Goal: Task Accomplishment & Management: Manage account settings

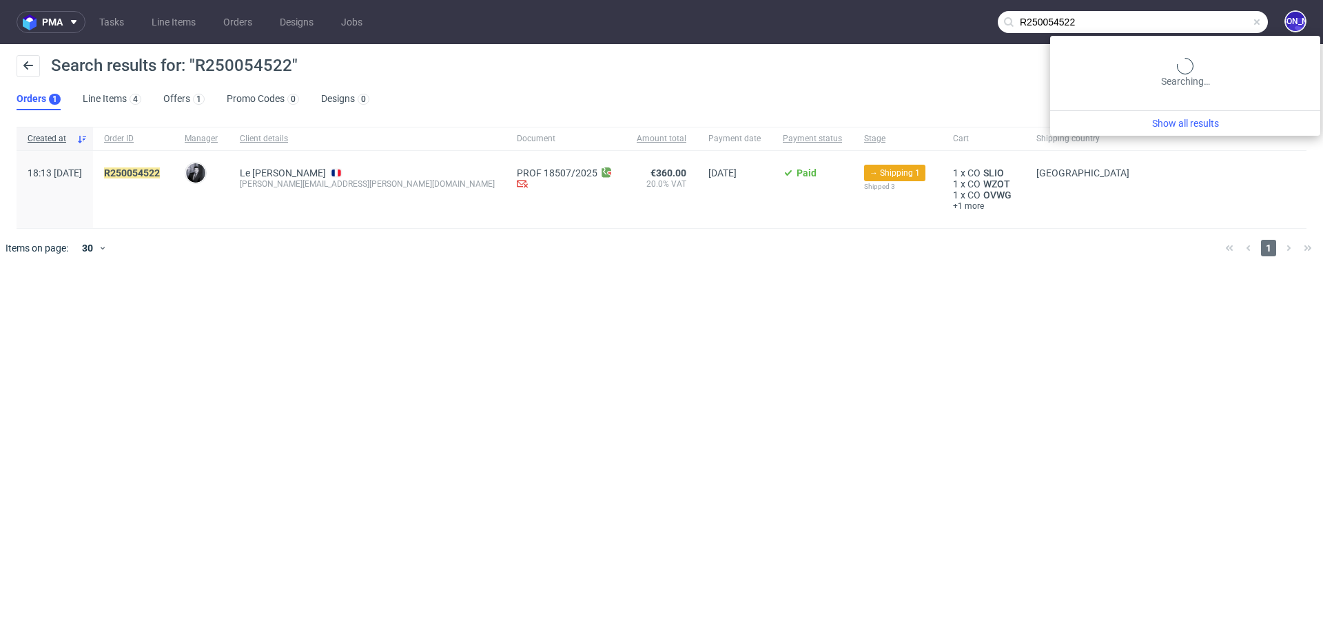
click at [1219, 20] on input "R250054522" at bounding box center [1133, 22] width 270 height 22
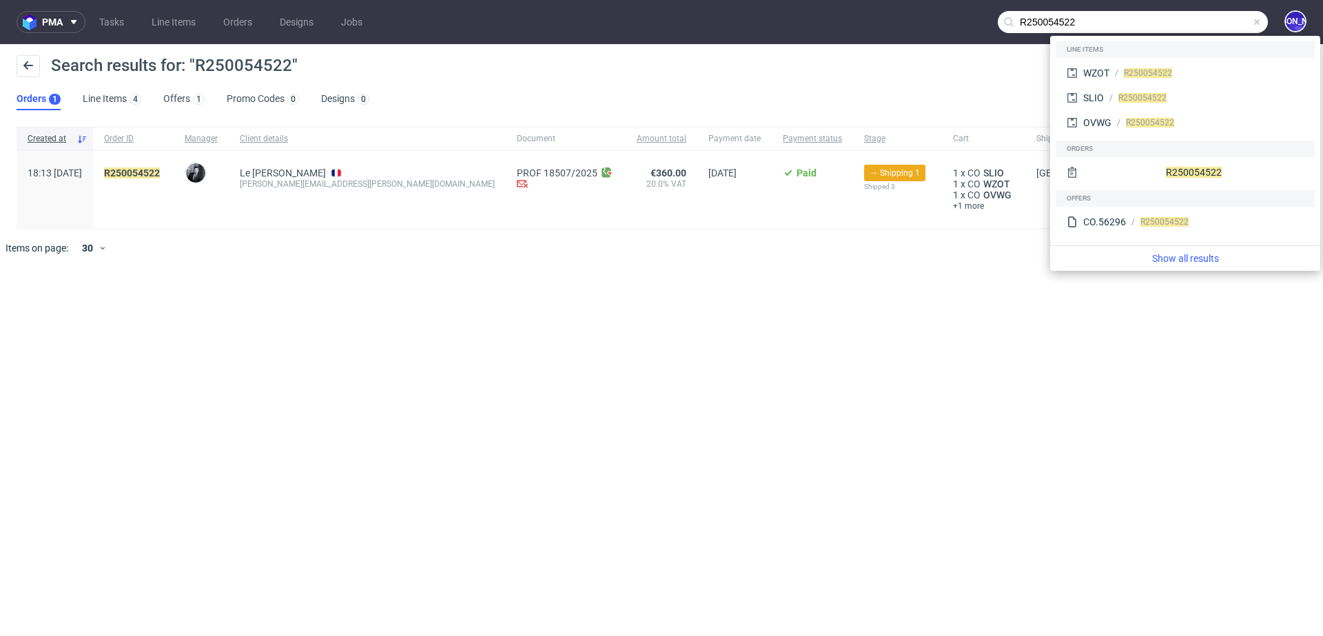
paste input "james@tuckson.london"
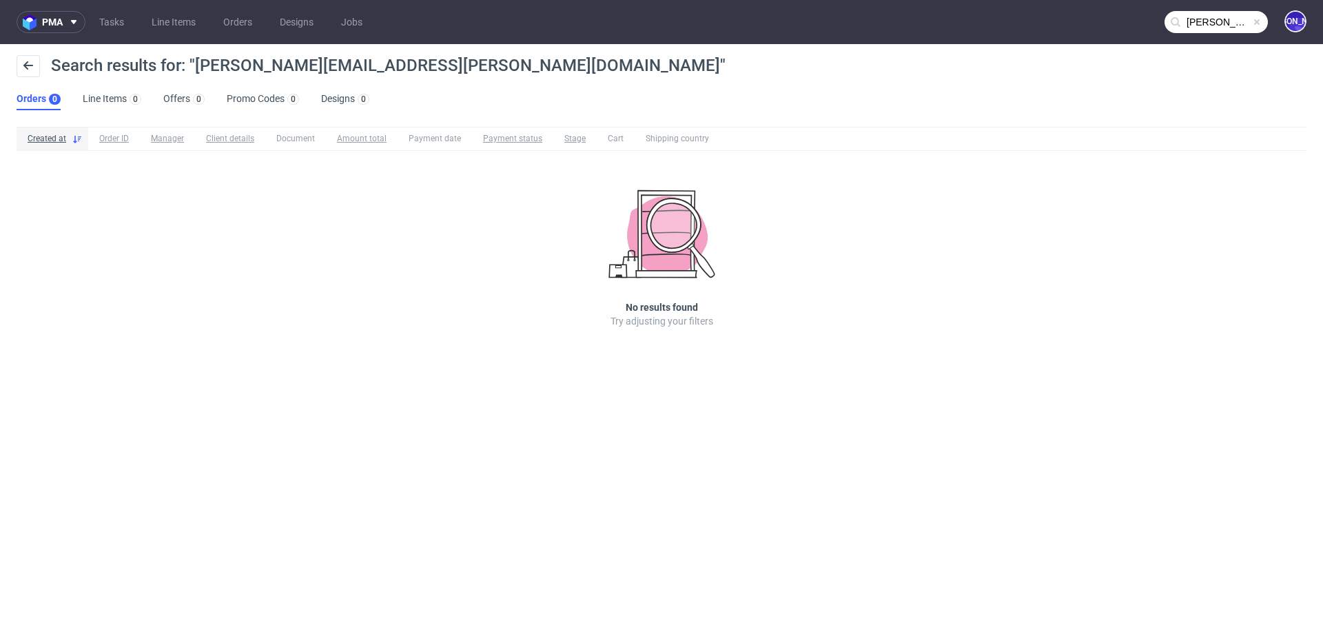
click at [1188, 21] on input "james@tuckson.london" at bounding box center [1215, 22] width 103 height 22
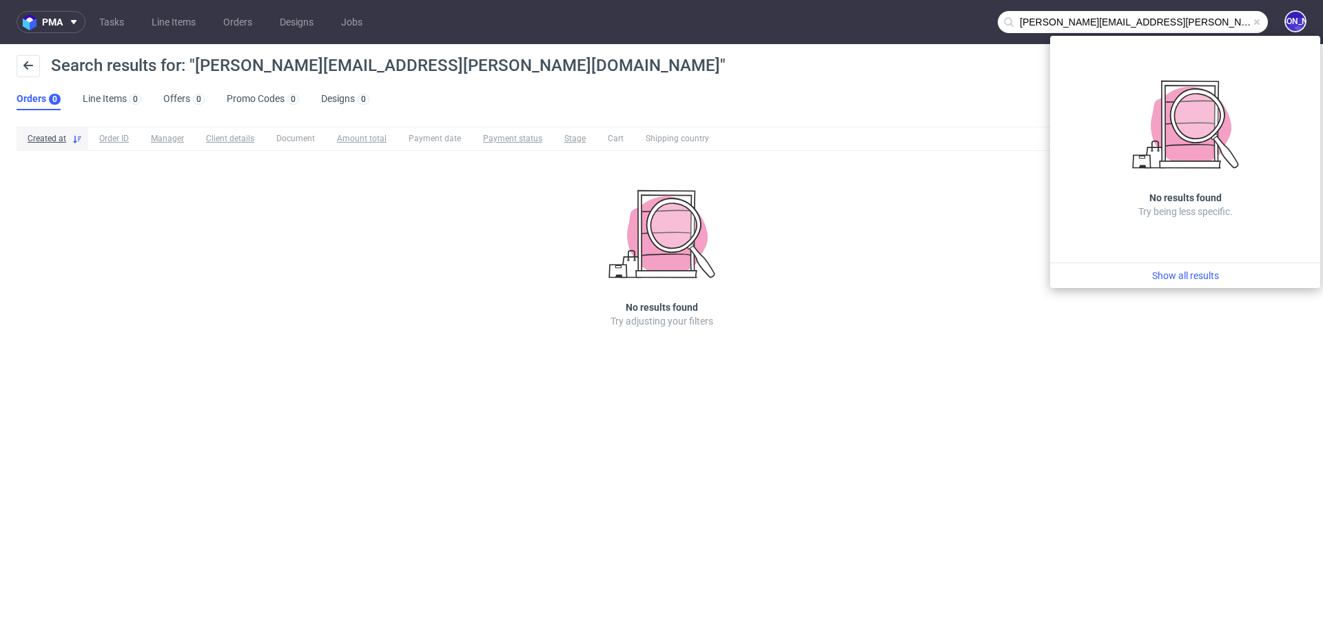
click at [1031, 19] on input "james@tuckson.london" at bounding box center [1133, 22] width 270 height 22
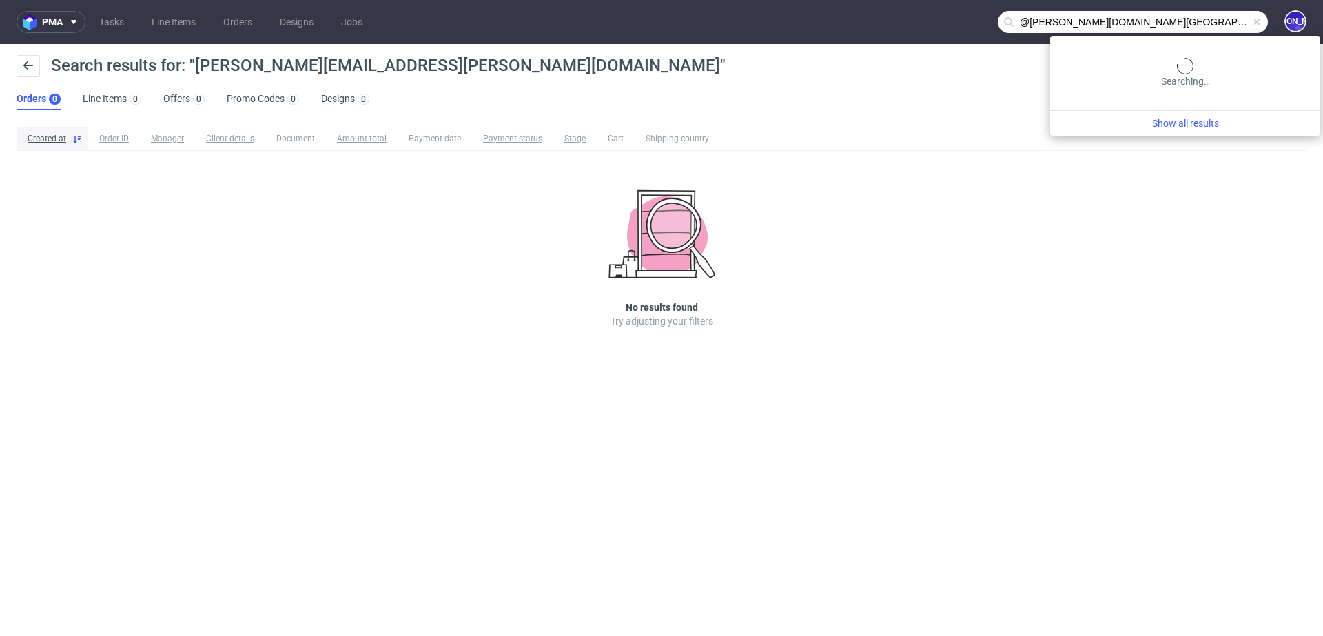
type input "@tuckson.london"
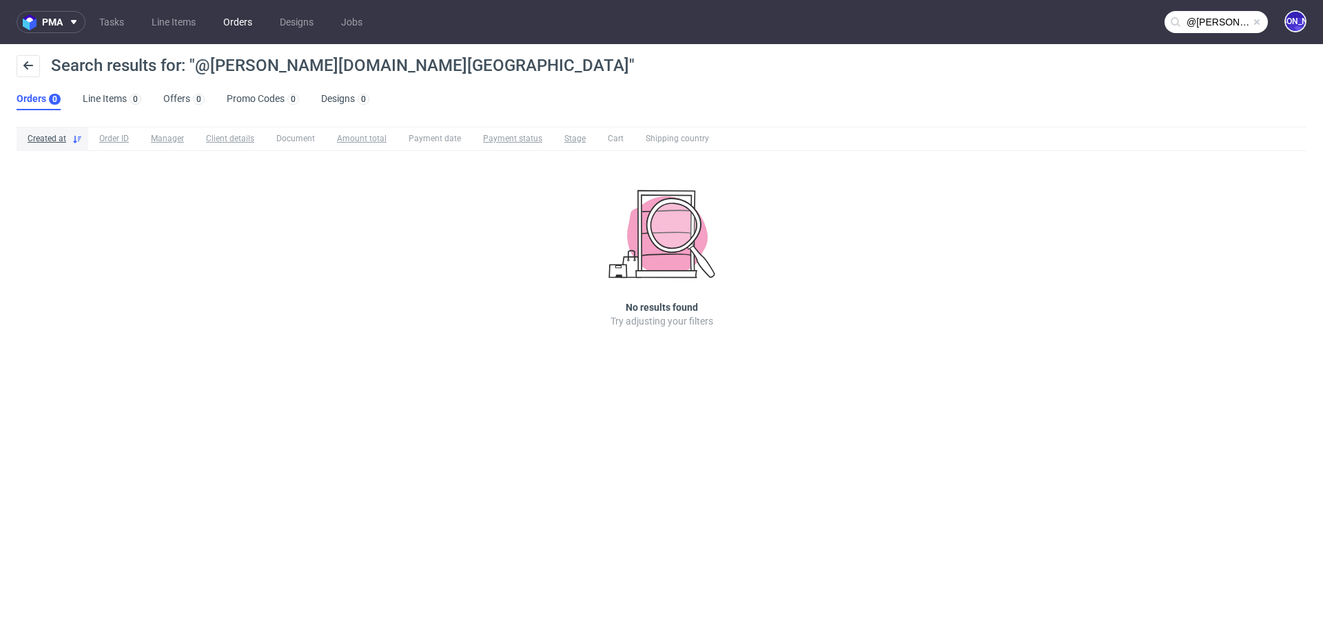
click at [238, 22] on link "Orders" at bounding box center [237, 22] width 45 height 22
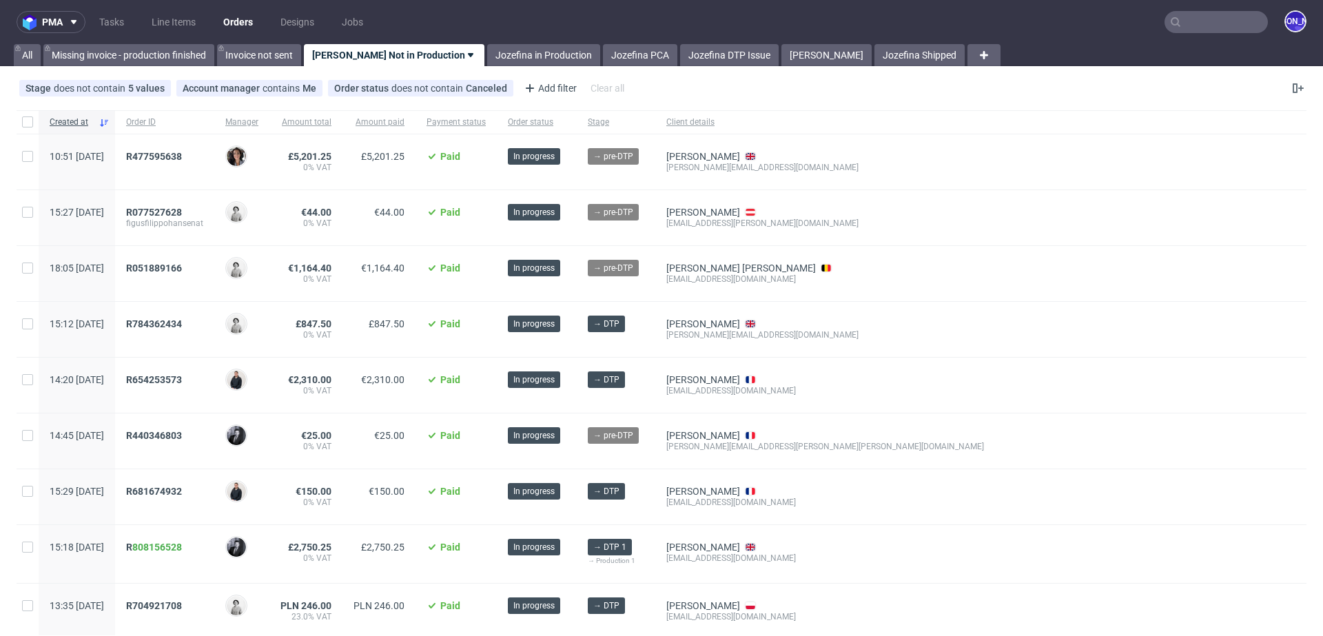
click at [1218, 20] on input "text" at bounding box center [1215, 22] width 103 height 22
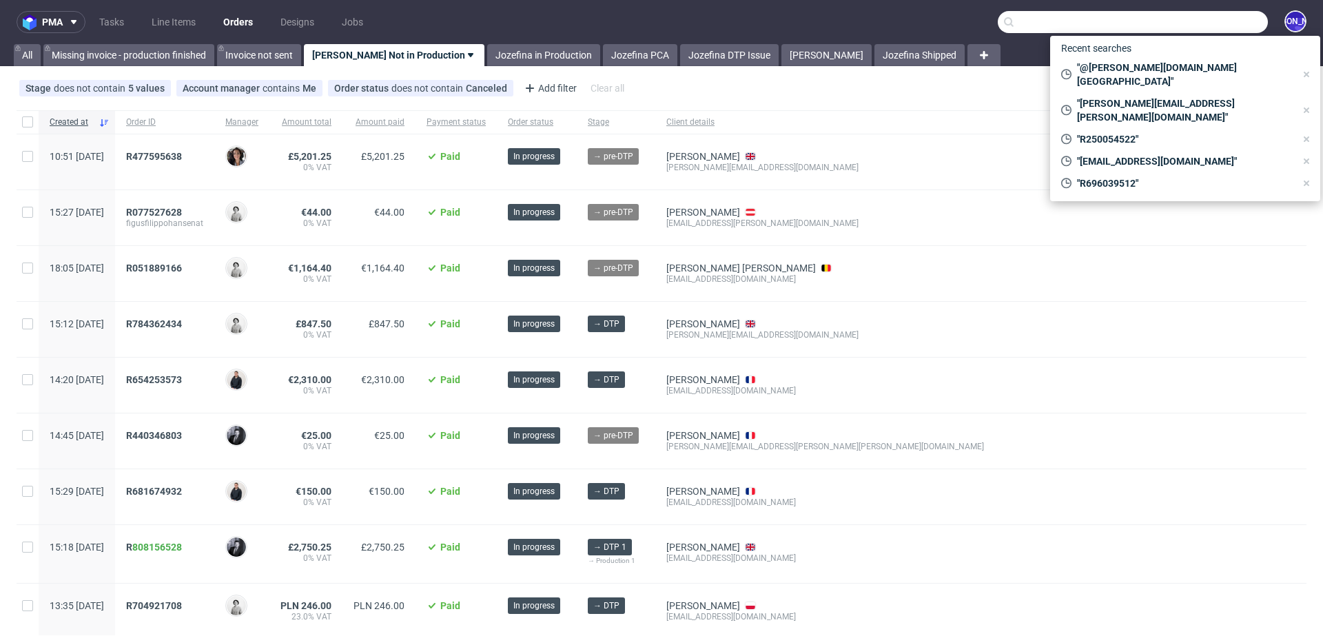
paste input "james@tuckson.london"
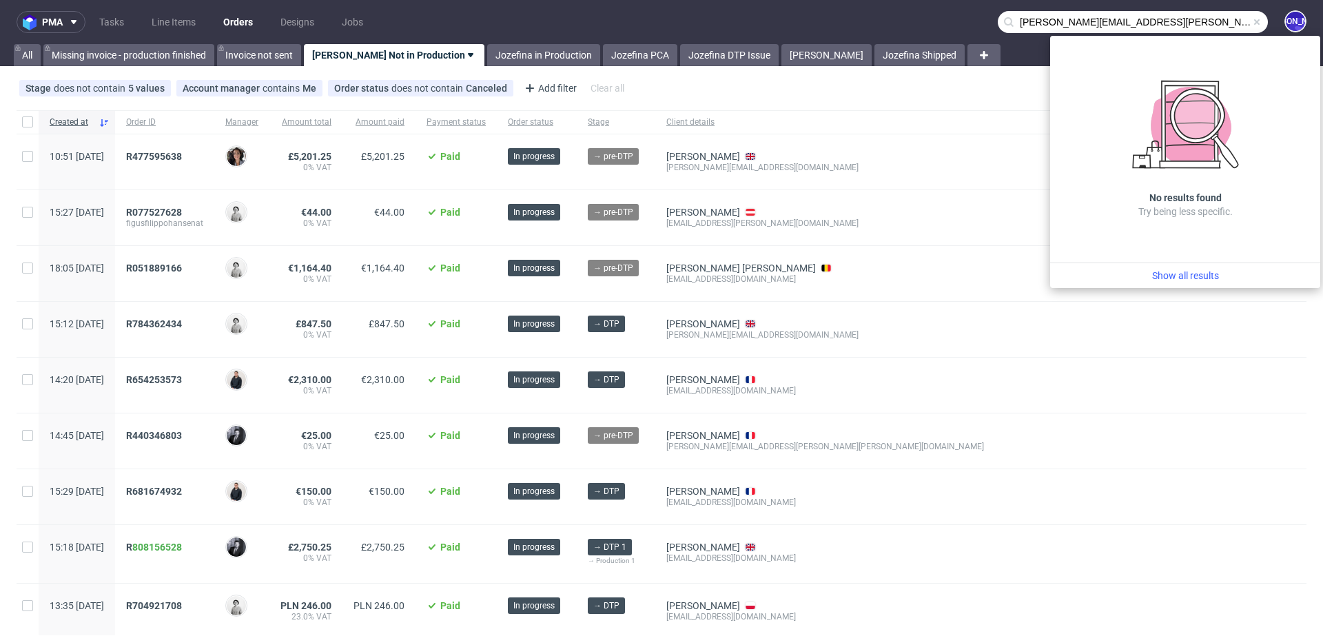
type input "james@tuckson.london"
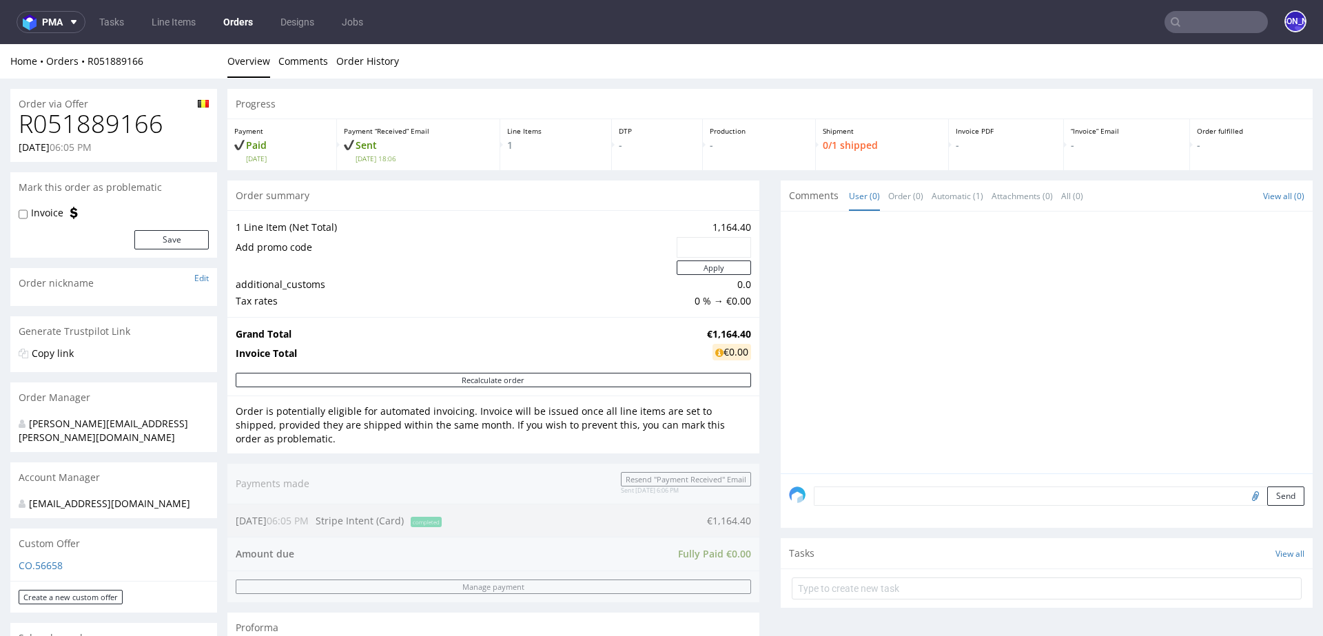
click at [1208, 19] on input "text" at bounding box center [1215, 22] width 103 height 22
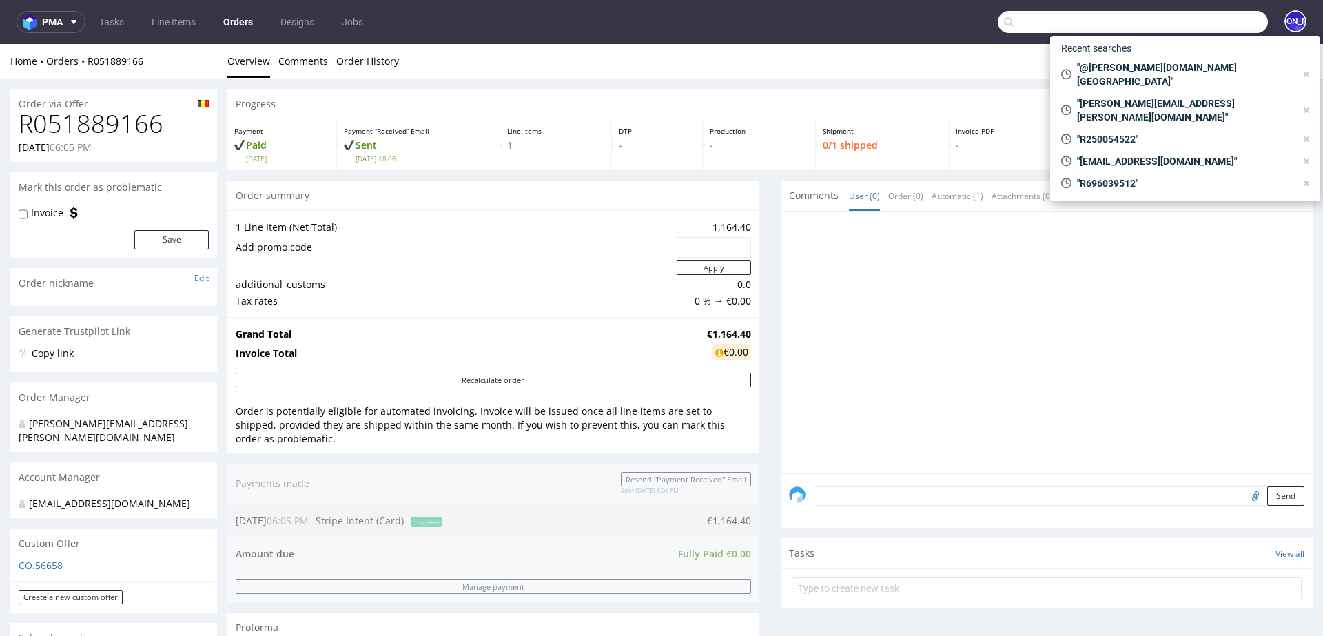
paste input "[PERSON_NAME][EMAIL_ADDRESS][PERSON_NAME][DOMAIN_NAME]"
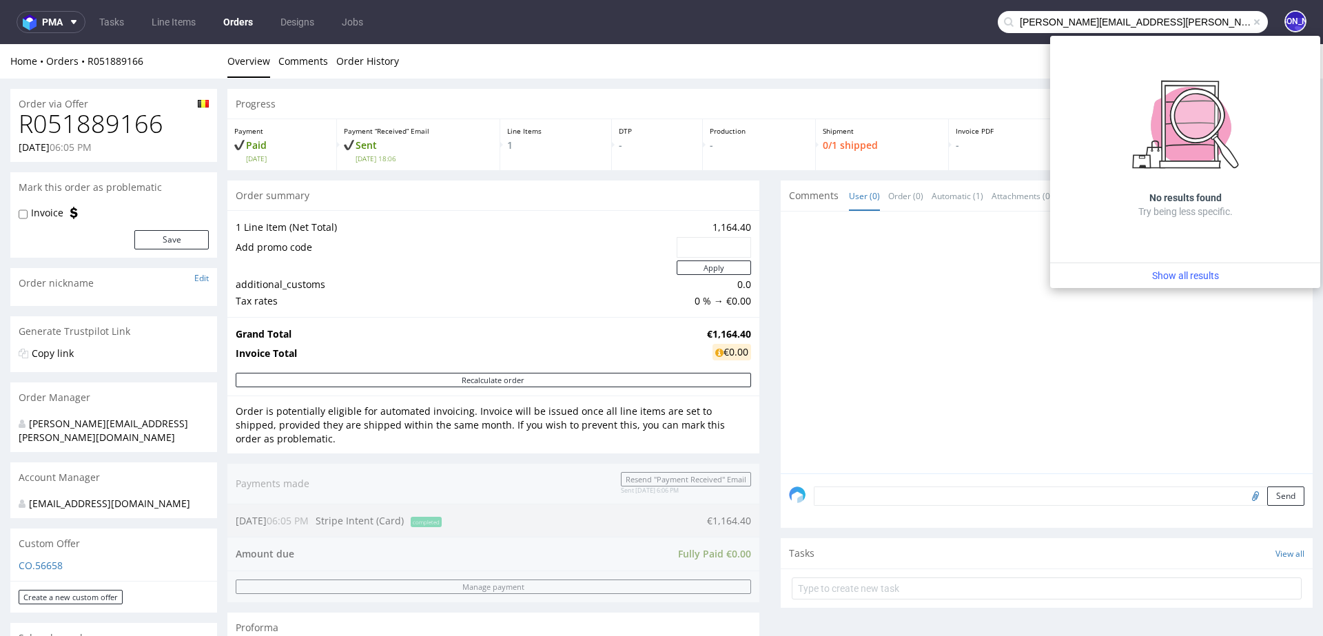
click at [1020, 23] on input "james@tuckson.london" at bounding box center [1133, 22] width 270 height 22
click at [1014, 25] on input "@tuckson.london" at bounding box center [1133, 22] width 270 height 22
click at [1075, 19] on input "tuckson.london" at bounding box center [1133, 22] width 270 height 22
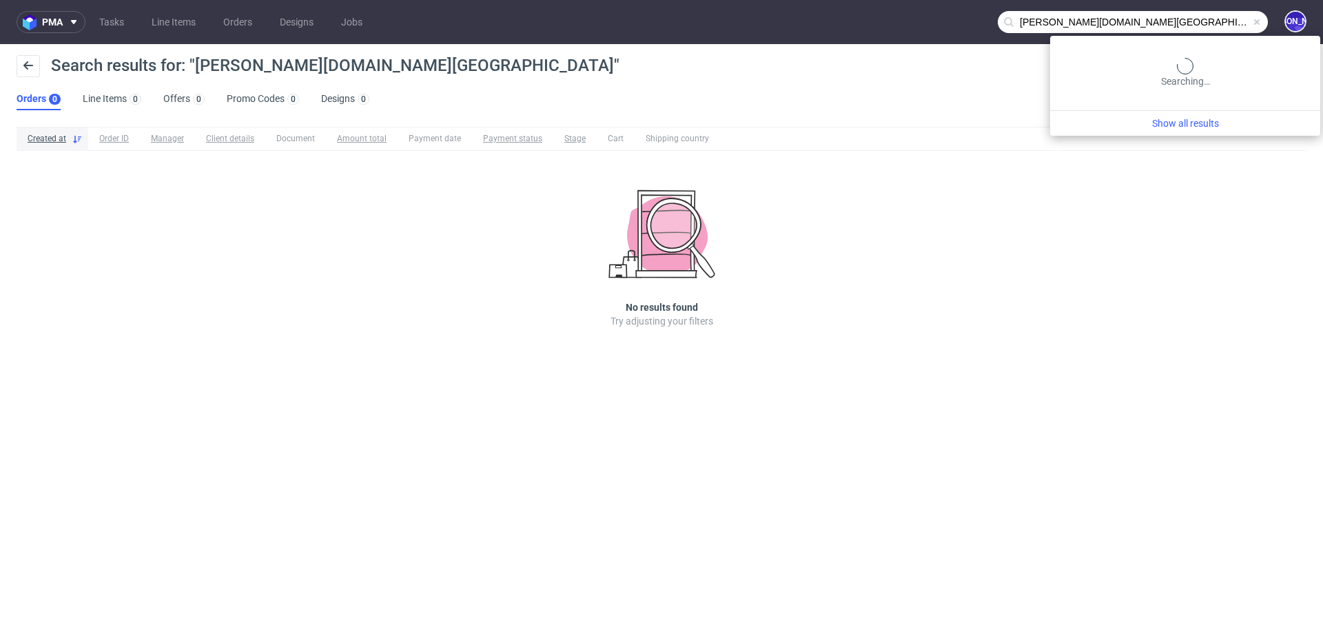
click at [1210, 28] on input "tuckson.london" at bounding box center [1133, 22] width 270 height 22
type input "tuckson."
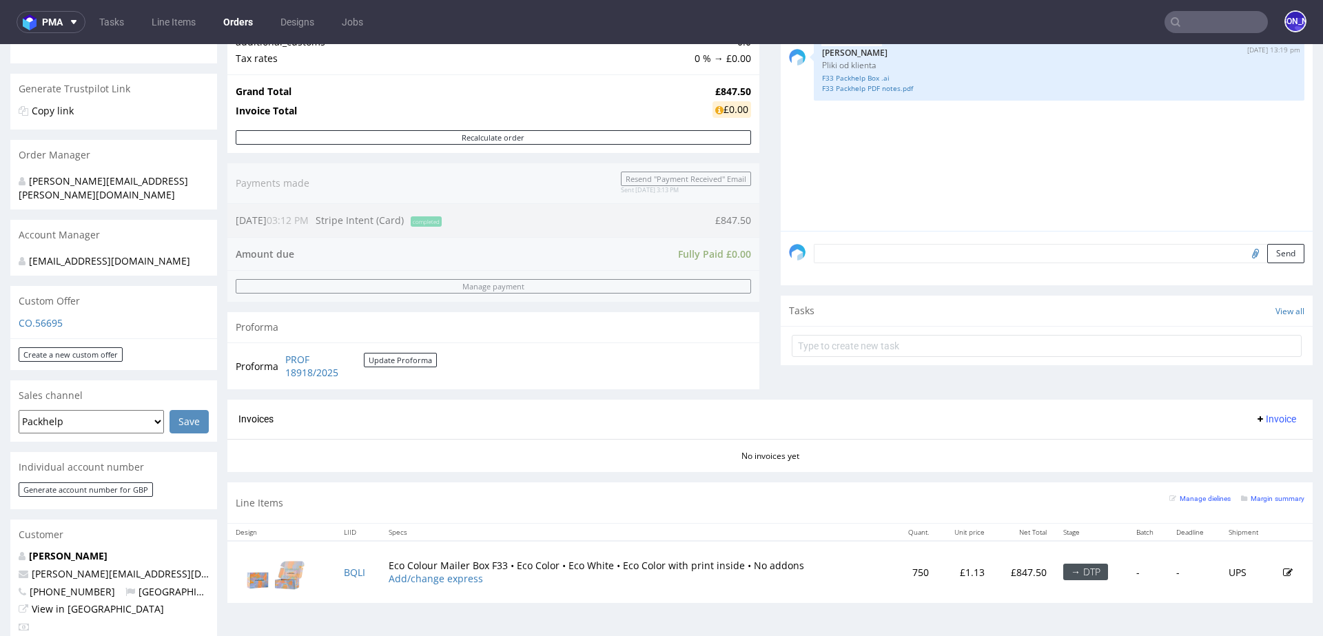
scroll to position [277, 0]
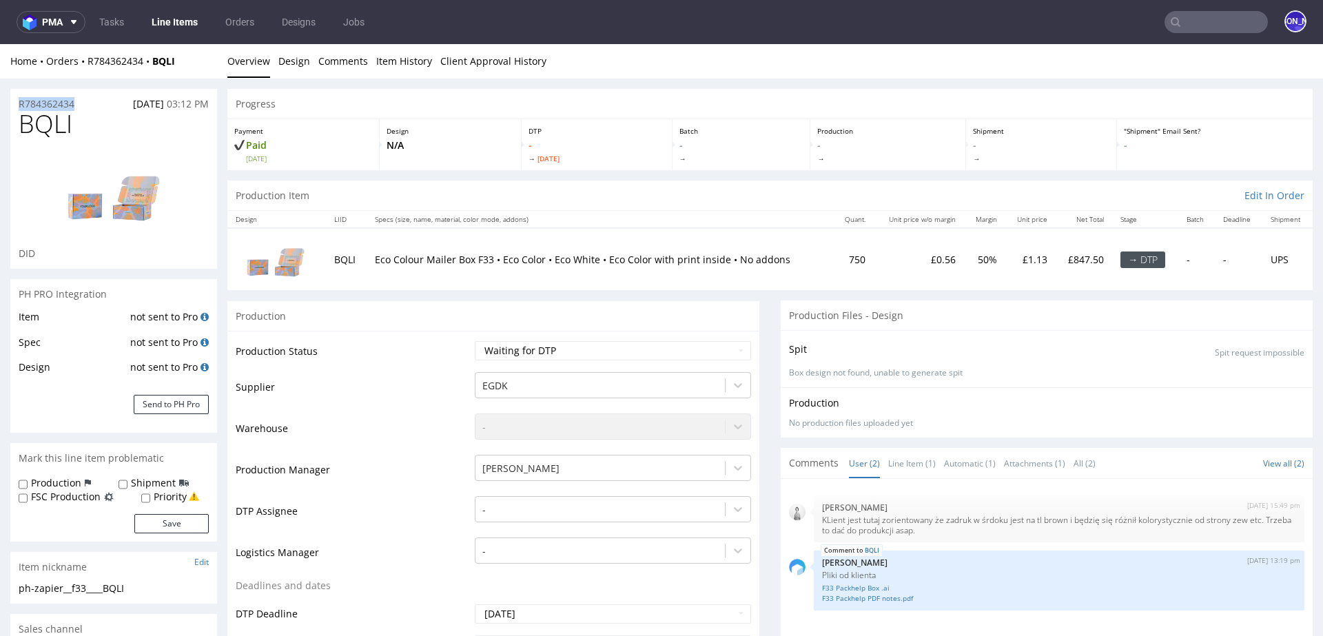
drag, startPoint x: 88, startPoint y: 100, endPoint x: 0, endPoint y: 100, distance: 88.2
copy p "R784362434"
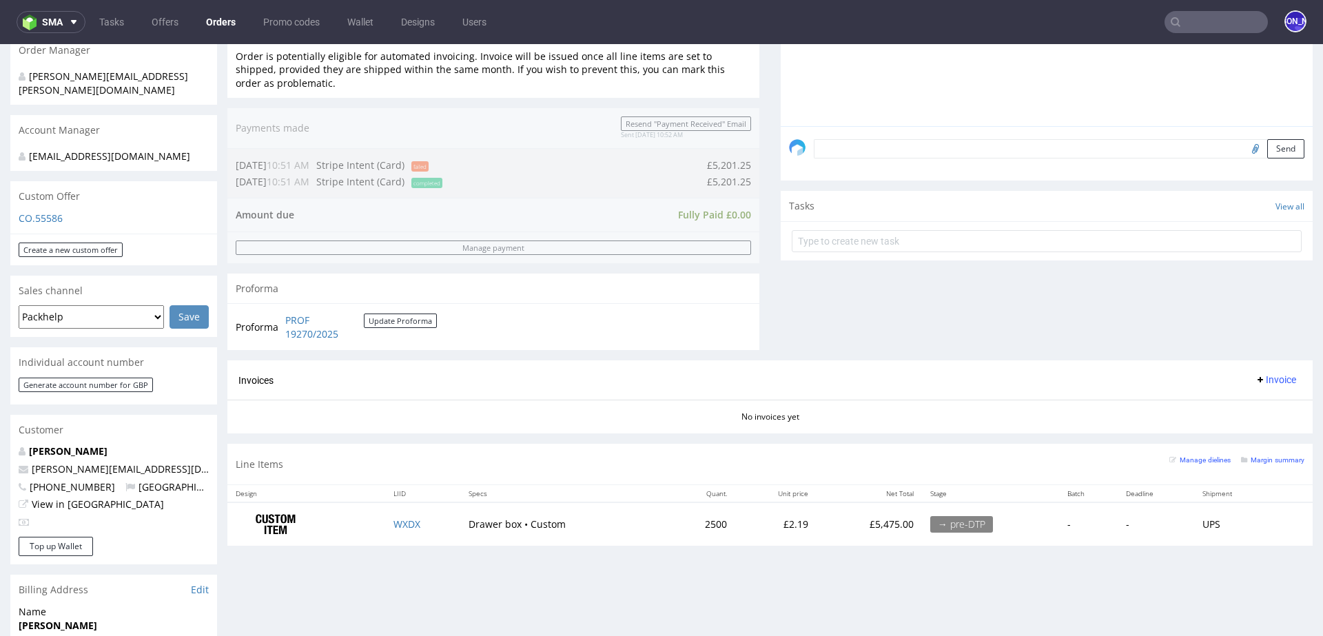
scroll to position [353, 0]
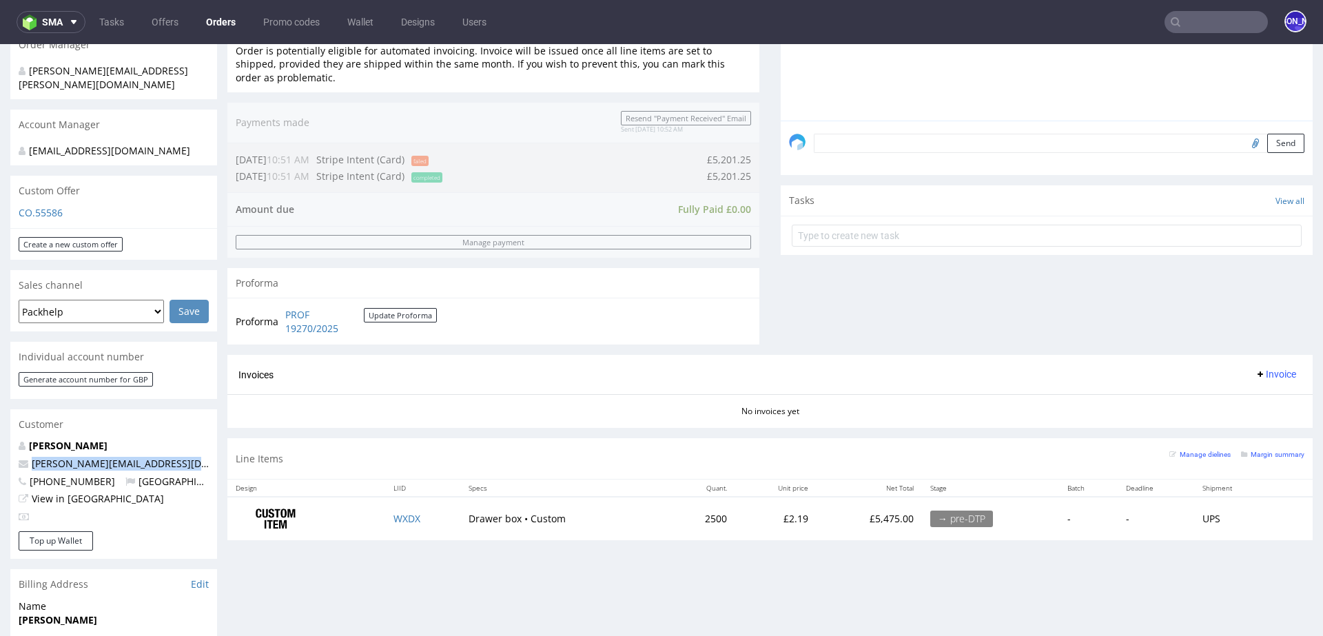
drag, startPoint x: 188, startPoint y: 450, endPoint x: 17, endPoint y: 449, distance: 171.6
click at [17, 449] on div "Ross Webster ross@picnicblanketjewellery.com +447803751935 United Kingdom View …" at bounding box center [113, 485] width 207 height 92
copy span "[PERSON_NAME][EMAIL_ADDRESS][DOMAIN_NAME]"
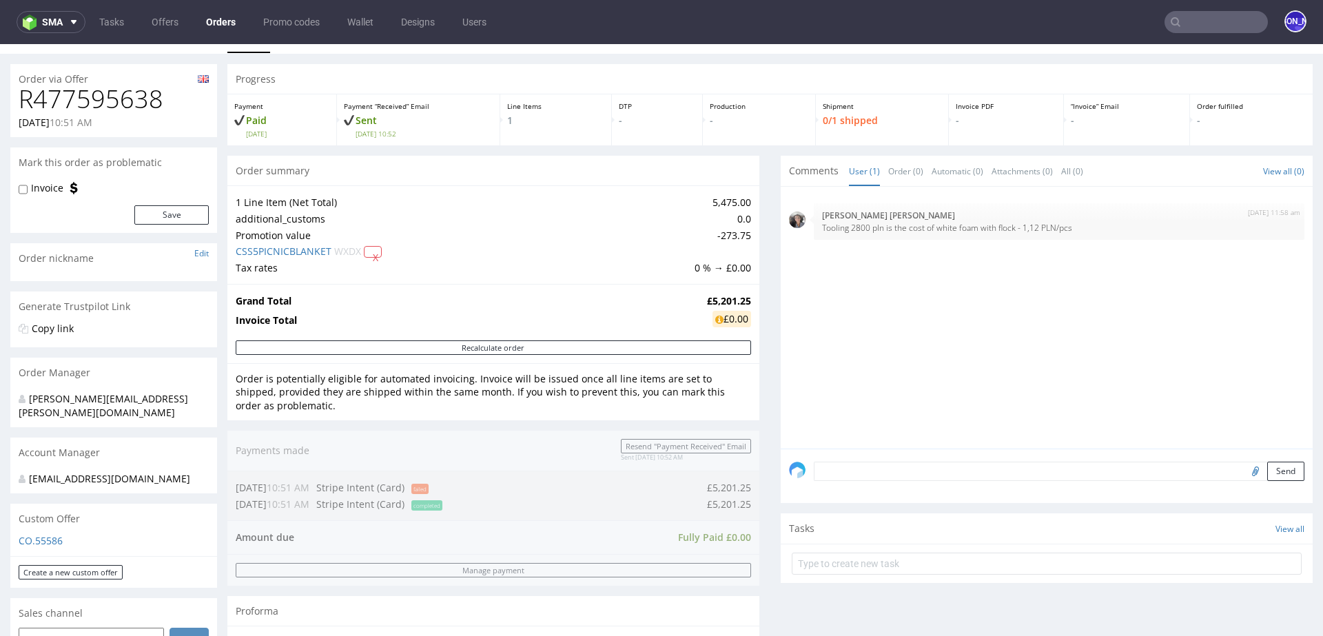
scroll to position [0, 0]
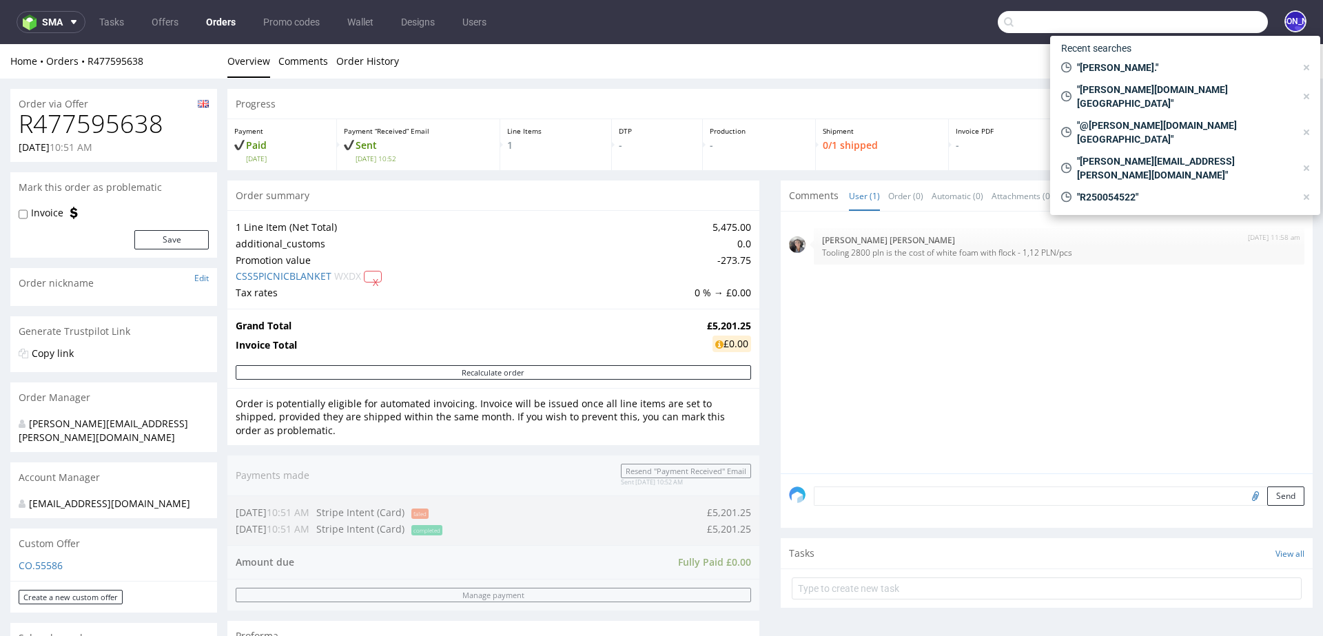
click at [1198, 11] on input "text" at bounding box center [1133, 22] width 270 height 22
paste input "[PERSON_NAME][EMAIL_ADDRESS][DOMAIN_NAME]"
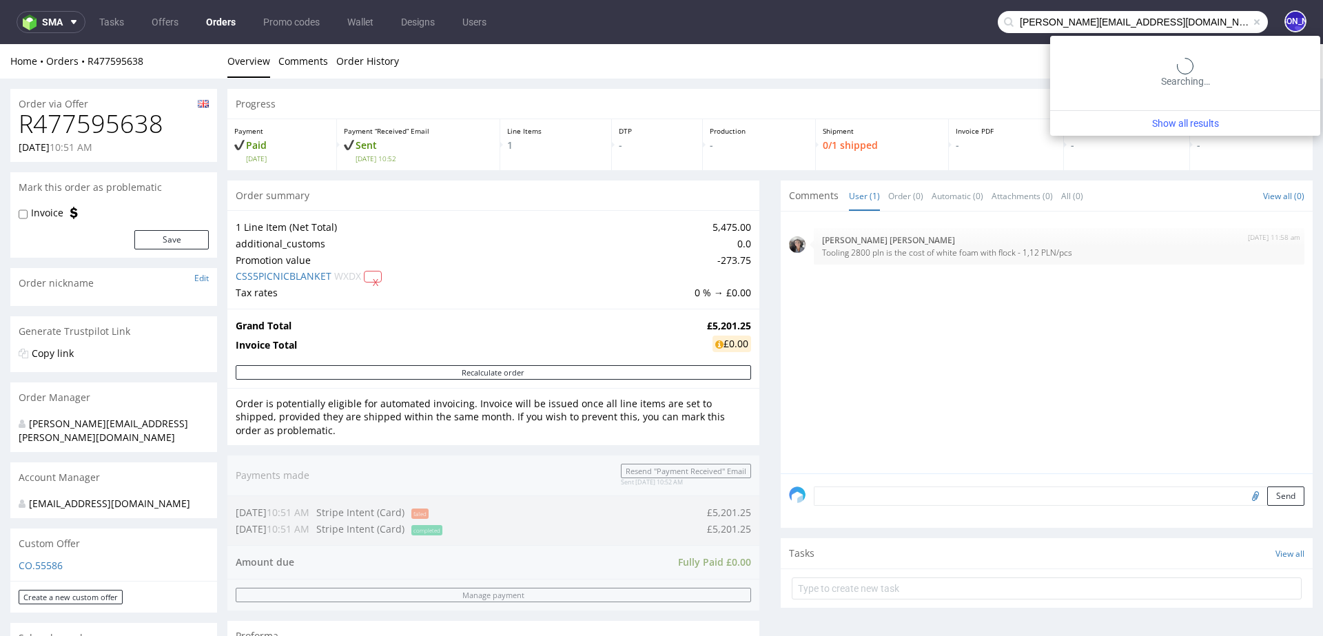
type input "[PERSON_NAME][EMAIL_ADDRESS][DOMAIN_NAME]"
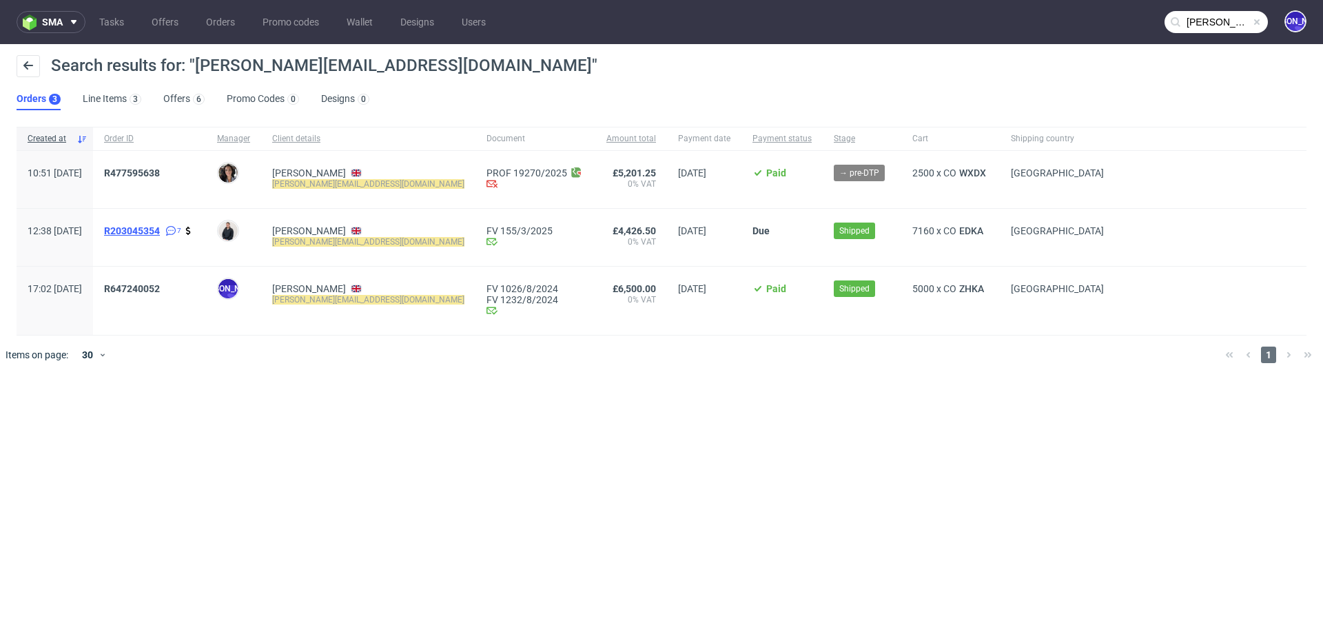
click at [153, 230] on span "R203045354" at bounding box center [132, 230] width 56 height 11
click at [160, 288] on span "R647240052" at bounding box center [132, 288] width 56 height 11
click at [160, 173] on span "R477595638" at bounding box center [132, 172] width 56 height 11
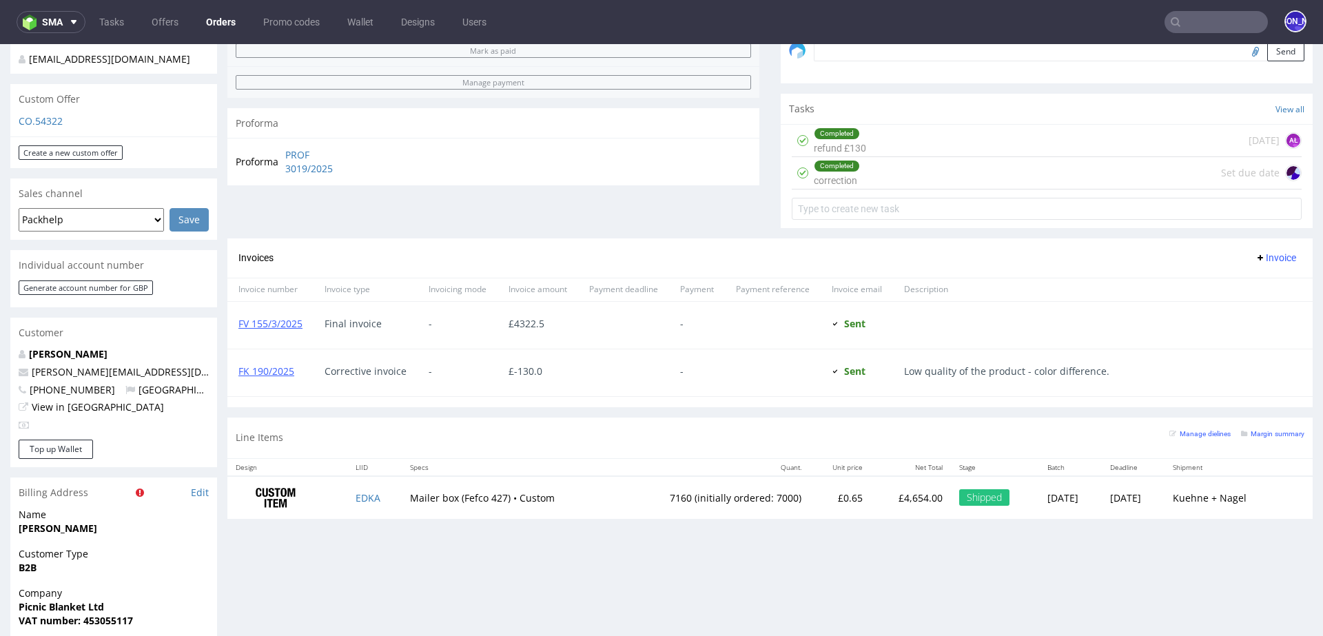
scroll to position [446, 0]
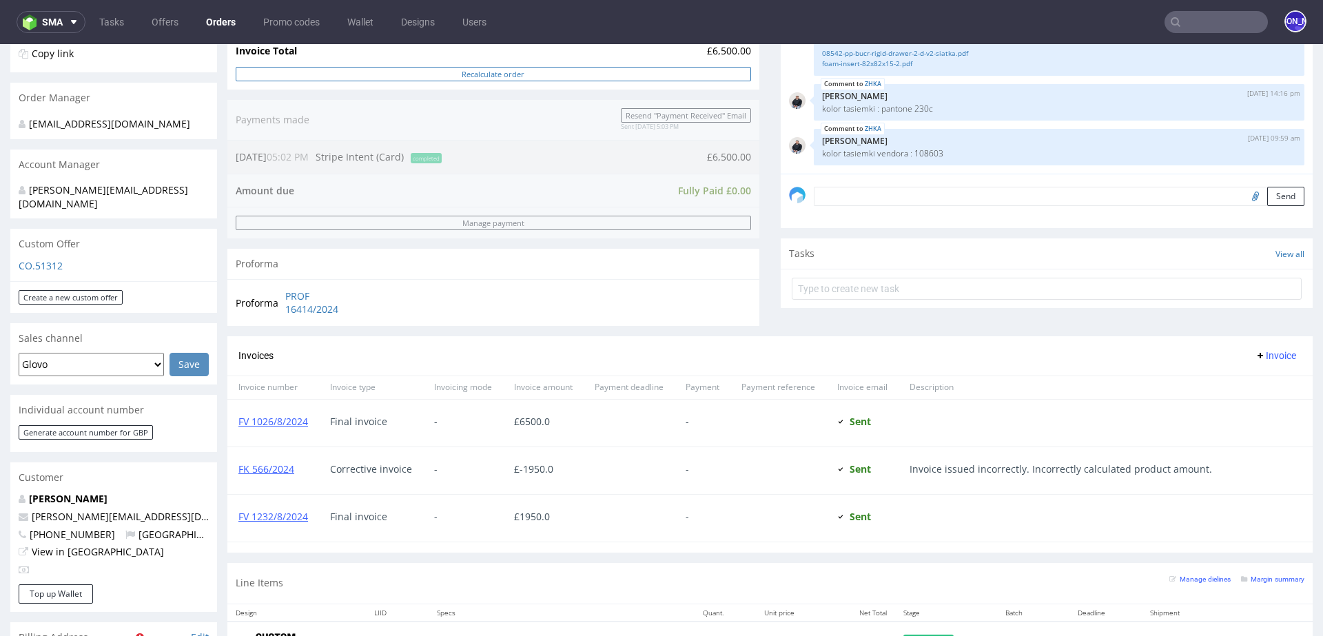
scroll to position [379, 0]
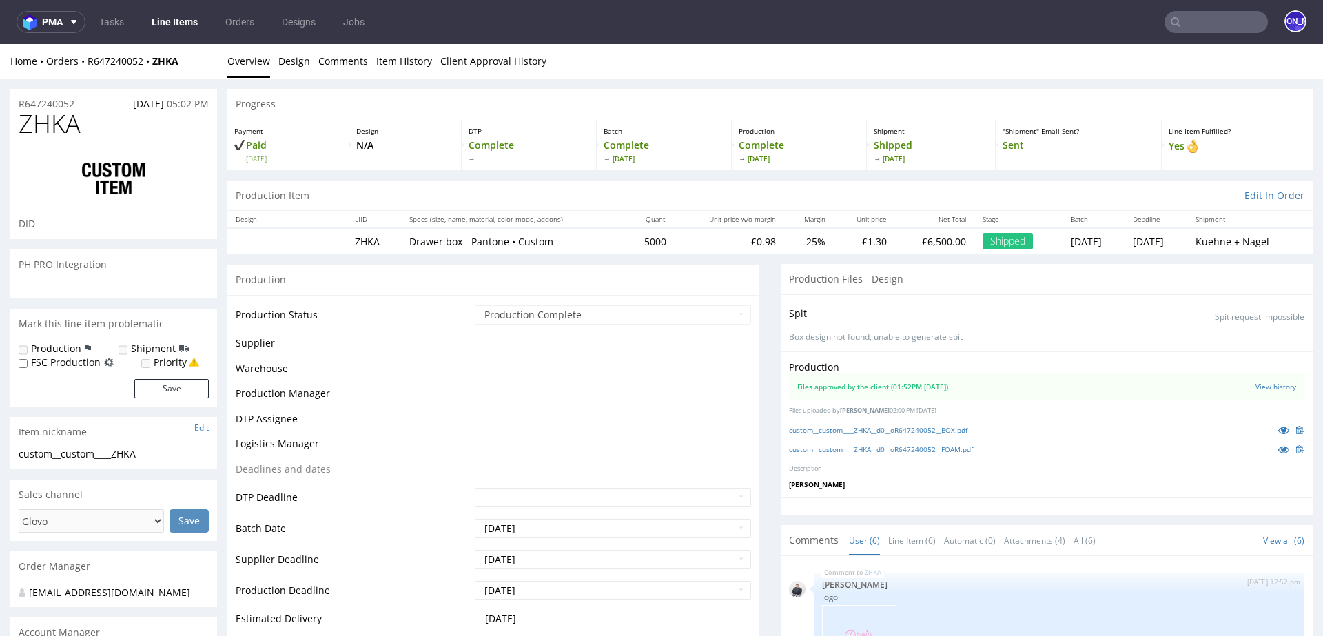
scroll to position [477, 0]
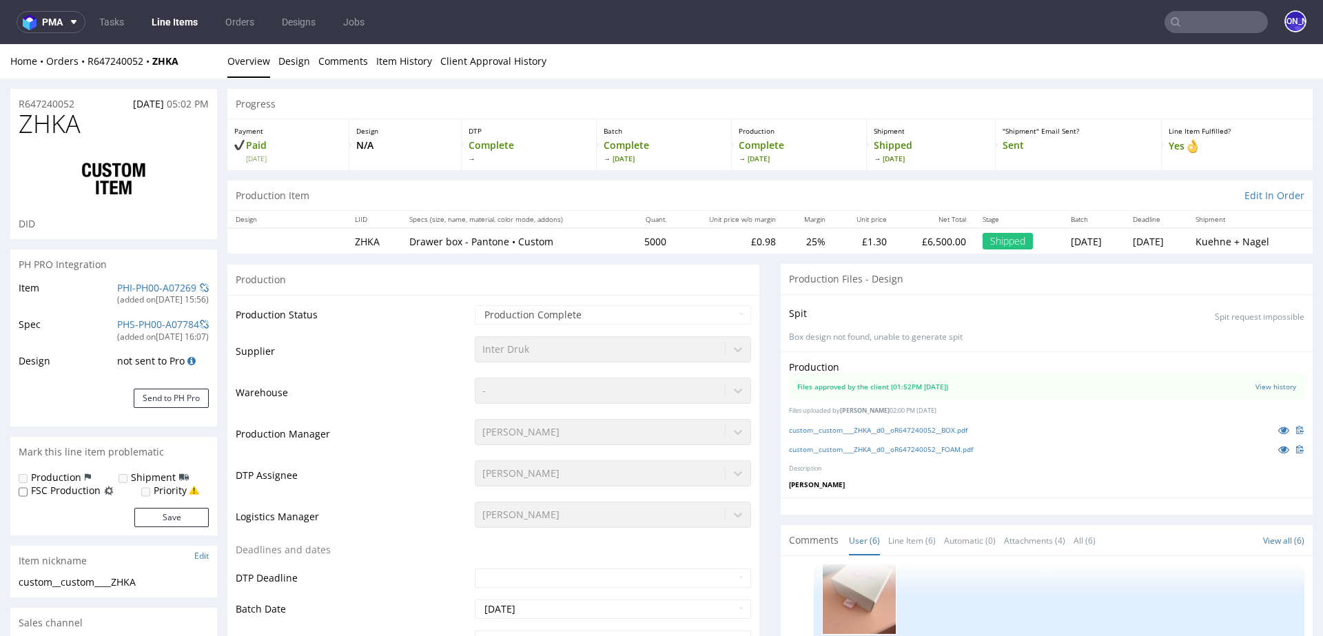
select select "in_progress"
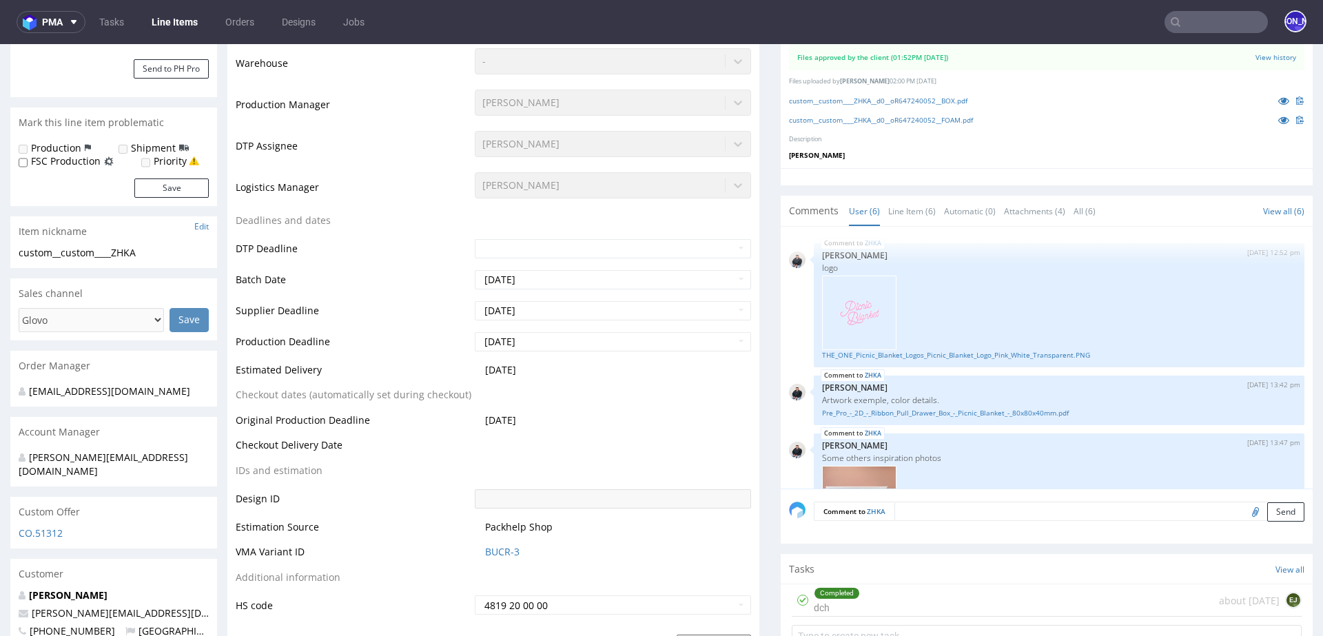
scroll to position [464, 0]
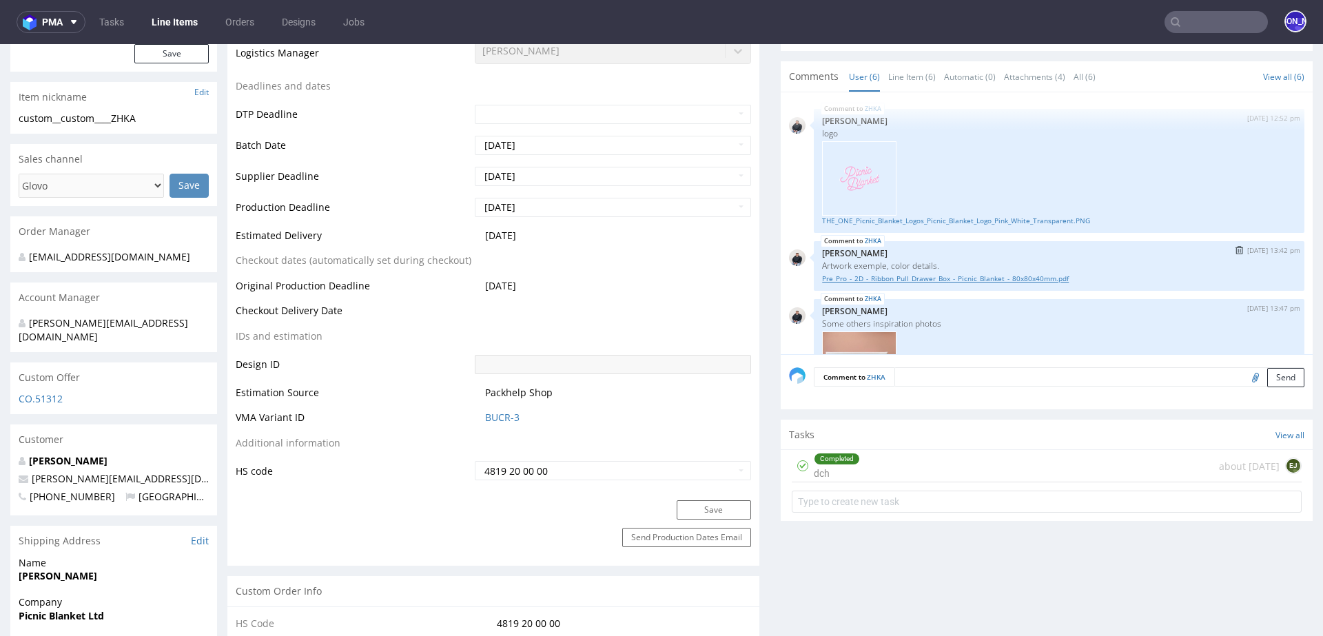
click at [901, 278] on link "Pre_Pro_-_2D_-_Ribbon_Pull_Drawer_Box_-_Picnic_Blanket_-_80x80x40mm.pdf" at bounding box center [1059, 279] width 474 height 10
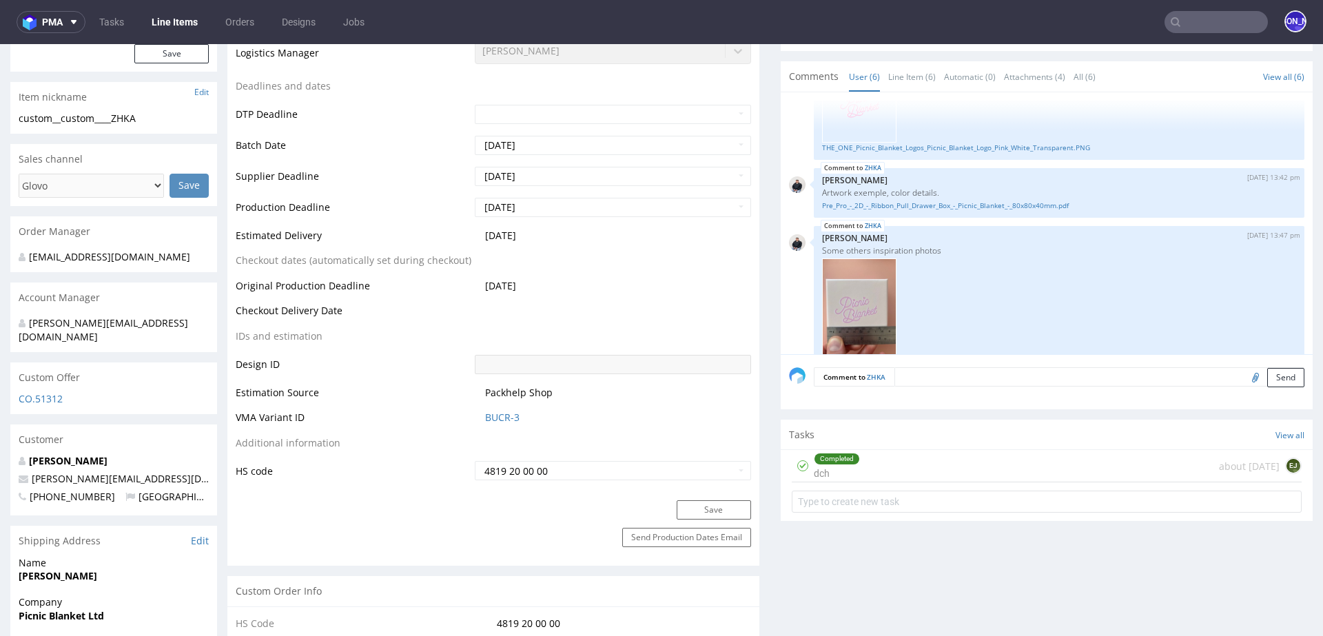
scroll to position [77, 0]
click at [860, 294] on img at bounding box center [859, 303] width 74 height 99
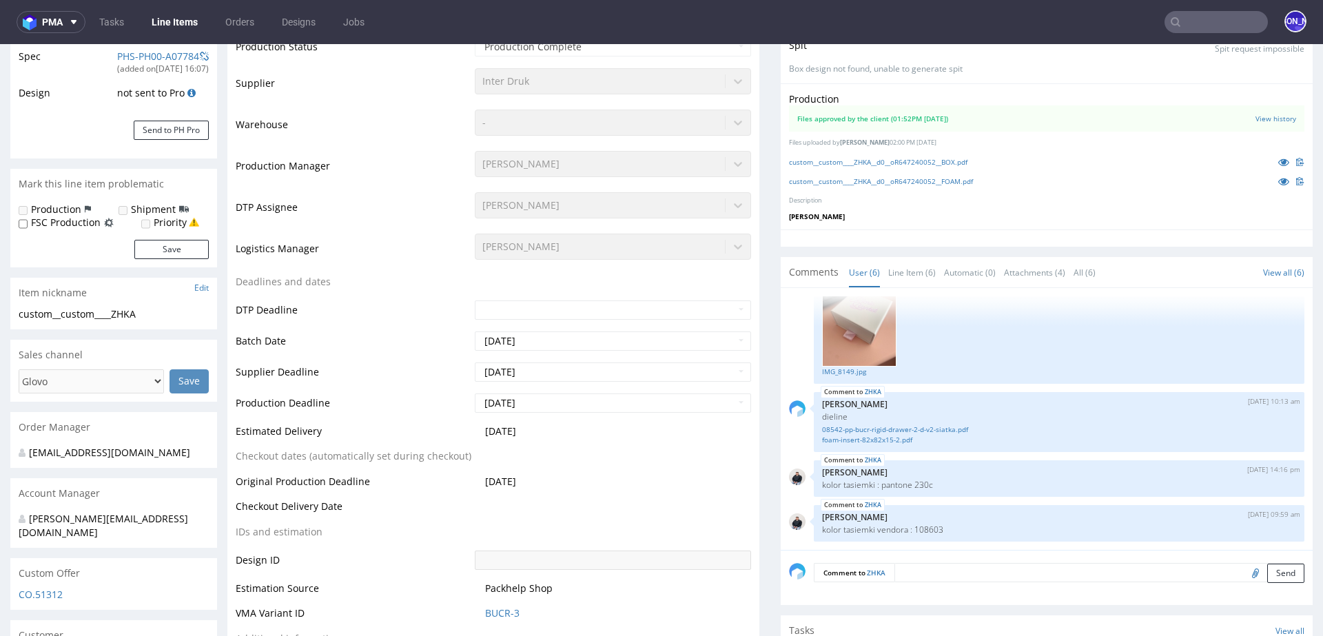
scroll to position [0, 0]
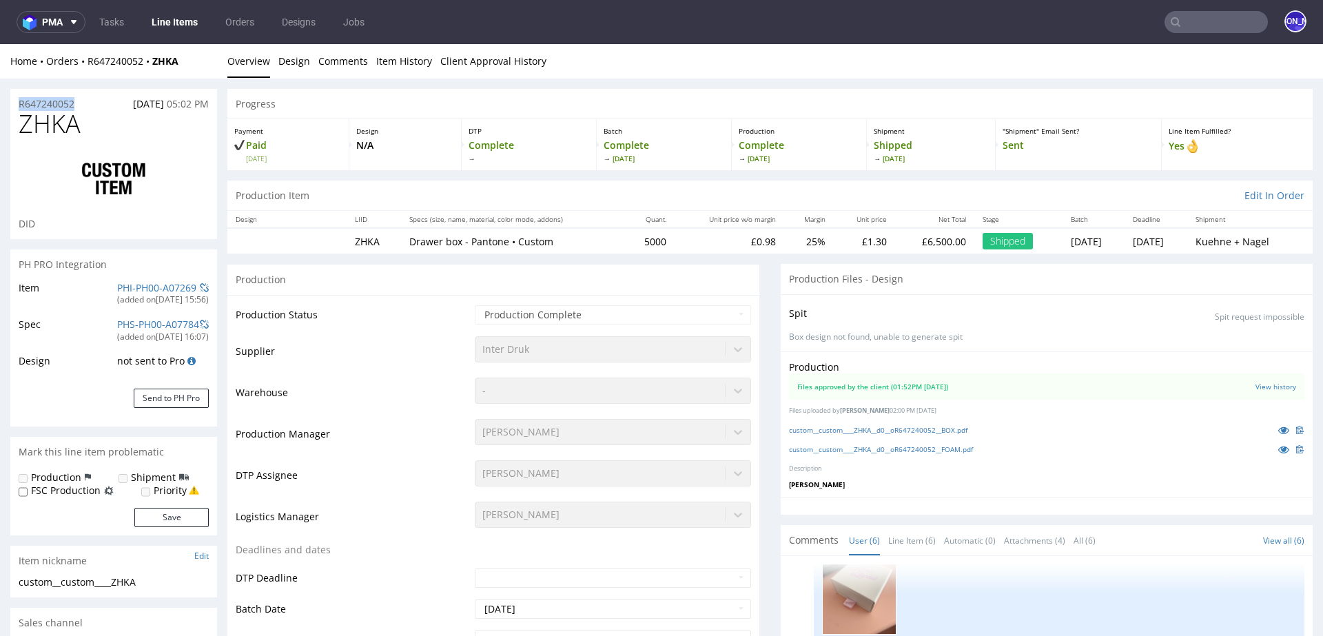
drag, startPoint x: 69, startPoint y: 101, endPoint x: 0, endPoint y: 101, distance: 68.9
copy p "R647240052"
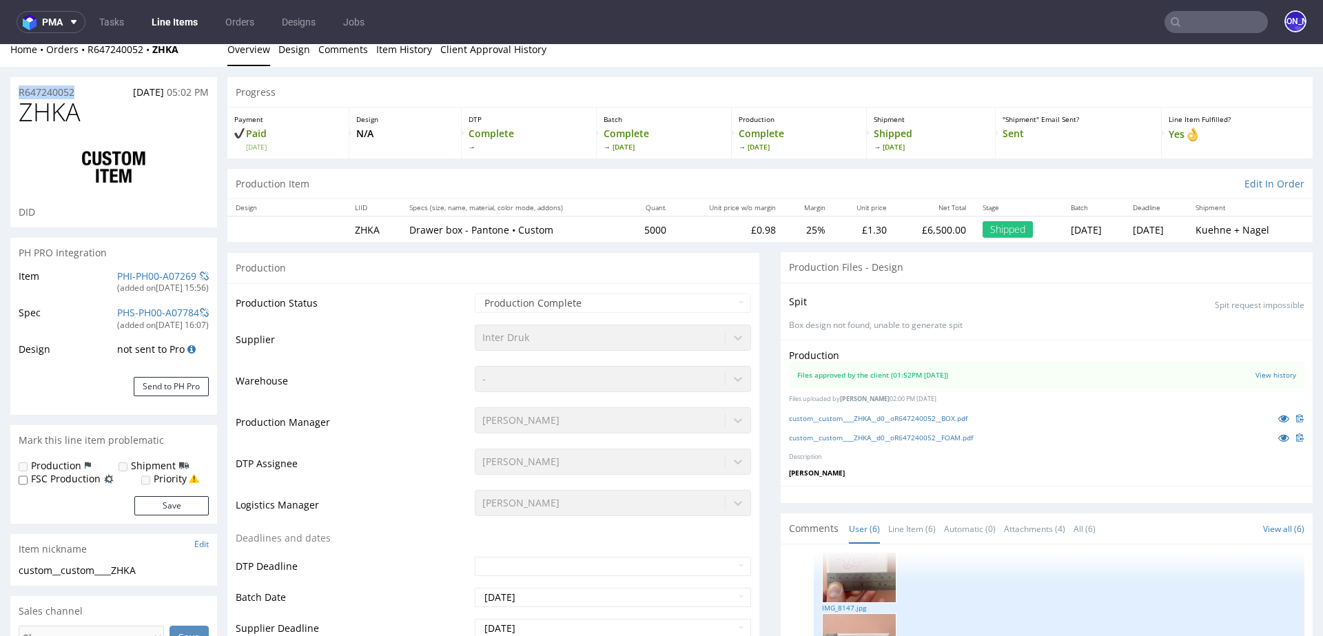
scroll to position [15, 0]
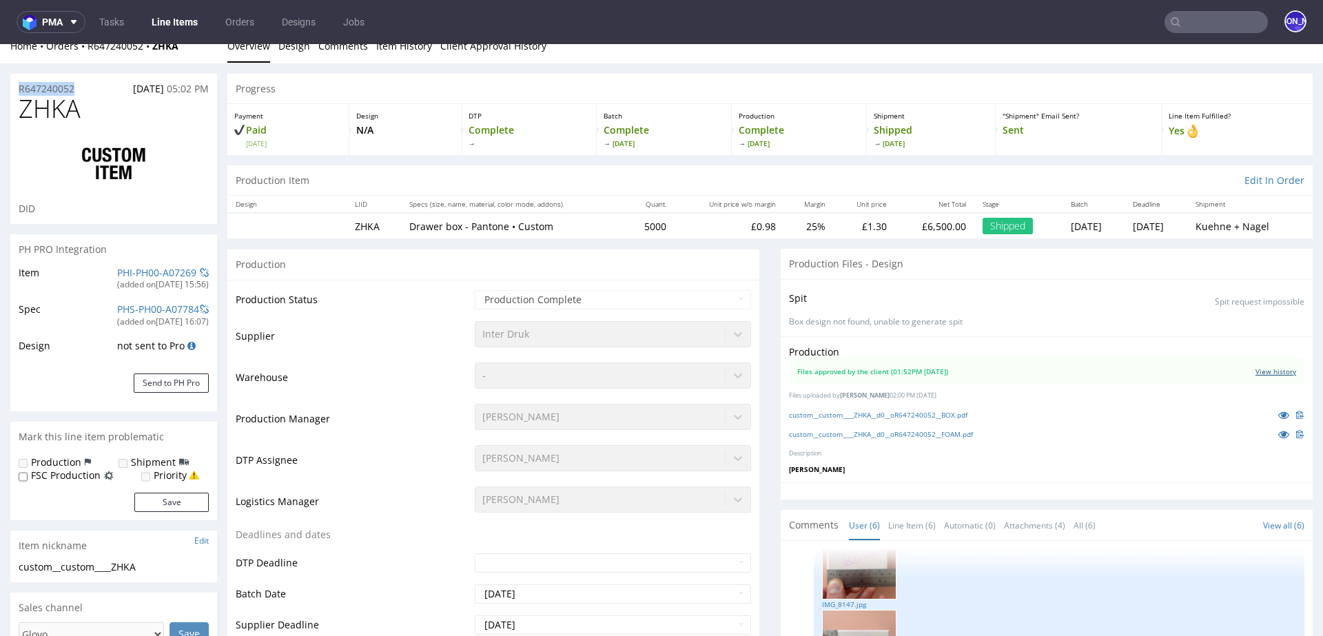
click at [1266, 371] on link "View history" at bounding box center [1275, 372] width 41 height 10
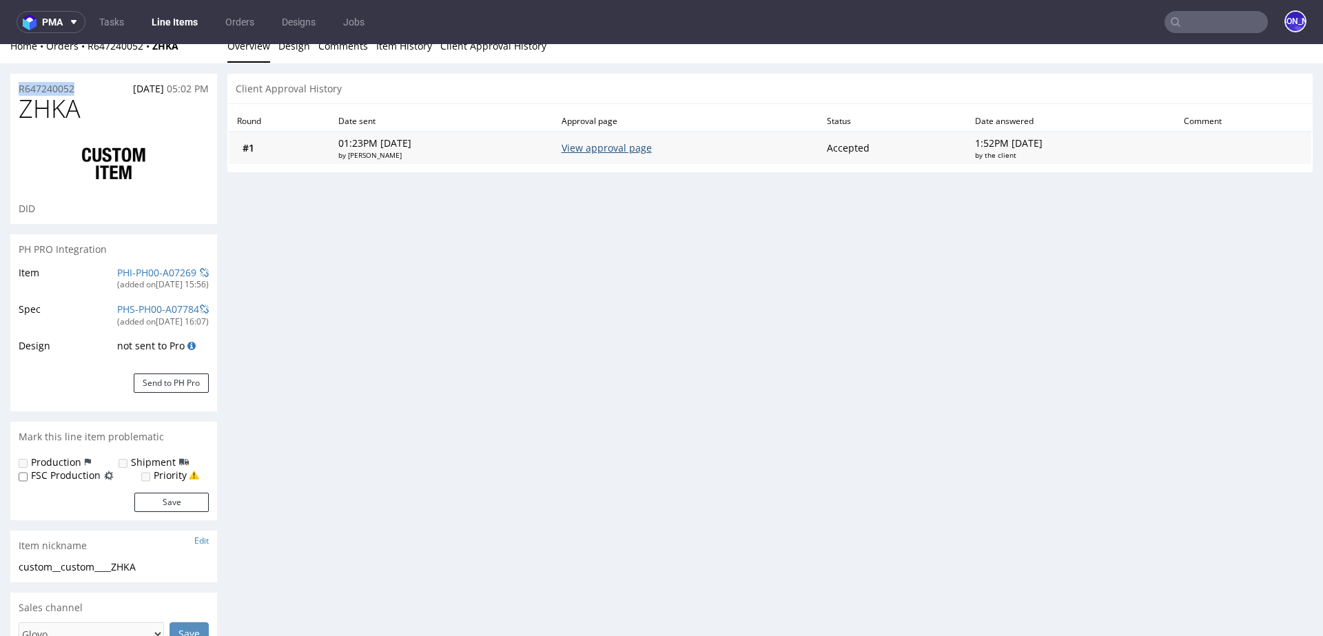
click at [633, 146] on link "View approval page" at bounding box center [607, 147] width 90 height 13
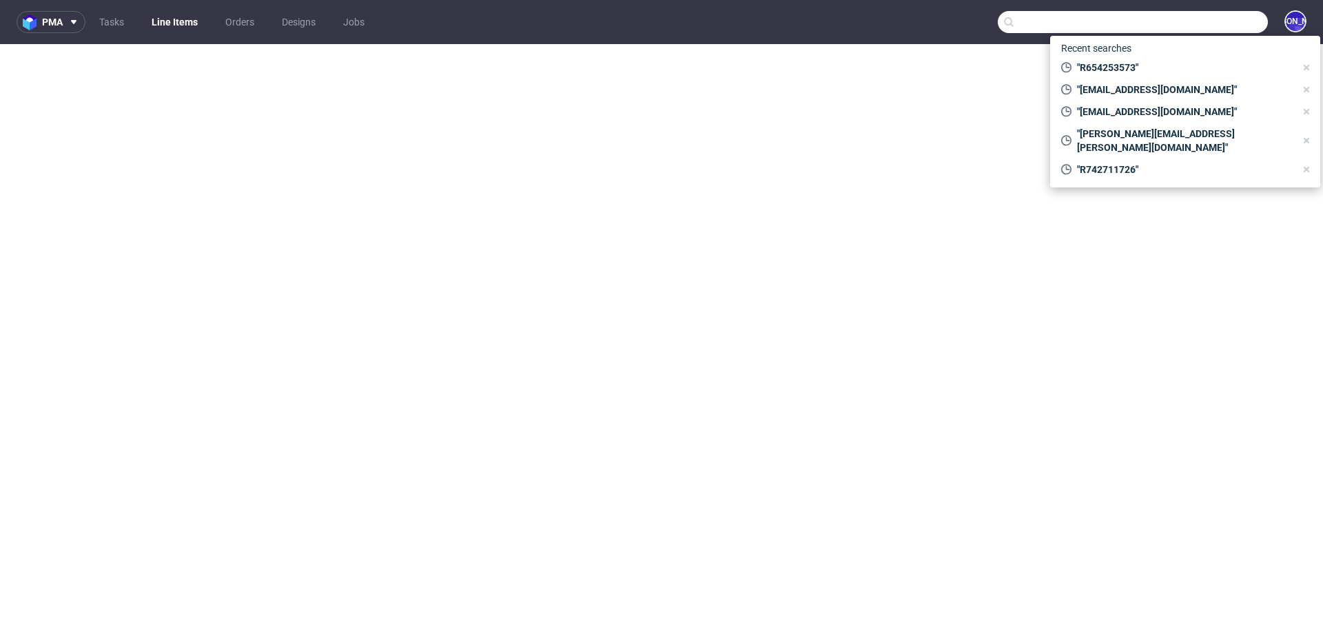
click at [1198, 22] on input "text" at bounding box center [1133, 22] width 270 height 22
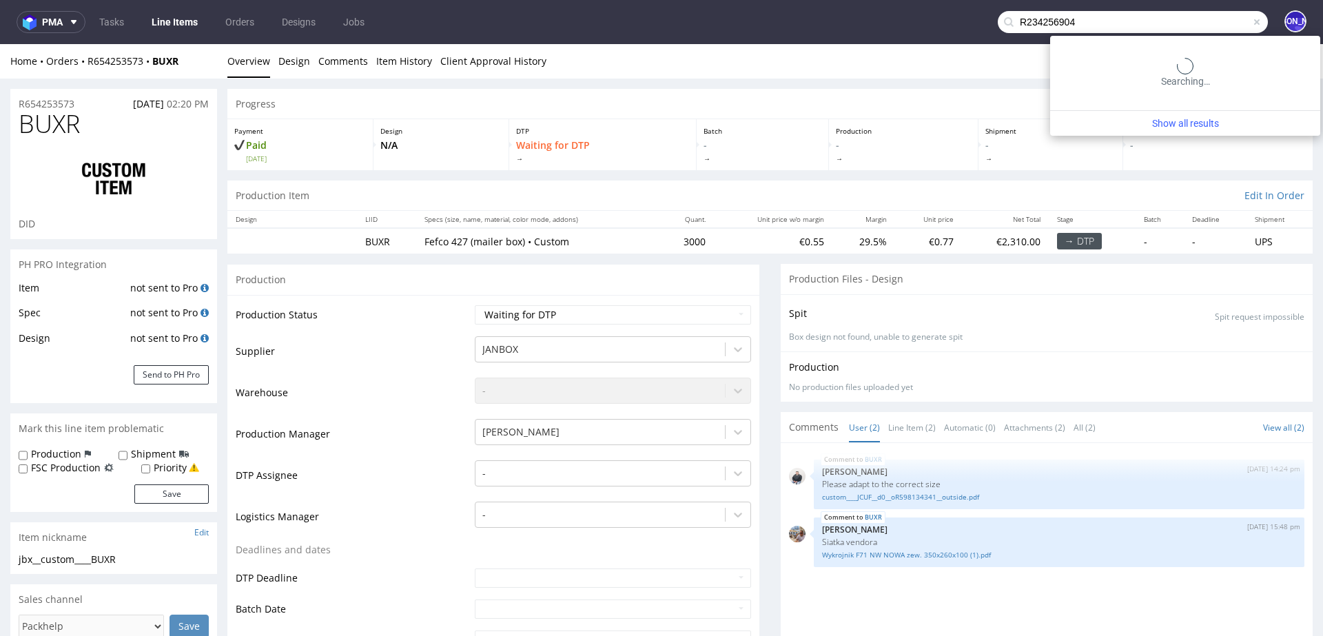
type input "R234256904"
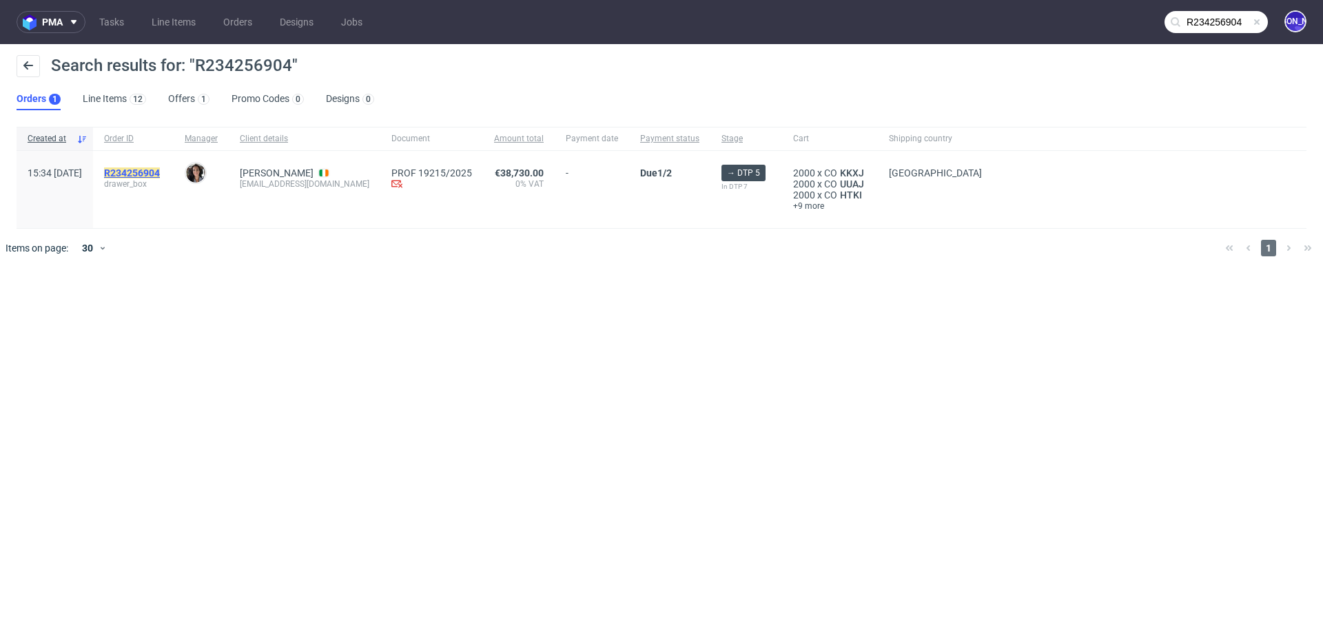
click at [150, 174] on mark "R234256904" at bounding box center [132, 172] width 56 height 11
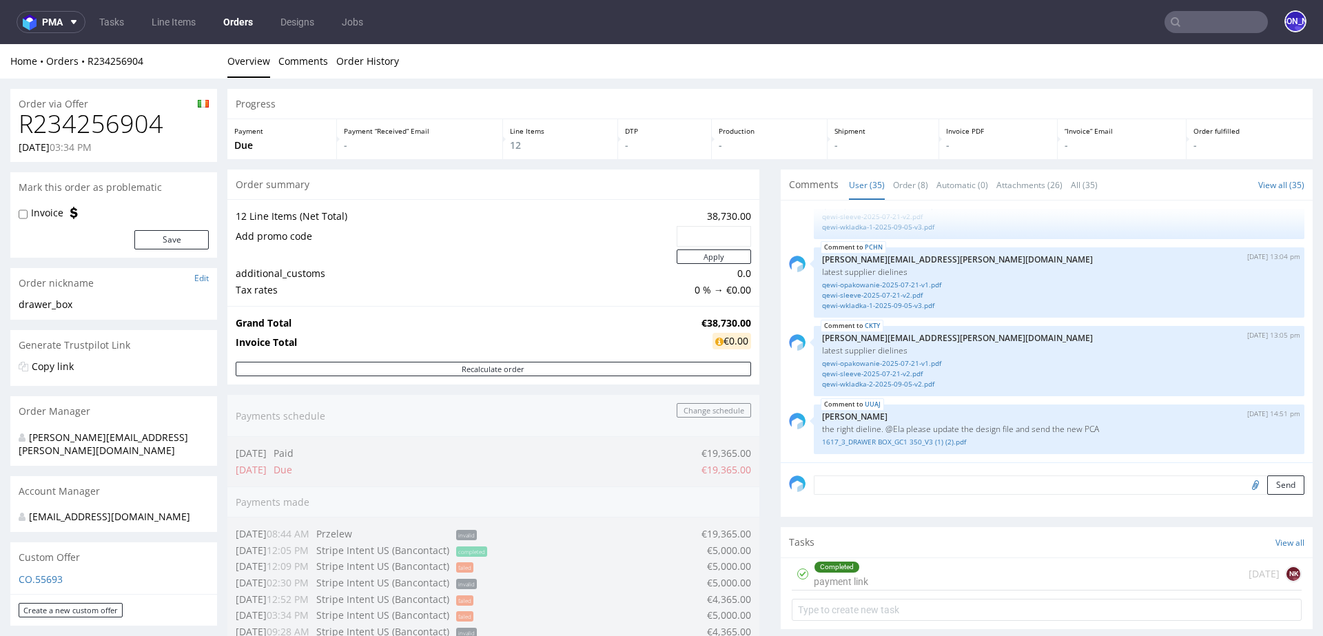
click at [74, 127] on h1 "R234256904" at bounding box center [114, 124] width 190 height 28
copy h1 "R234256904"
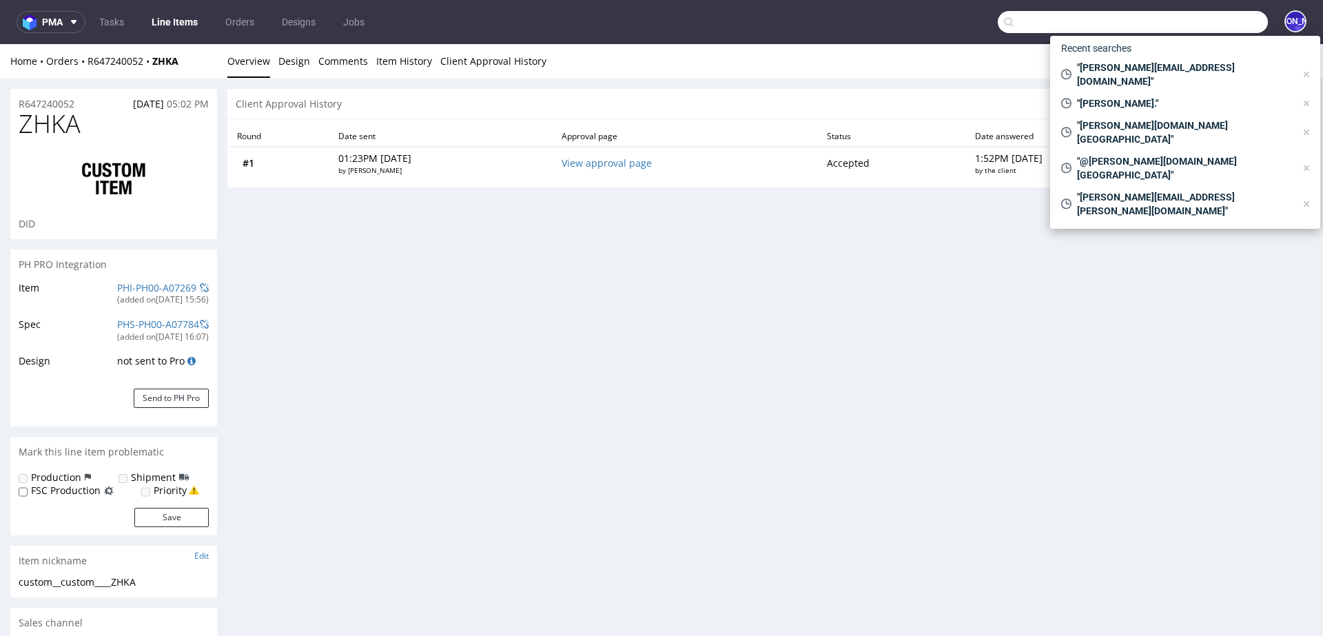
scroll to position [15, 0]
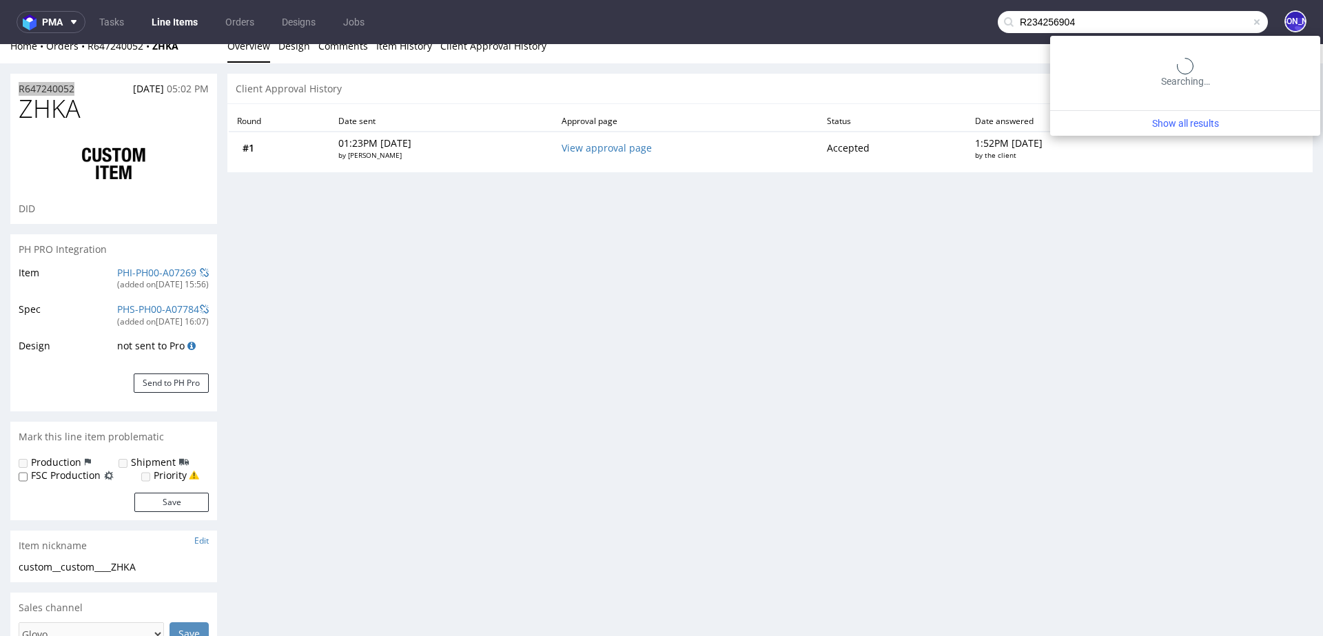
type input "R234256904"
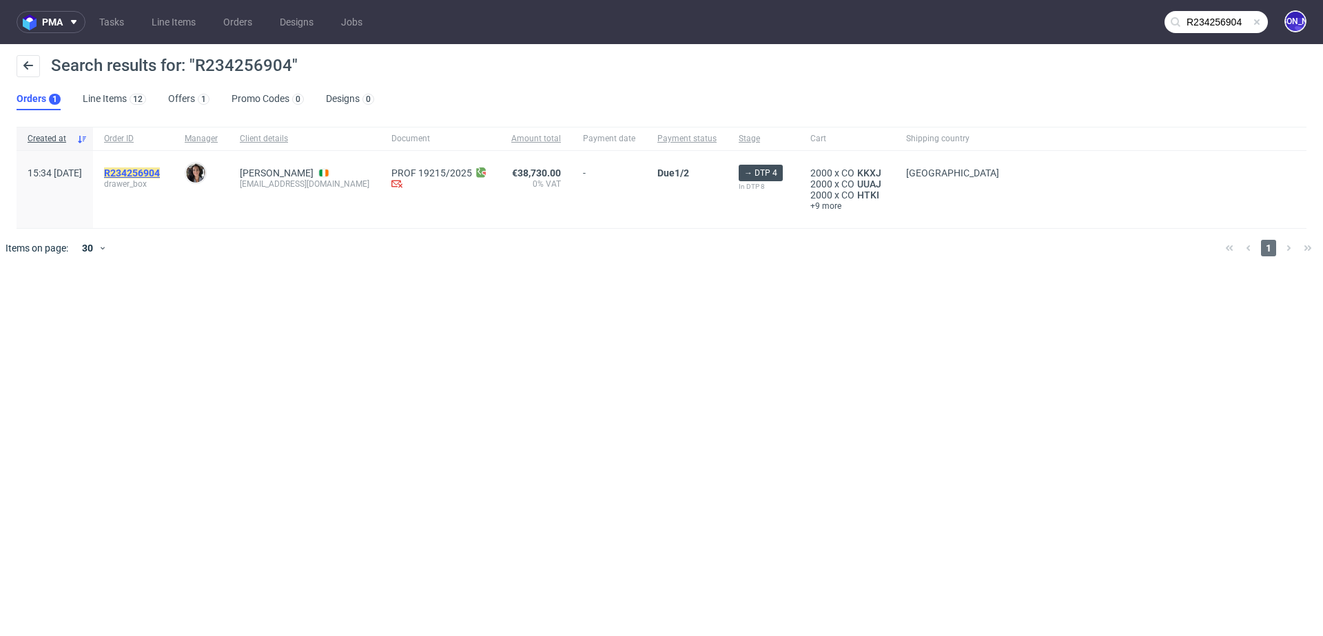
click at [160, 172] on mark "R234256904" at bounding box center [132, 172] width 56 height 11
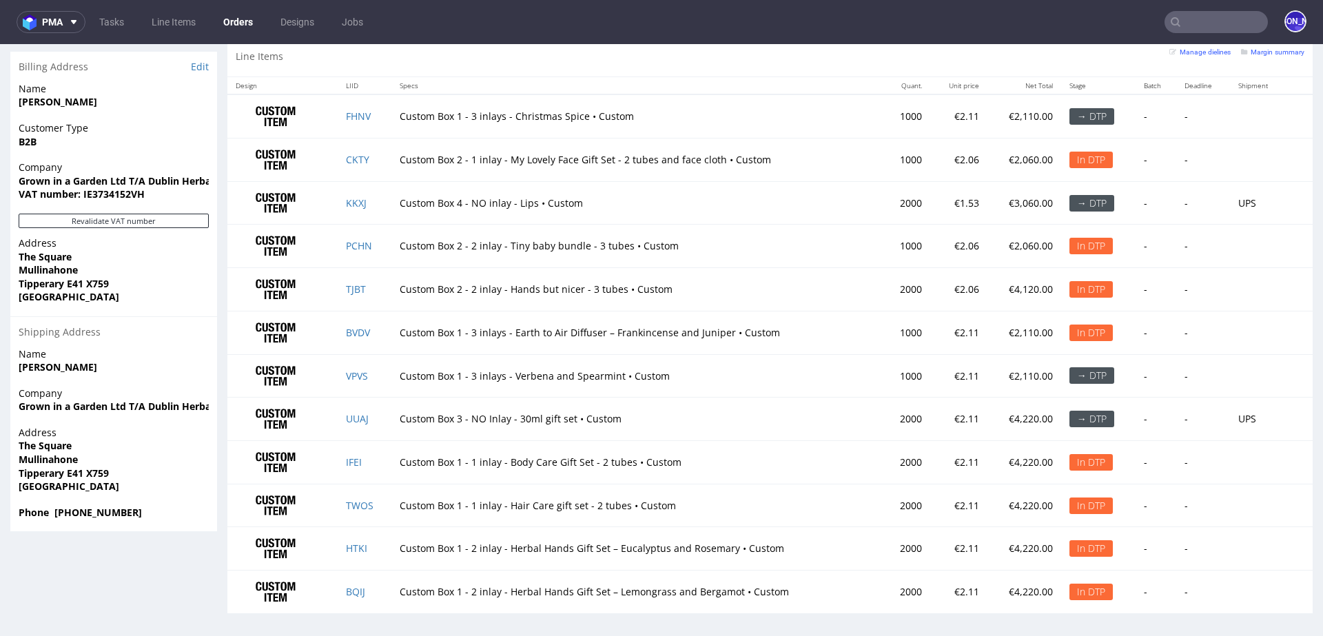
scroll to position [3, 0]
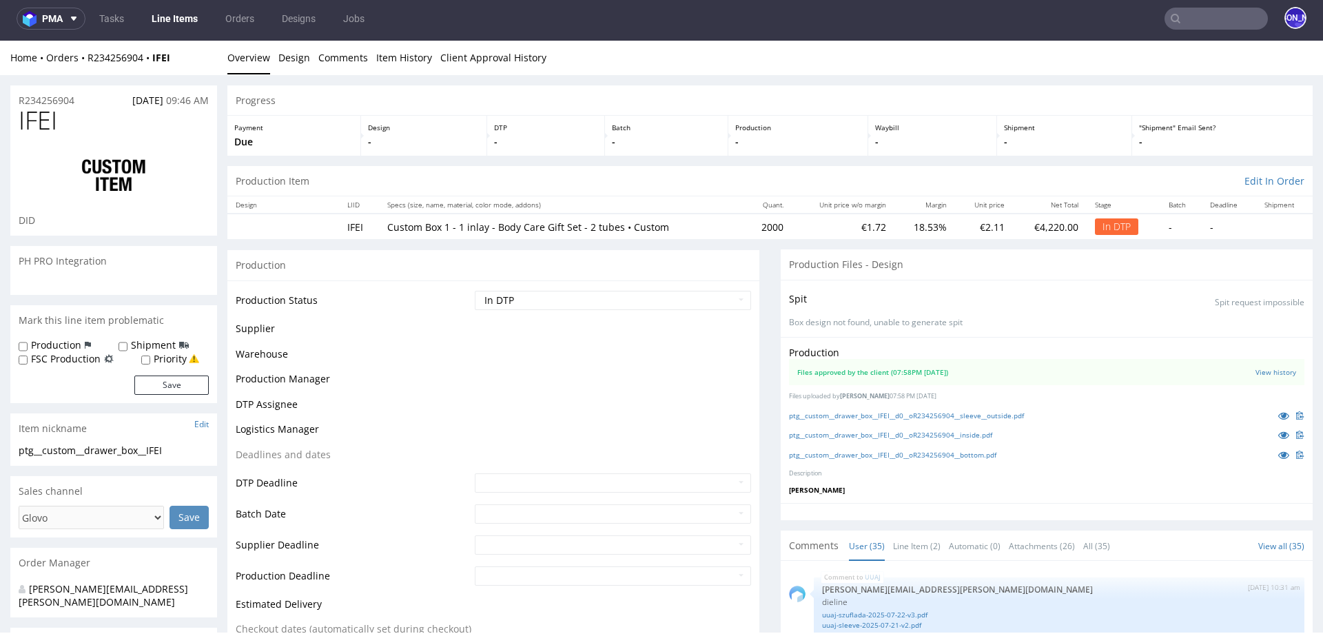
scroll to position [1983, 0]
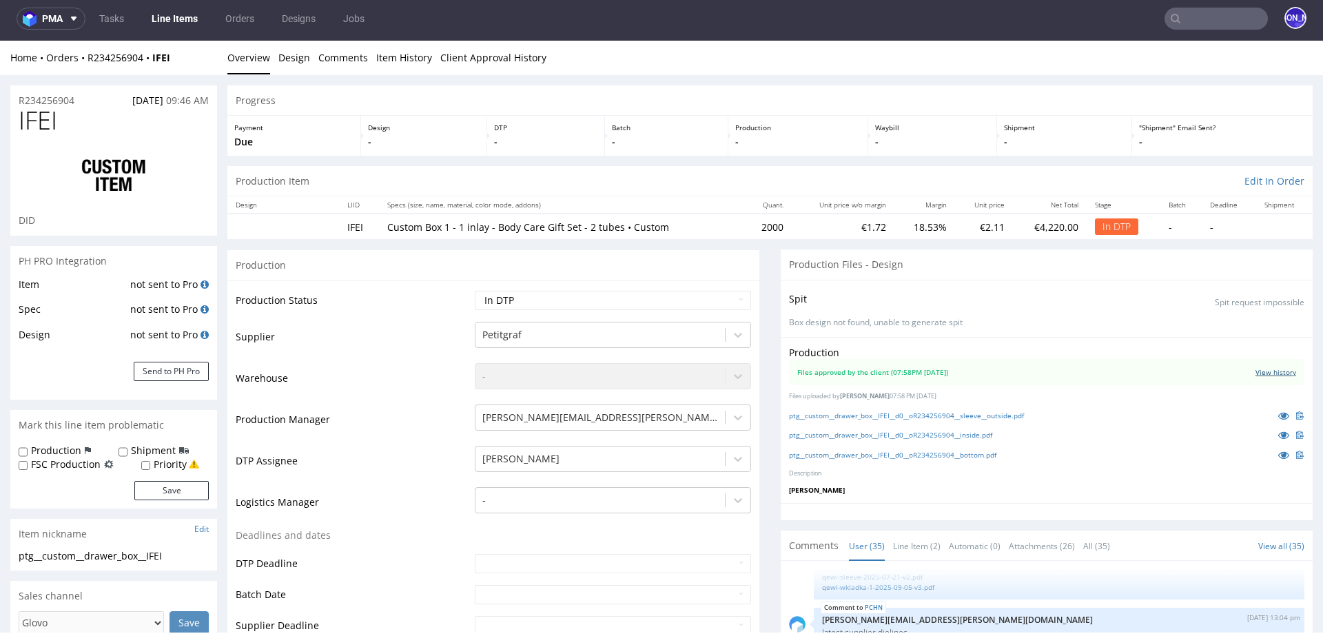
click at [1255, 371] on link "View history" at bounding box center [1275, 372] width 41 height 10
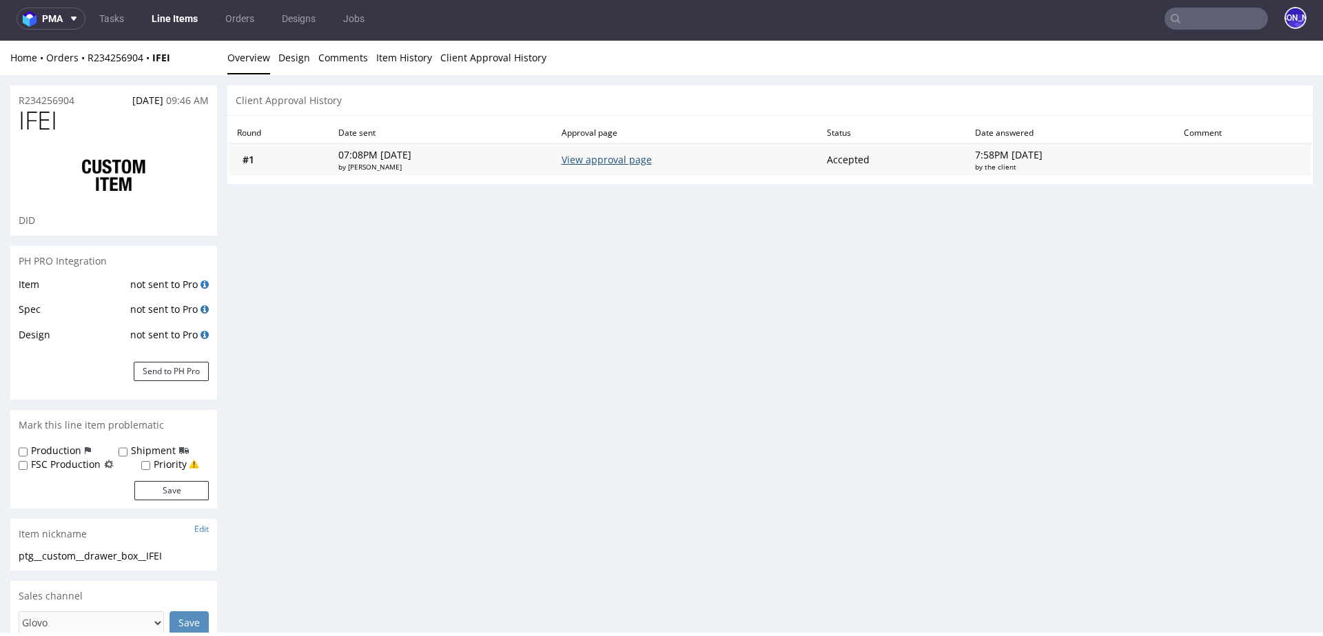
click at [643, 163] on link "View approval page" at bounding box center [607, 159] width 90 height 13
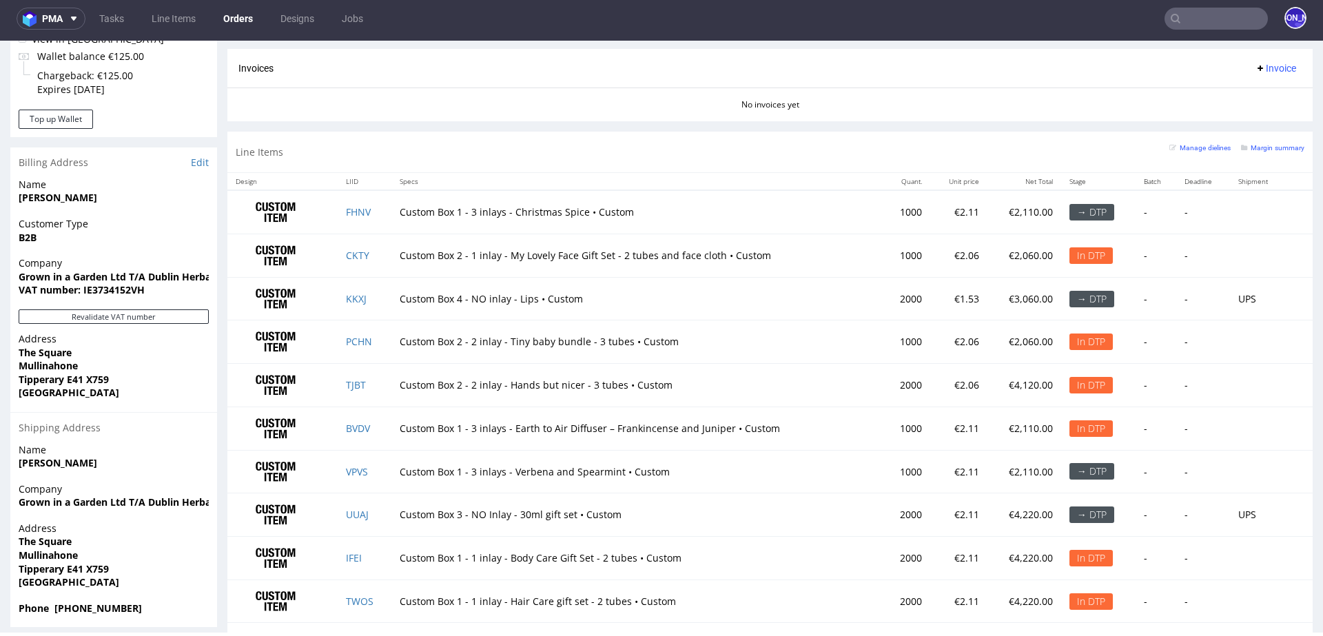
scroll to position [922, 0]
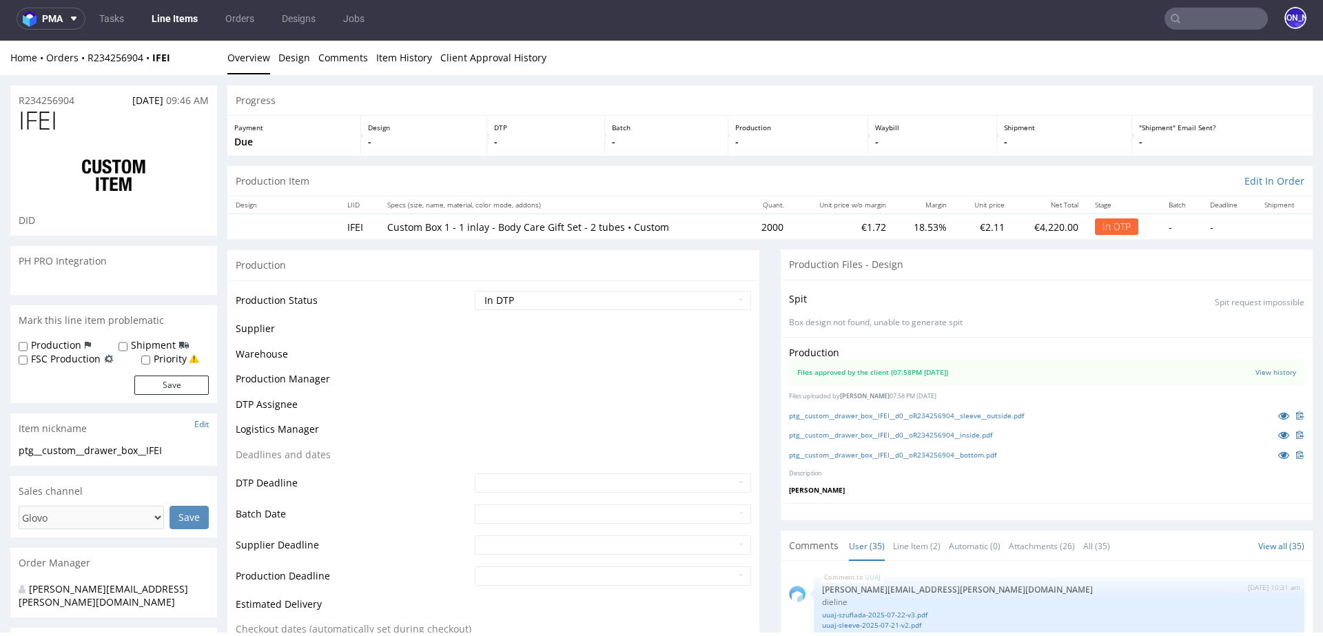
scroll to position [1983, 0]
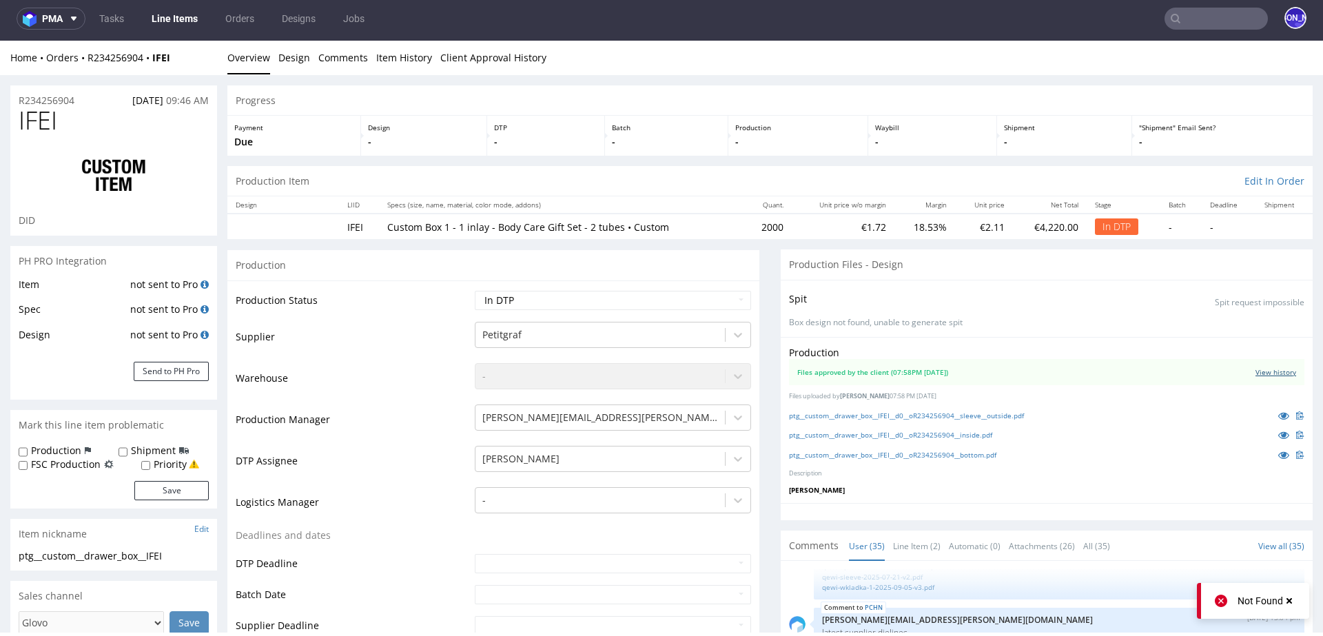
click at [1255, 369] on link "View history" at bounding box center [1275, 372] width 41 height 10
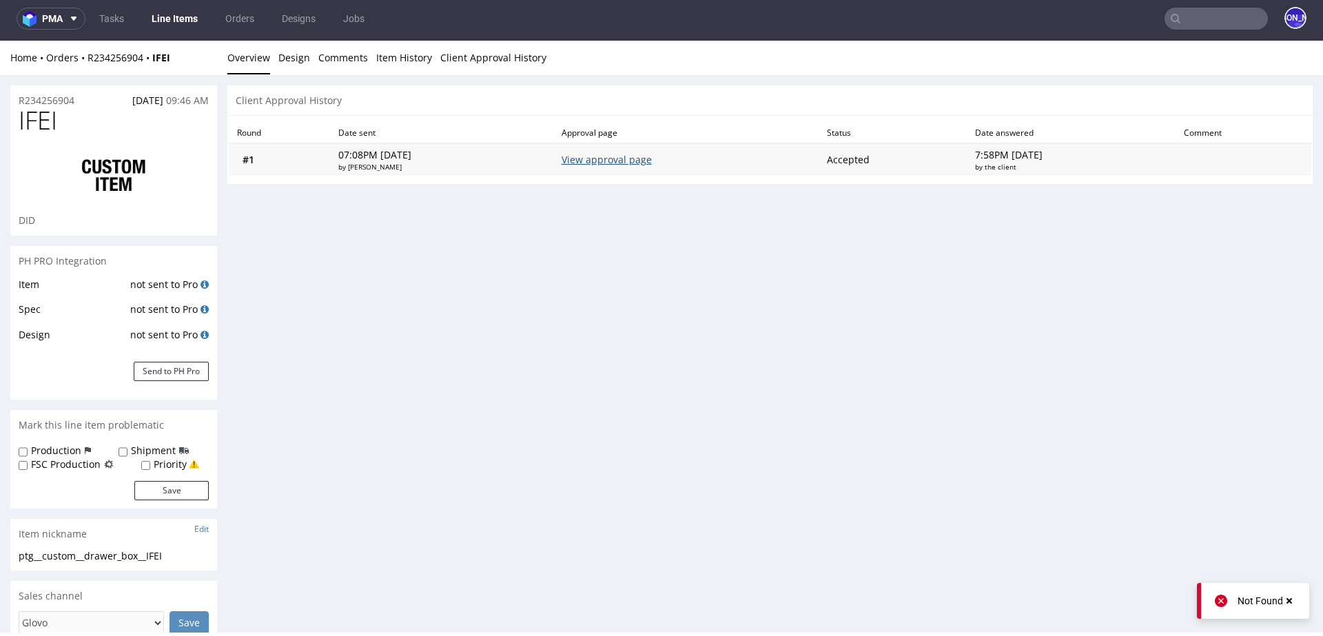
click at [629, 162] on link "View approval page" at bounding box center [607, 159] width 90 height 13
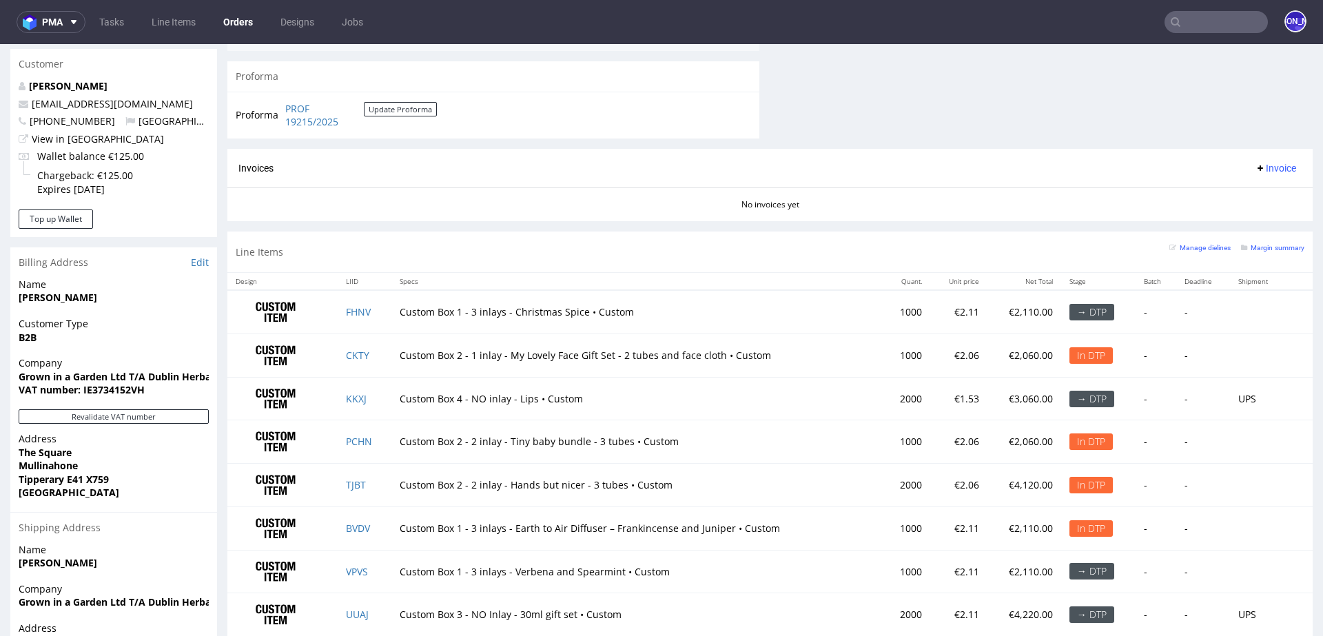
scroll to position [922, 0]
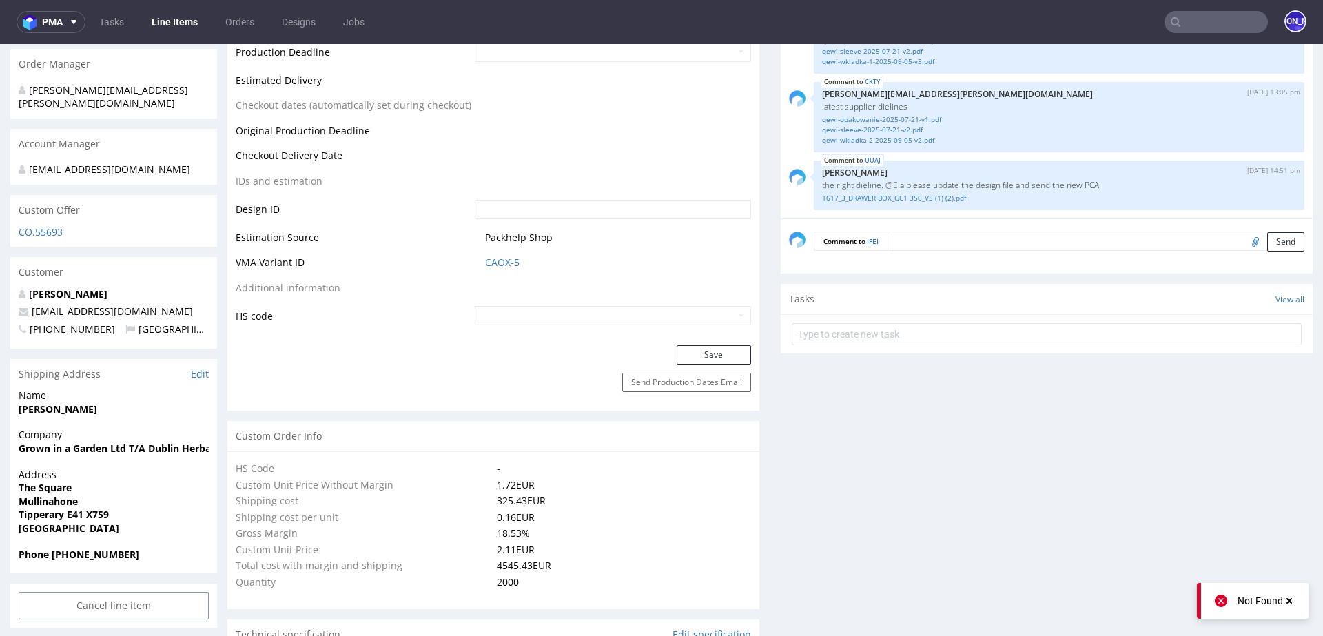
scroll to position [588, 0]
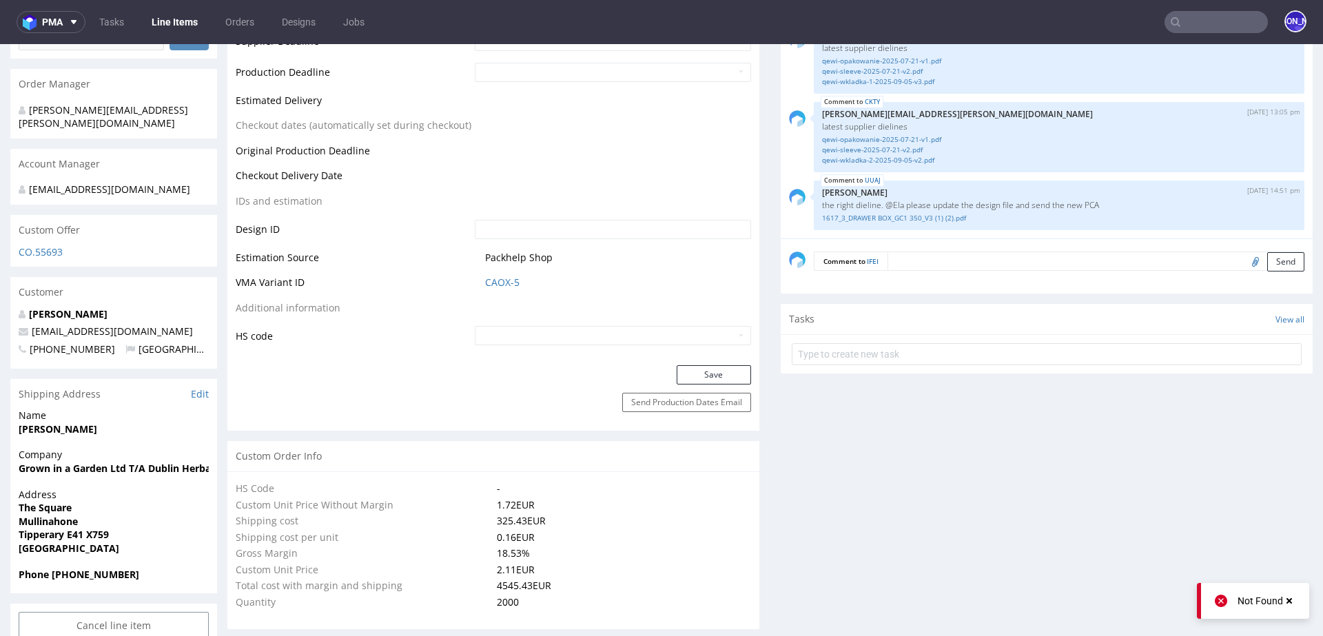
click at [916, 260] on textarea at bounding box center [1095, 260] width 417 height 19
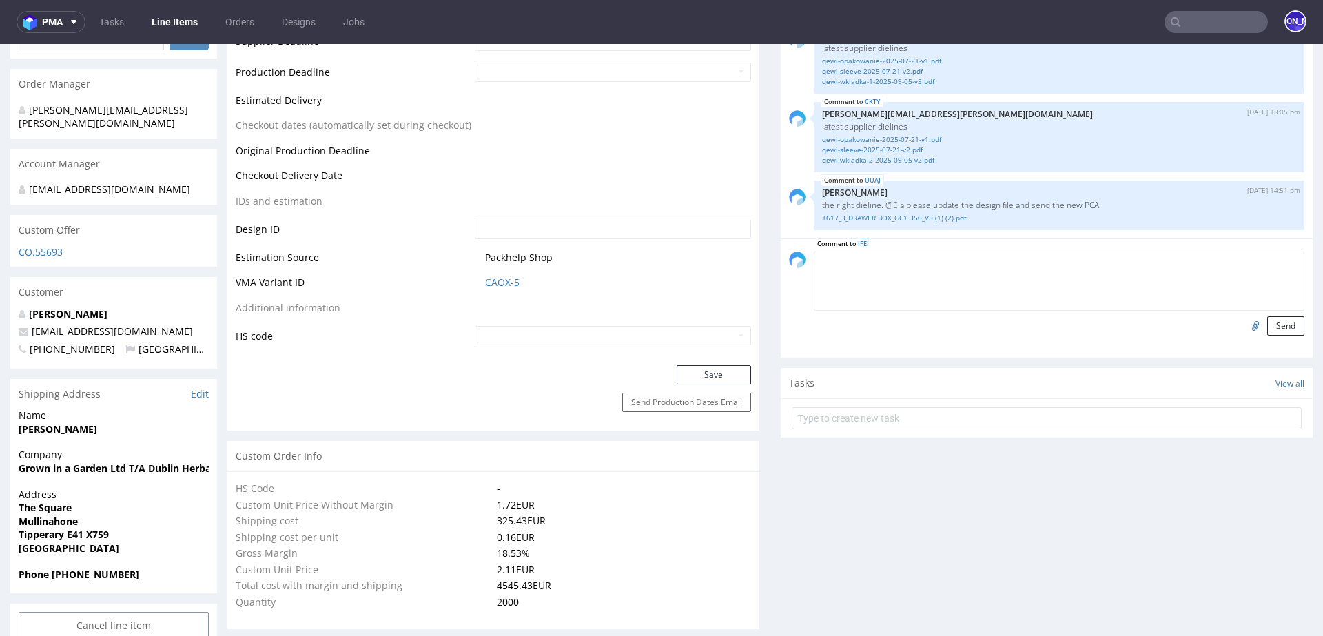
paste textarea "P"
type textarea "PCA acctepted by mistake"
click at [1244, 324] on input "file" at bounding box center [1253, 325] width 19 height 18
type input "C:\fakepath\Zrzut ekranu 2025-09-10 o 12.36.24.png"
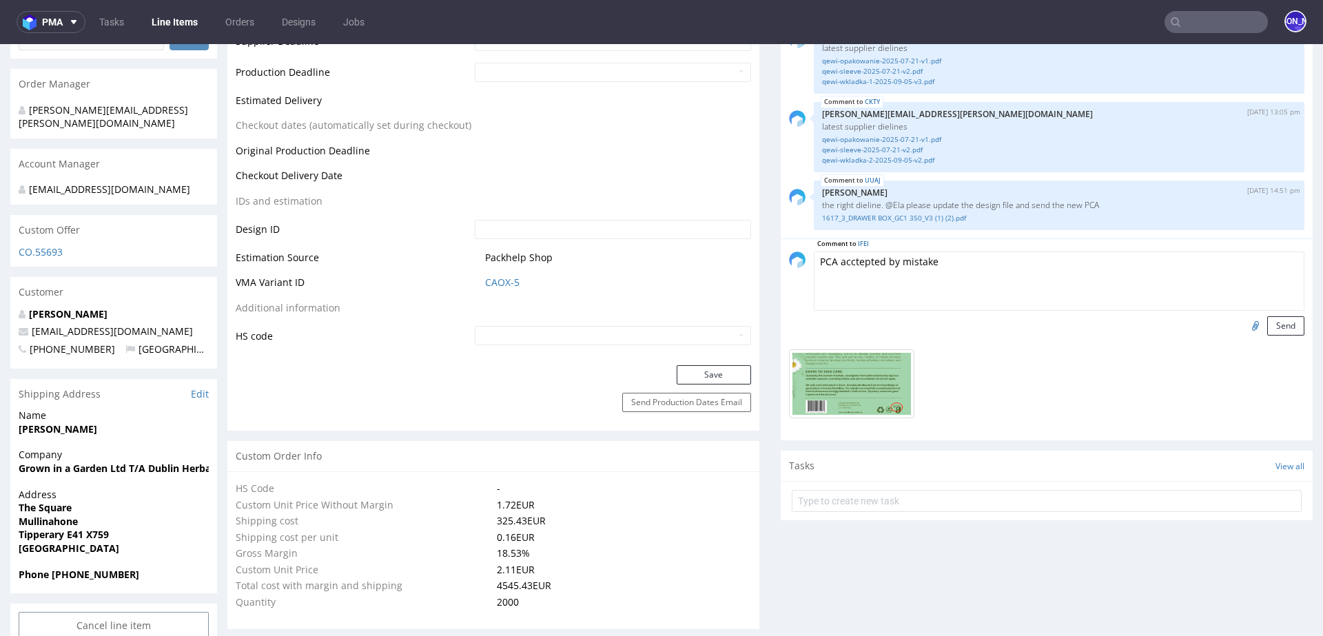
click at [947, 262] on textarea "PCA acctepted by mistake" at bounding box center [1059, 280] width 491 height 59
paste textarea "The d in the guaranteed irish symbol has moved up to the paragraph above on the…"
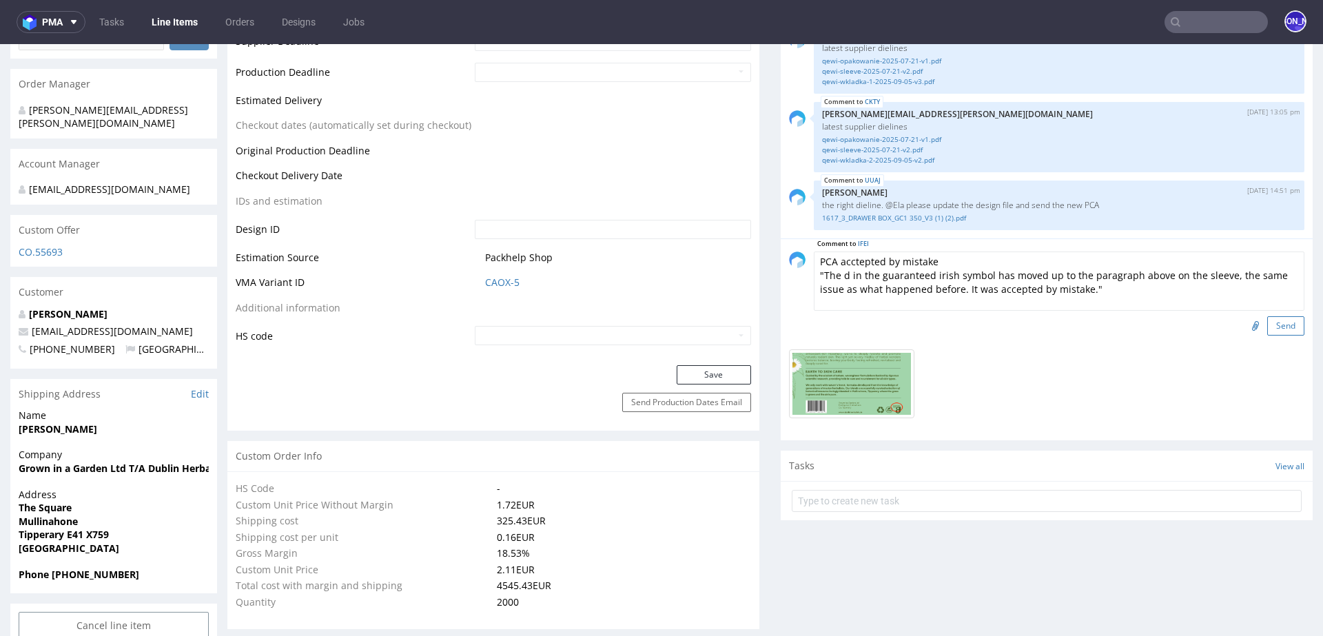
type textarea "PCA acctepted by mistake "The d in the guaranteed irish symbol has moved up to …"
click at [1267, 323] on button "Send" at bounding box center [1285, 325] width 37 height 19
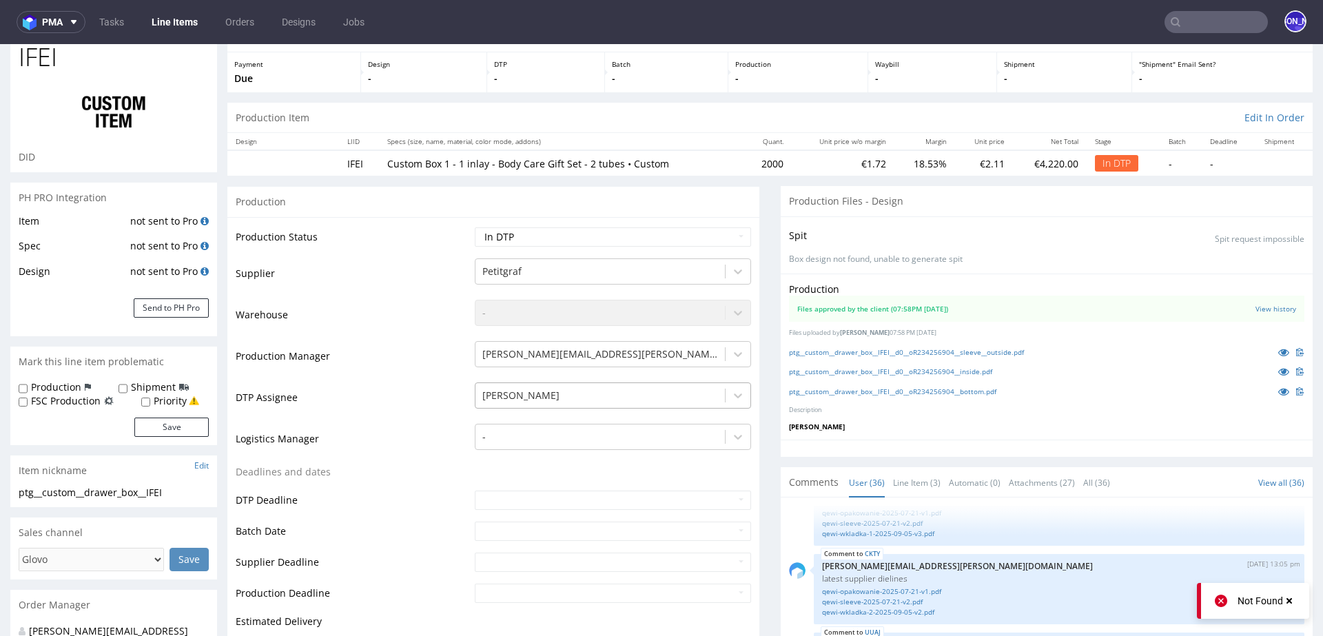
scroll to position [0, 0]
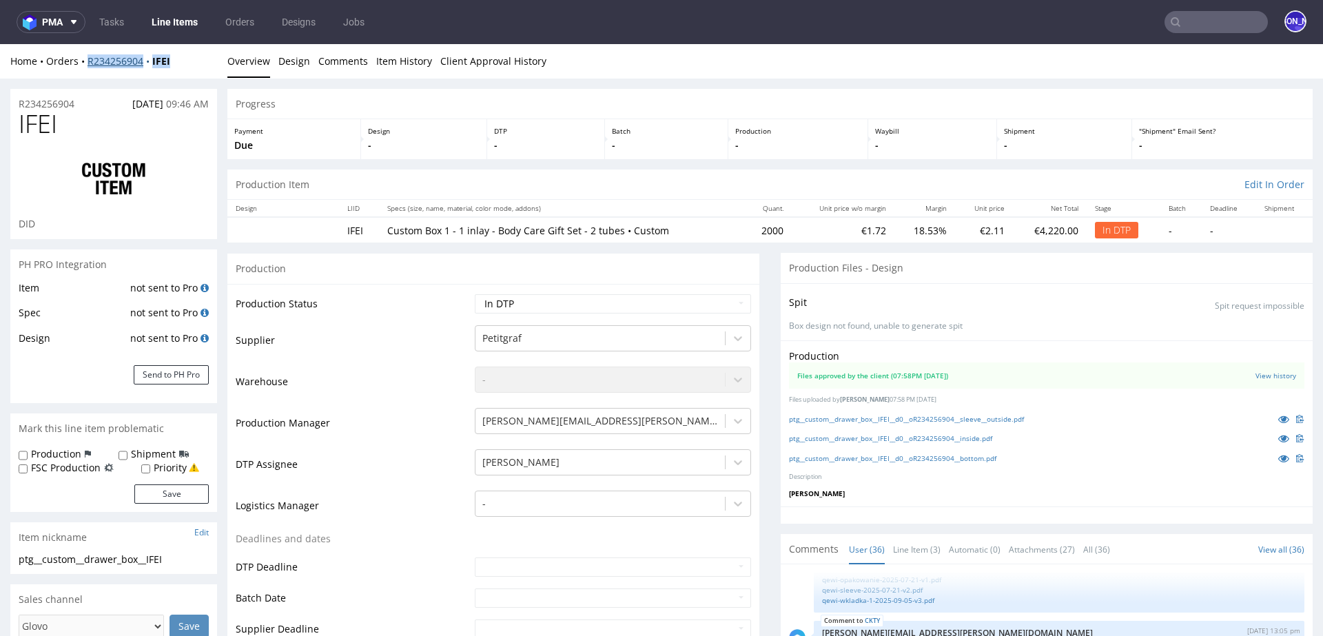
drag, startPoint x: 193, startPoint y: 62, endPoint x: 89, endPoint y: 62, distance: 104.0
click at [89, 62] on div "Home Orders R234256904 IFEI" at bounding box center [113, 61] width 207 height 14
copy div "R234256904 IFEI"
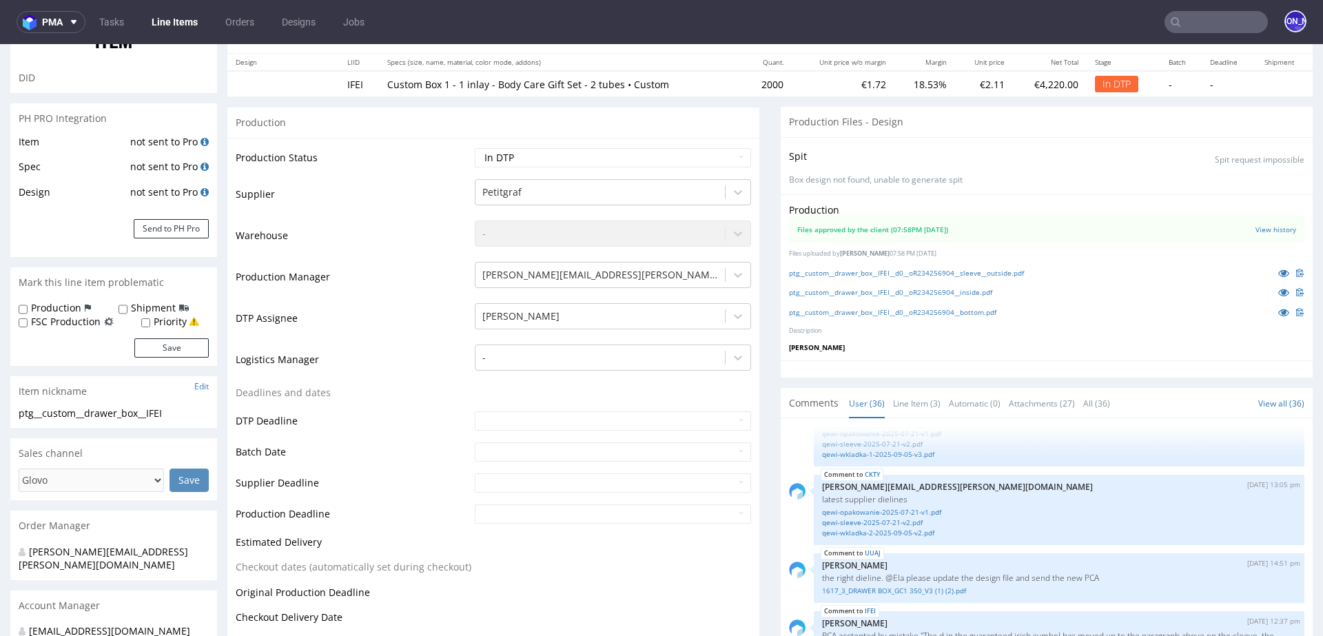
scroll to position [285, 0]
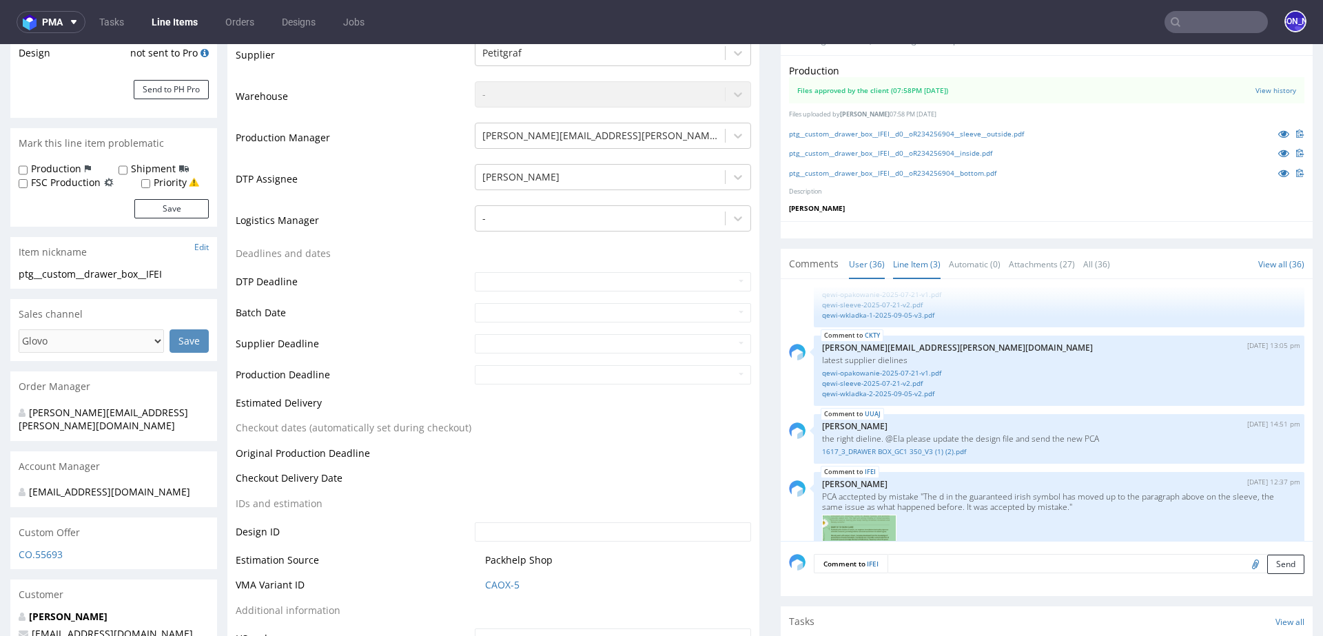
click at [903, 257] on link "Line Item (3)" at bounding box center [917, 264] width 48 height 30
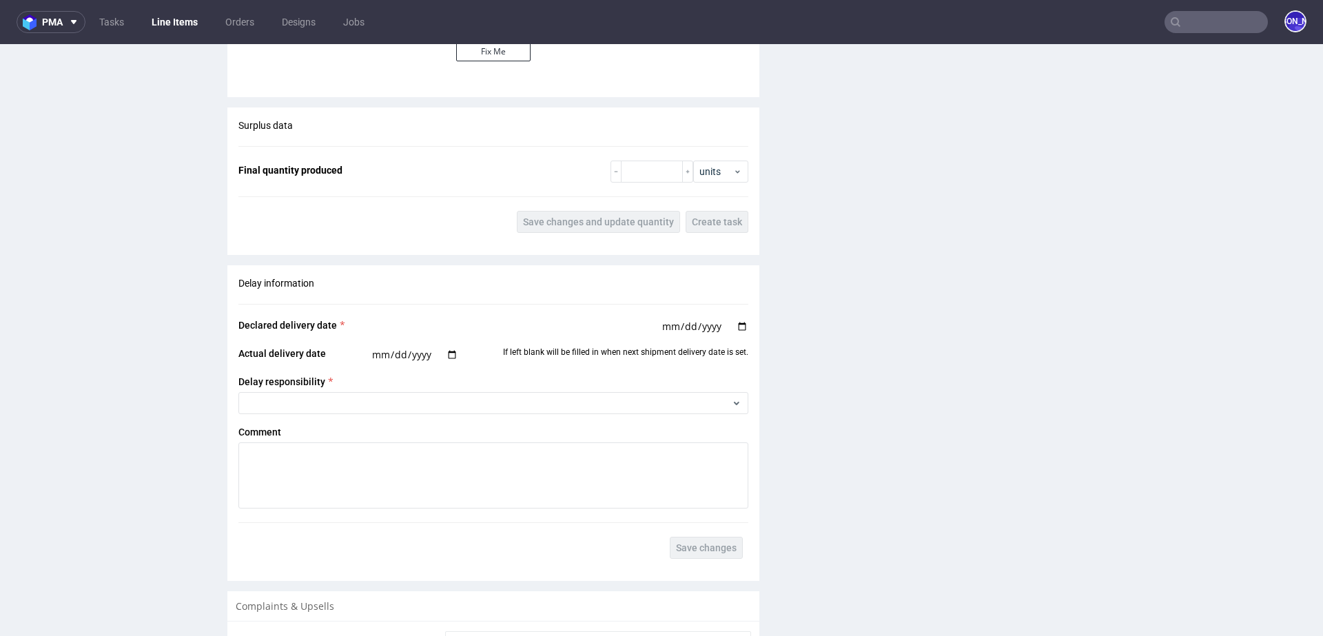
scroll to position [2892, 0]
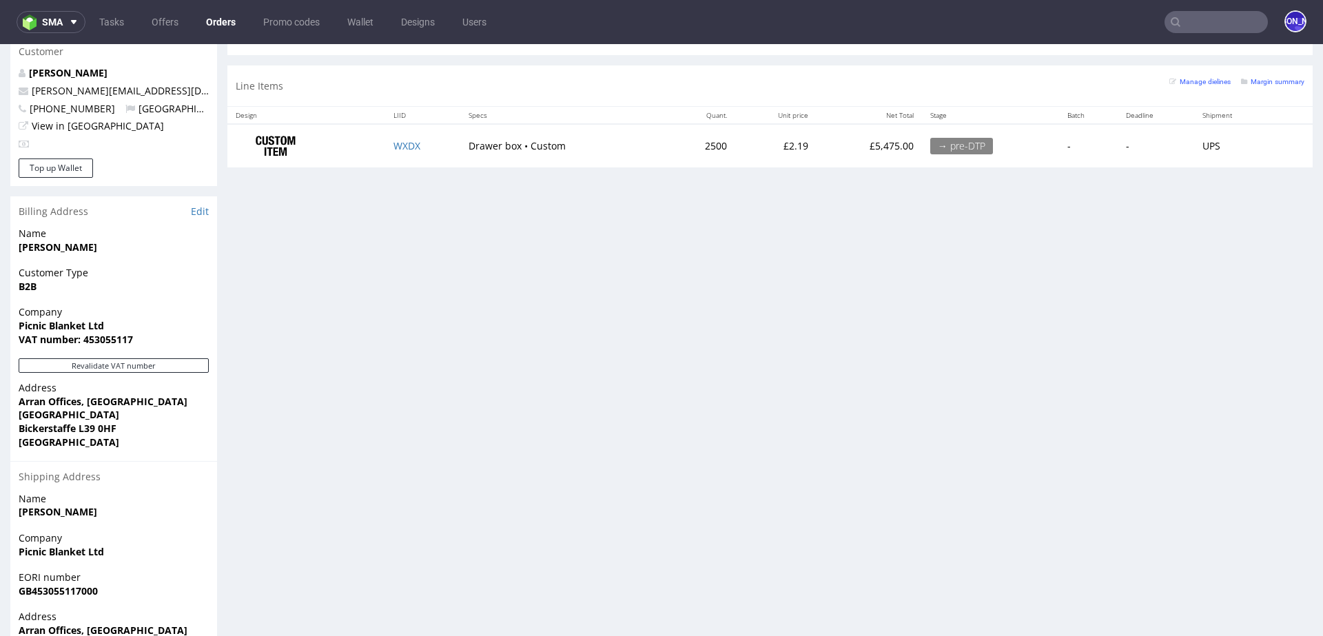
scroll to position [809, 0]
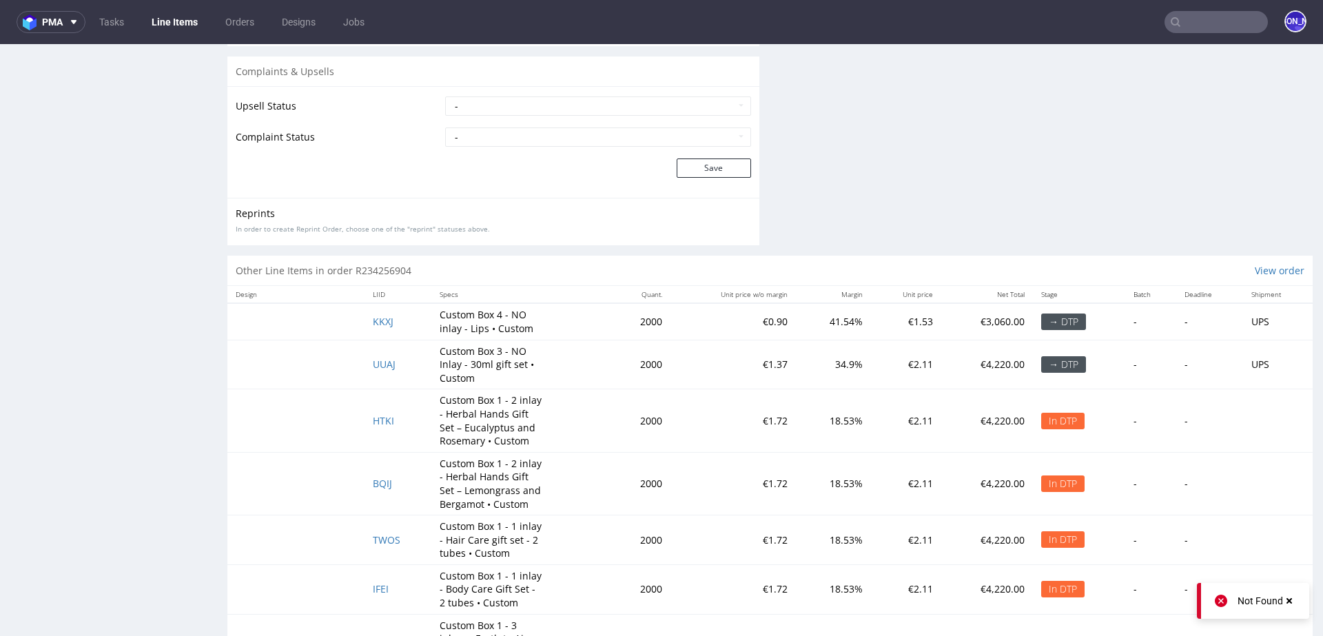
scroll to position [2545, 0]
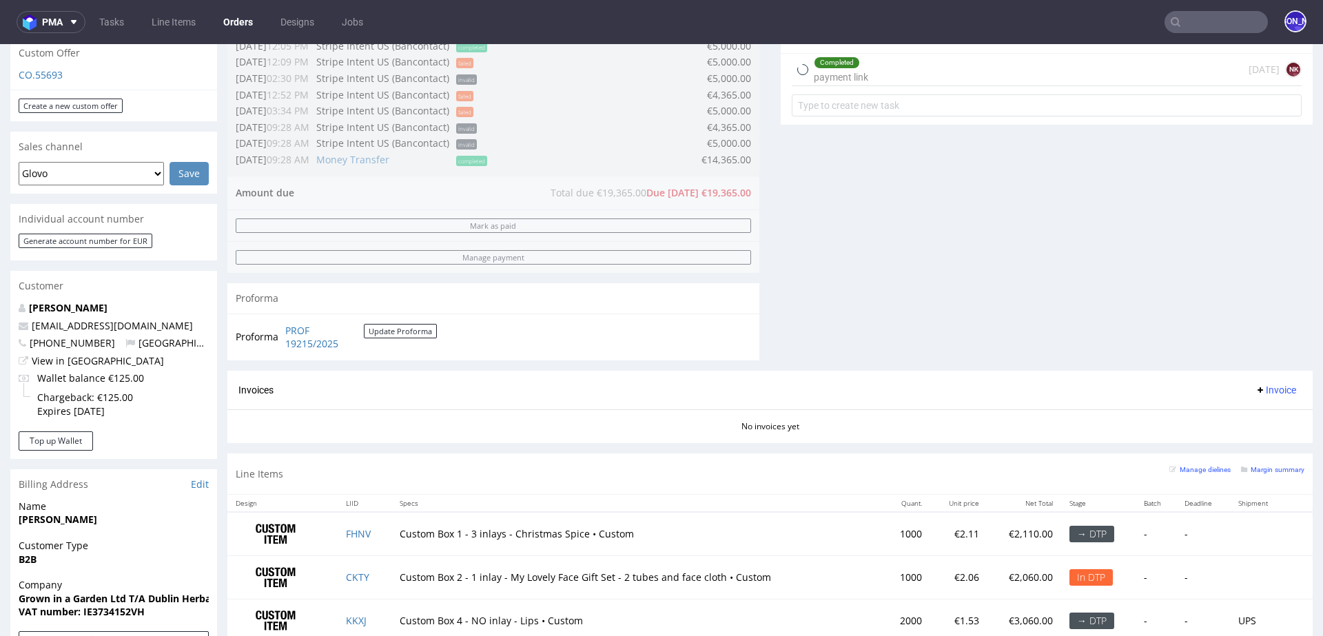
scroll to position [922, 0]
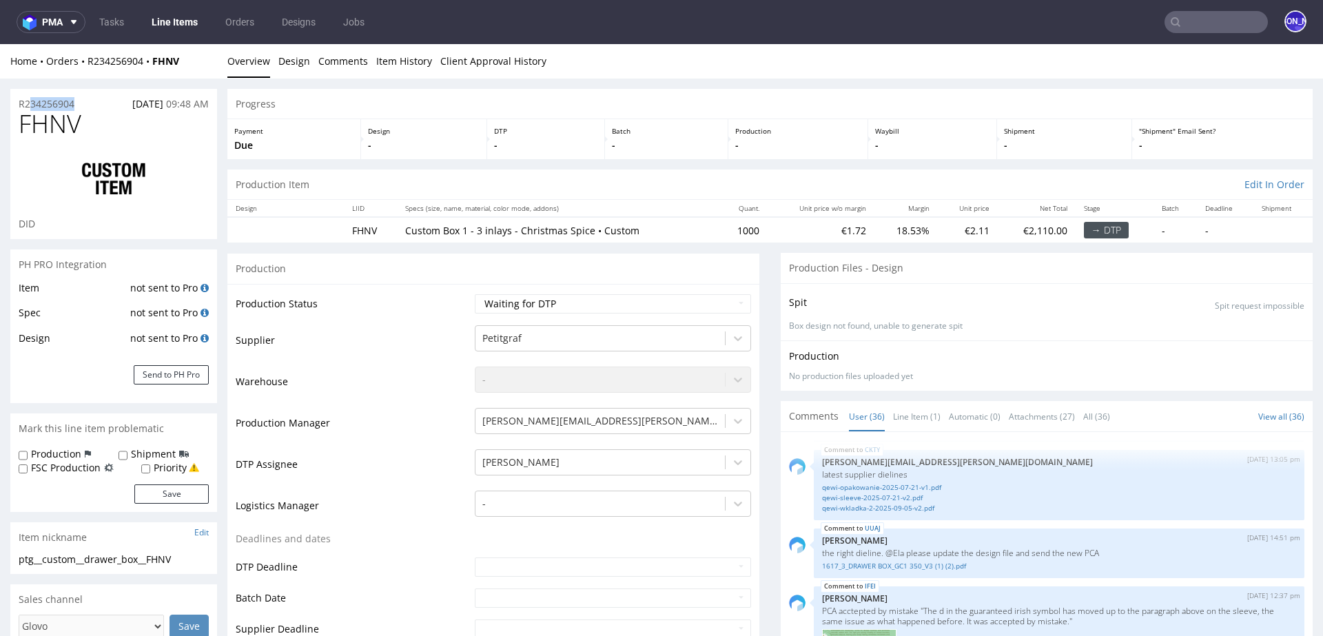
drag, startPoint x: 88, startPoint y: 100, endPoint x: 13, endPoint y: 100, distance: 74.4
click at [14, 100] on div "R234256904 28.08.2025 09:48 AM" at bounding box center [113, 100] width 207 height 22
copy p "R234256904"
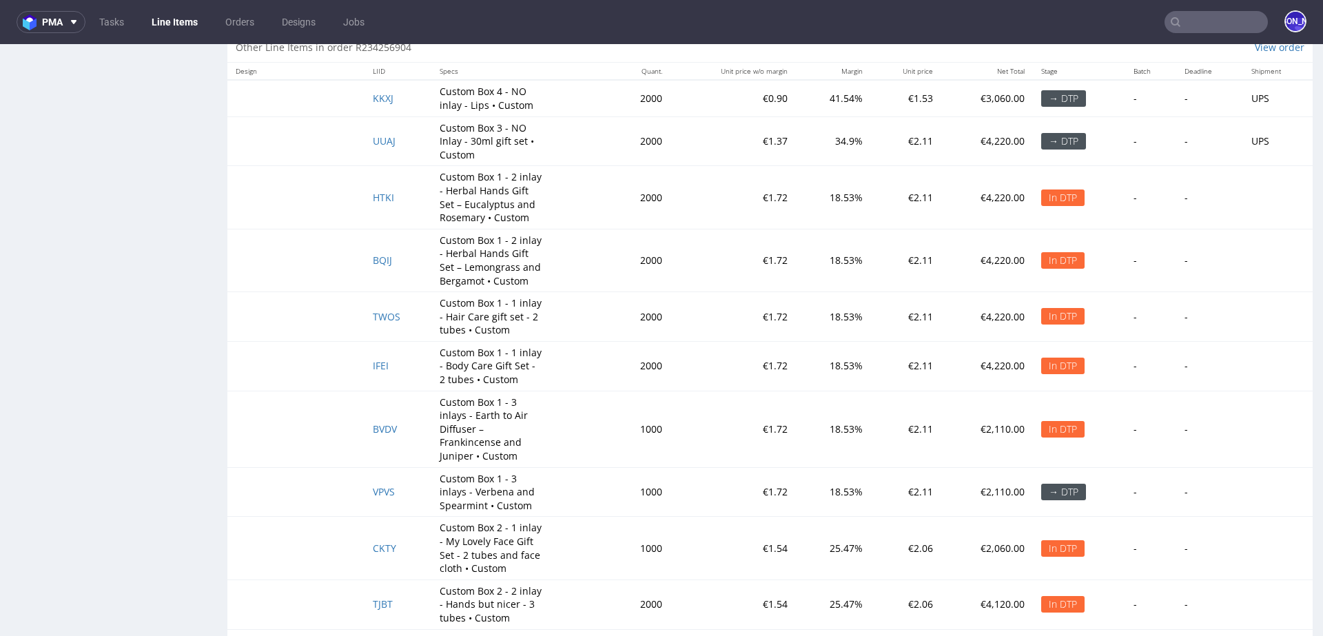
scroll to position [2822, 0]
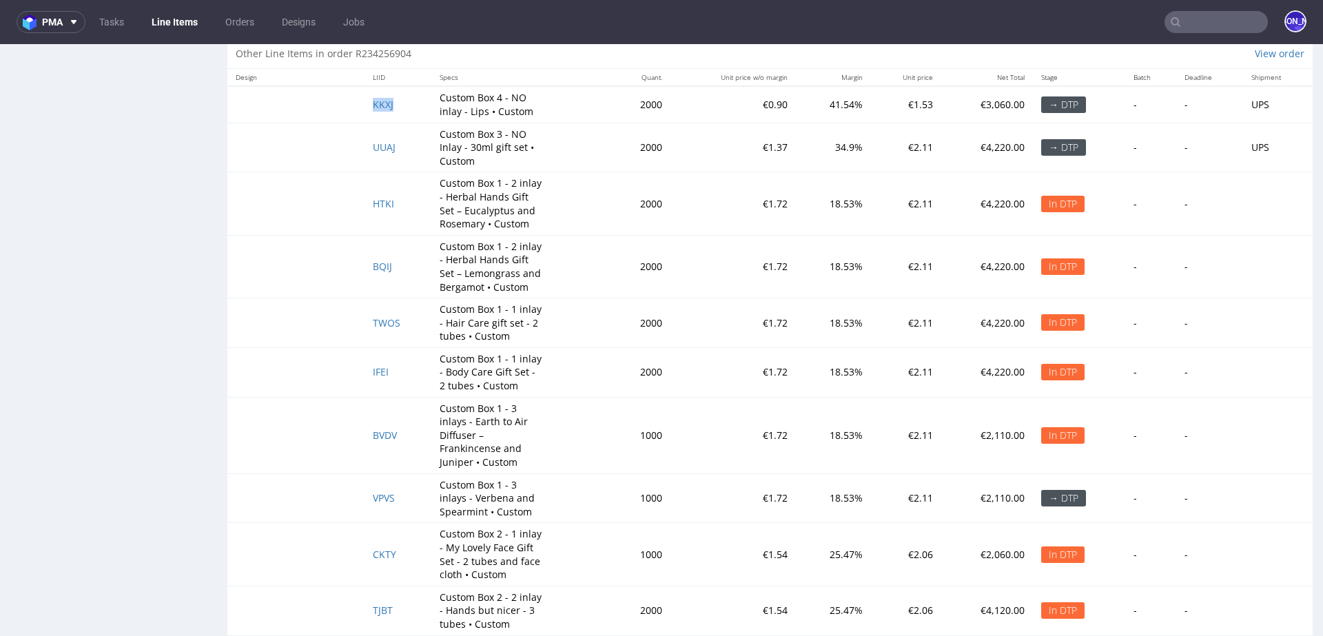
drag, startPoint x: 364, startPoint y: 100, endPoint x: 399, endPoint y: 100, distance: 34.5
click at [399, 100] on td "KKXJ" at bounding box center [397, 104] width 67 height 37
copy span "KKXJ"
drag, startPoint x: 403, startPoint y: 141, endPoint x: 318, endPoint y: 141, distance: 84.8
click at [318, 141] on tr "UUAJ Custom Box 3 - NO Inlay - 30ml gift set • Custom 2000 €1.37 34.9% €2.11 €4…" at bounding box center [769, 148] width 1085 height 50
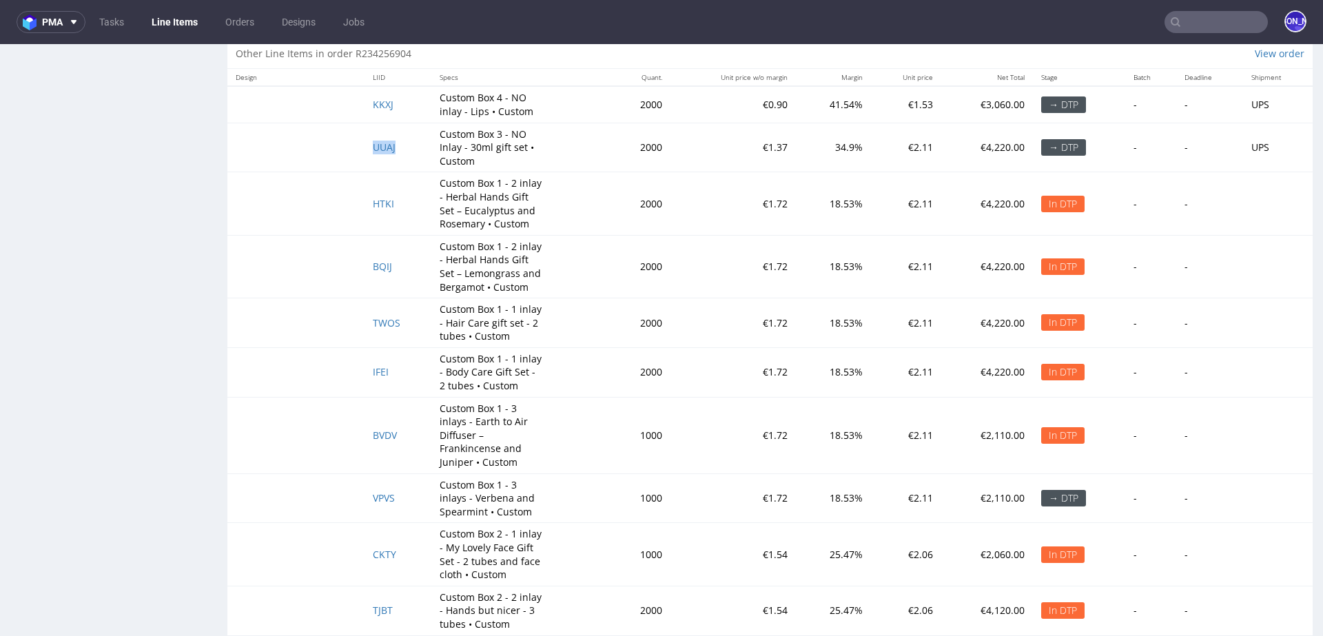
copy span "UUAJ"
drag, startPoint x: 403, startPoint y: 491, endPoint x: 353, endPoint y: 492, distance: 50.3
click at [353, 492] on tr "VPVS Custom Box 1 - 3 inlays - Verbena and Spearmint • Custom 1000 €1.72 18.53%…" at bounding box center [769, 498] width 1085 height 50
copy span "VPVS"
drag, startPoint x: 532, startPoint y: 108, endPoint x: 433, endPoint y: 96, distance: 99.9
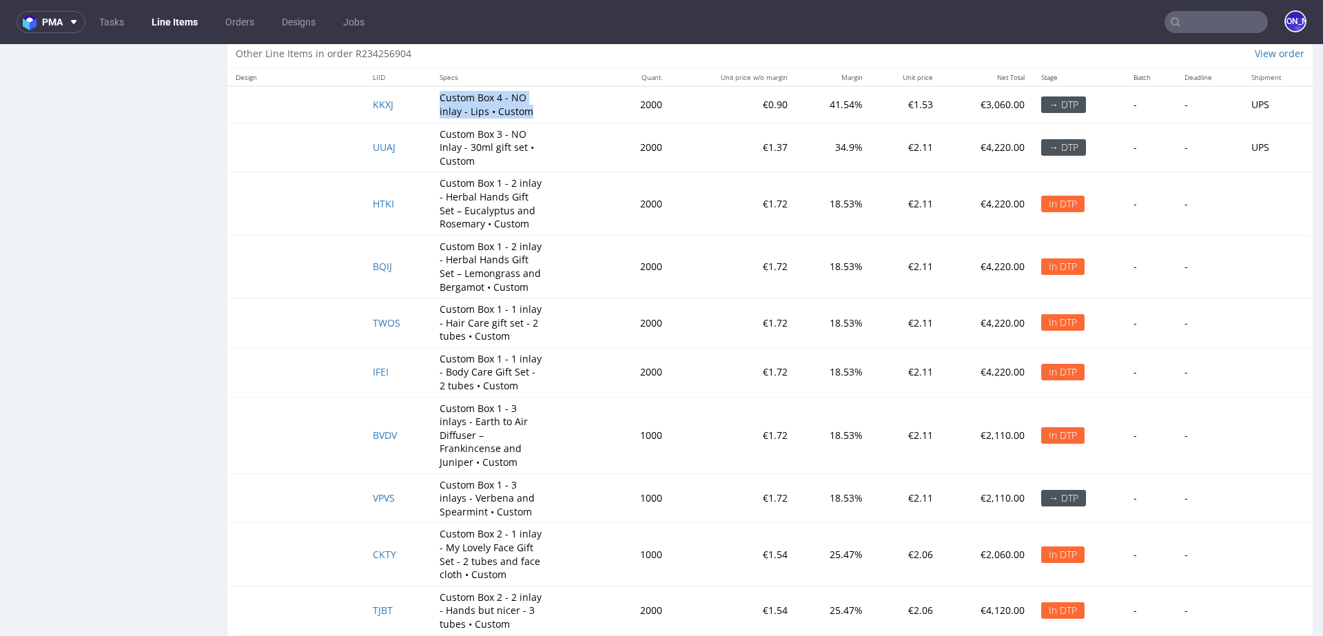
click at [433, 96] on td "Custom Box 4 - NO inlay - Lips • Custom" at bounding box center [521, 104] width 181 height 37
copy p "Custom Box 4 - NO inlay - Lips • Custom"
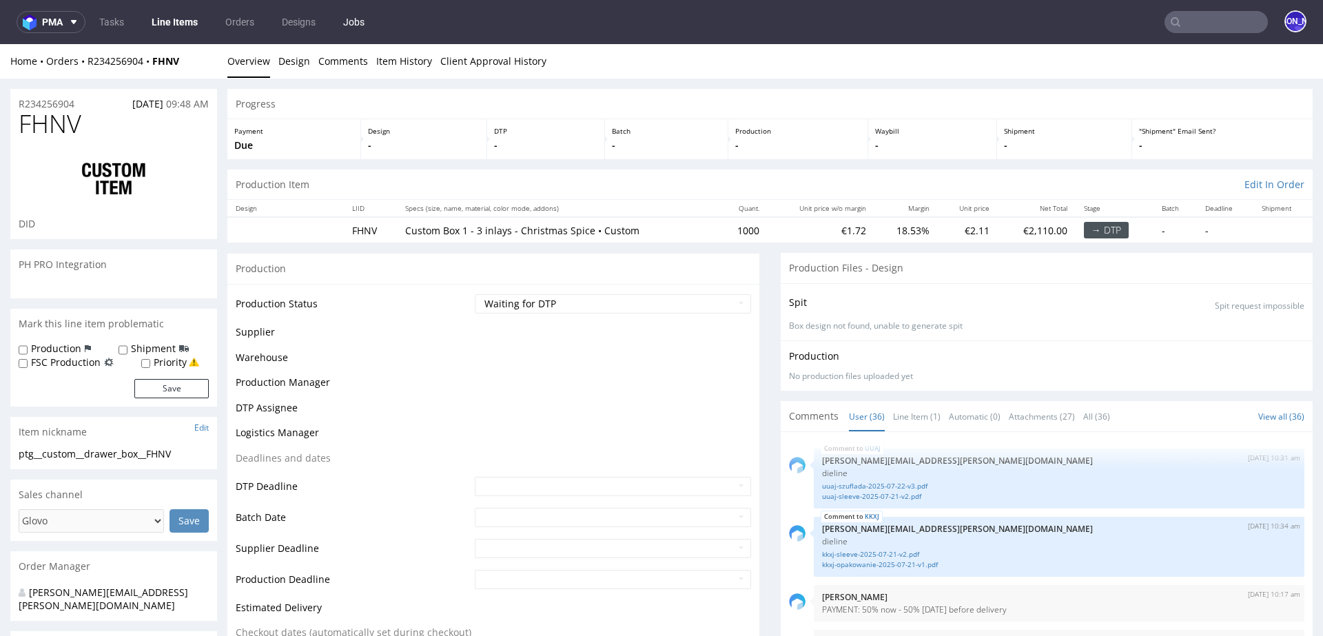
scroll to position [2090, 0]
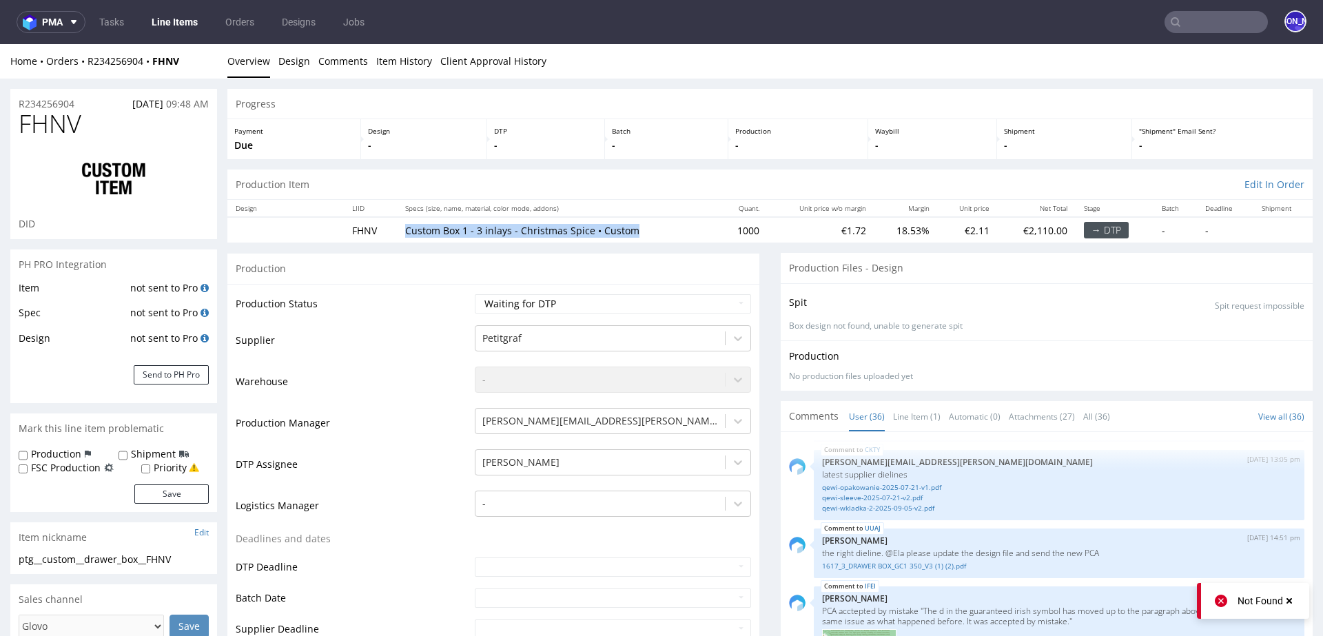
drag, startPoint x: 638, startPoint y: 230, endPoint x: 386, endPoint y: 230, distance: 252.2
click at [386, 230] on tr "FHNV Custom Box 1 - 3 inlays - Christmas Spice • Custom 1000 €1.72 18.53% €2.11…" at bounding box center [769, 229] width 1085 height 25
copy tr "Custom Box 1 - 3 inlays - Christmas Spice • Custom"
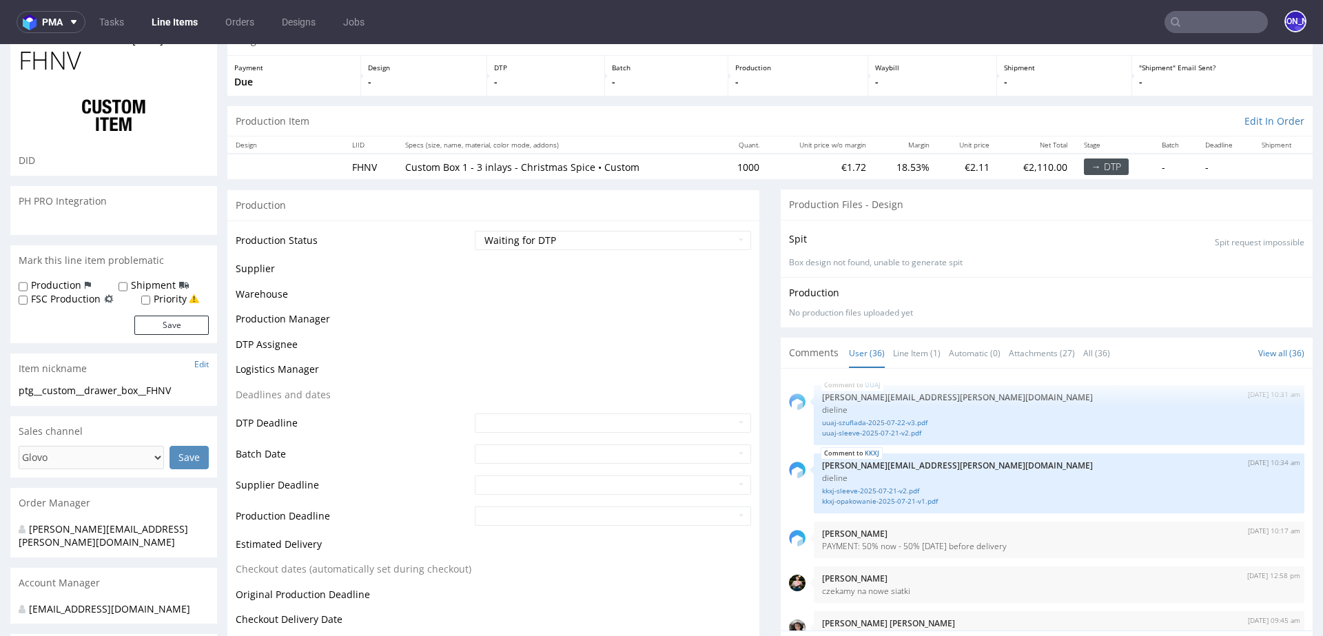
scroll to position [64, 0]
click at [901, 350] on link "Line Item (1)" at bounding box center [917, 353] width 48 height 30
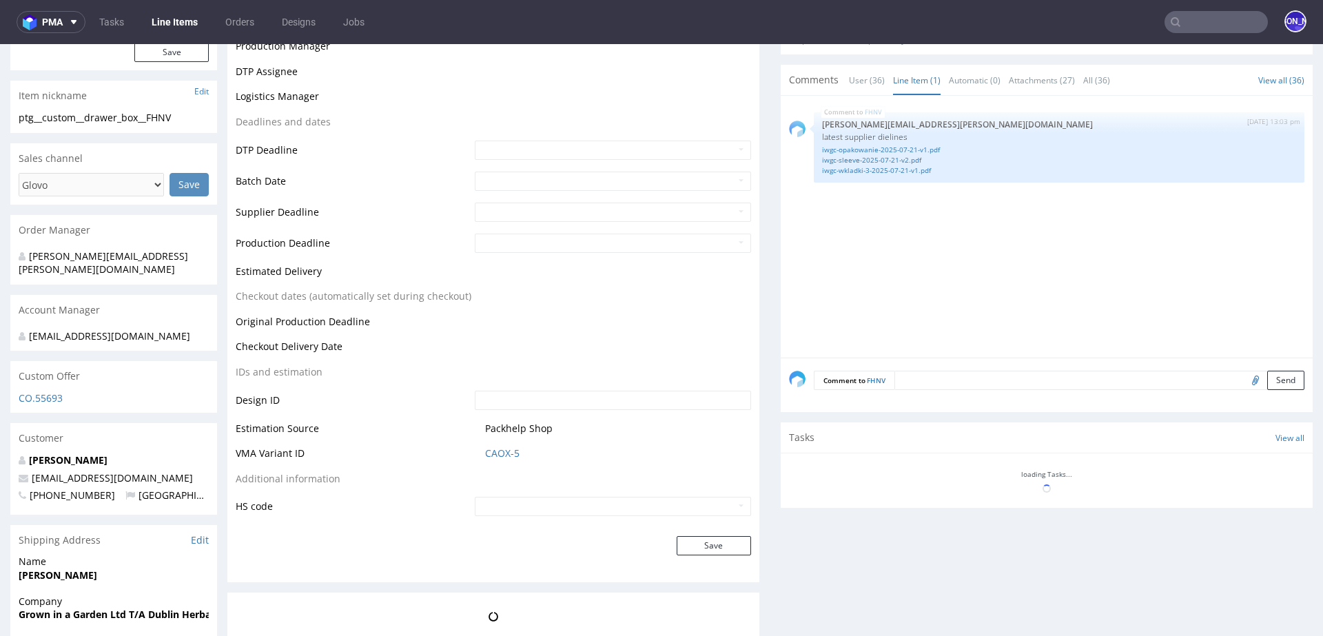
scroll to position [441, 0]
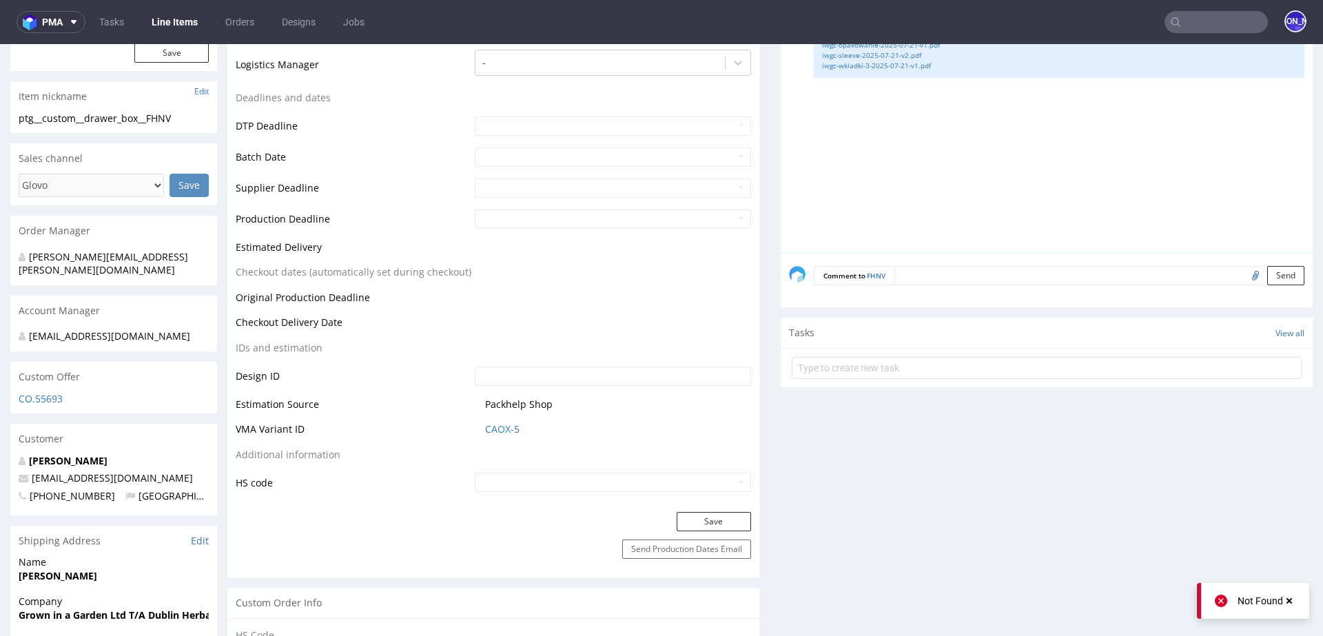
click at [1244, 277] on input "file" at bounding box center [1253, 275] width 19 height 18
type input "C:\fakepath\Christmas Spice Box 1 B_v2 (1).pdf"
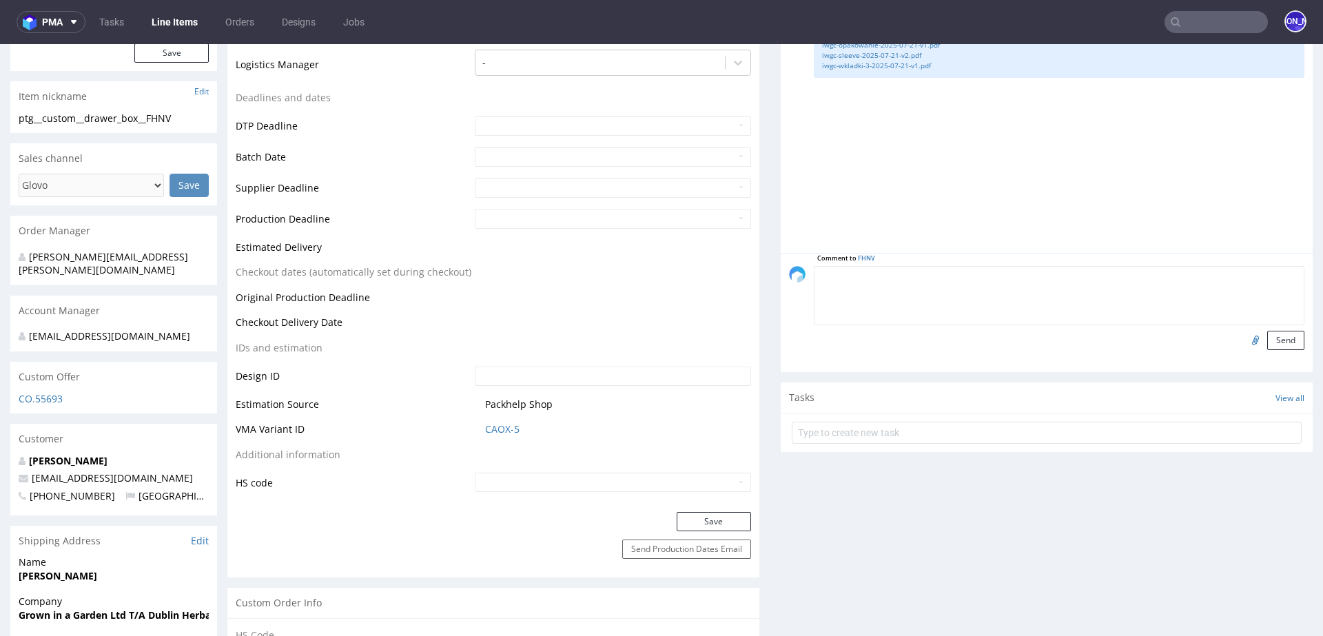
click at [919, 266] on textarea at bounding box center [1059, 295] width 491 height 59
type textarea "Design od klienta"
click at [1280, 336] on button "Send" at bounding box center [1285, 340] width 37 height 19
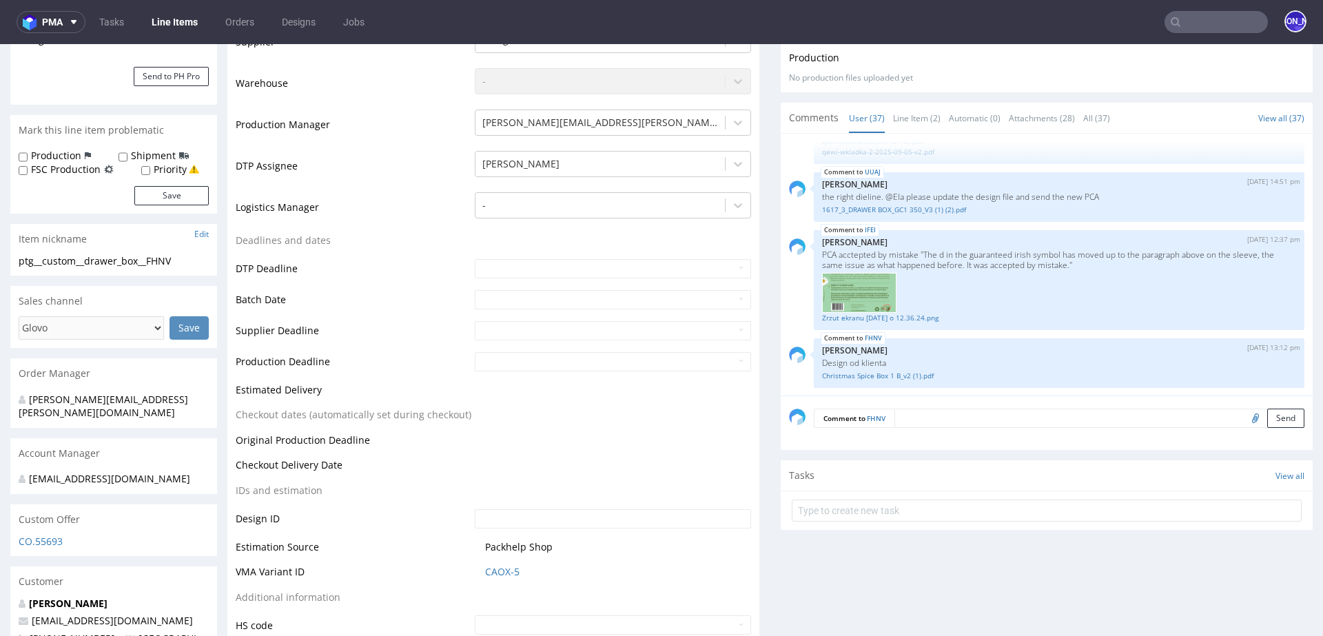
scroll to position [323, 0]
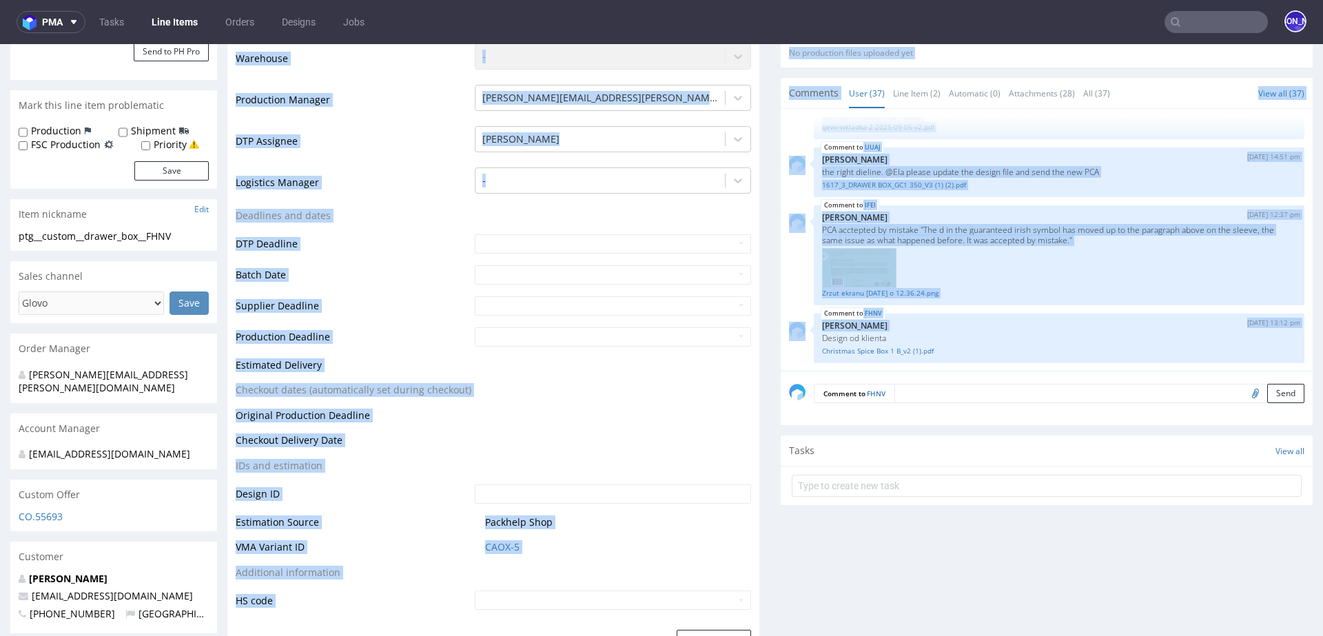
drag, startPoint x: 913, startPoint y: 329, endPoint x: 761, endPoint y: 329, distance: 151.6
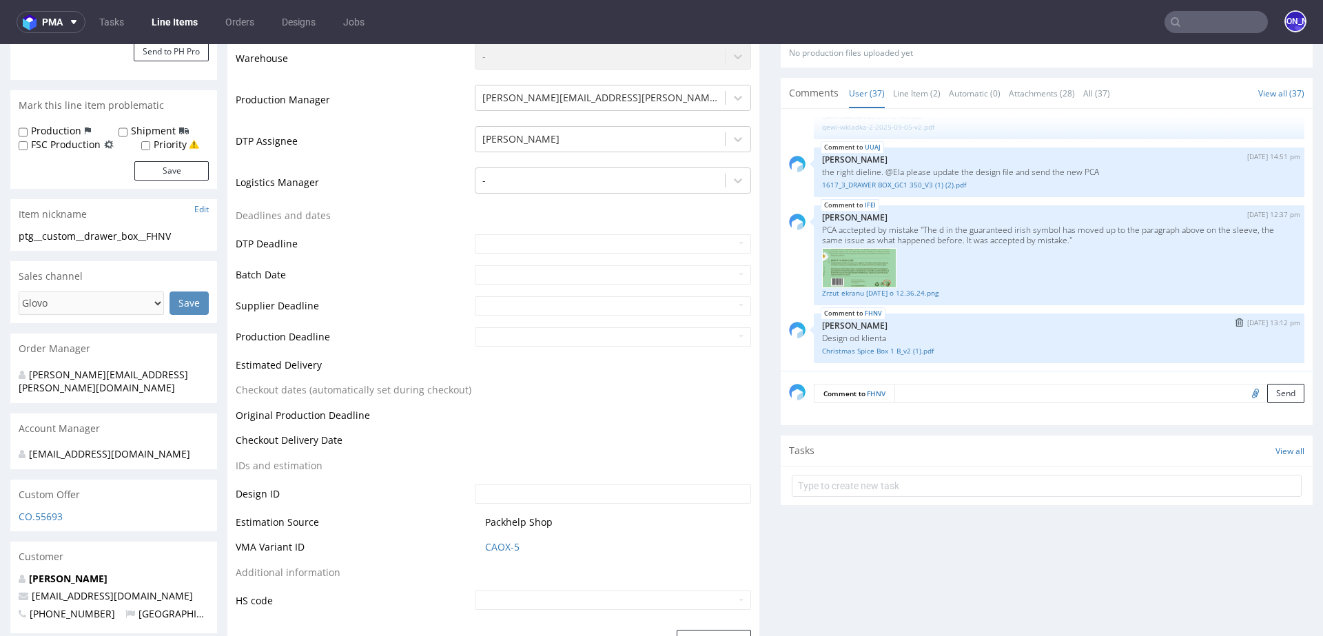
click at [937, 325] on p "[PERSON_NAME]" at bounding box center [1059, 325] width 474 height 10
drag, startPoint x: 875, startPoint y: 334, endPoint x: 803, endPoint y: 335, distance: 72.3
click at [803, 335] on div "FHNV [DATE] 13:12 pm [PERSON_NAME] Design od klienta Christmas Spice Box 1 B_v2…" at bounding box center [1046, 339] width 515 height 50
copy p "Design od klienta"
click at [1235, 318] on img "submit" at bounding box center [1239, 322] width 8 height 8
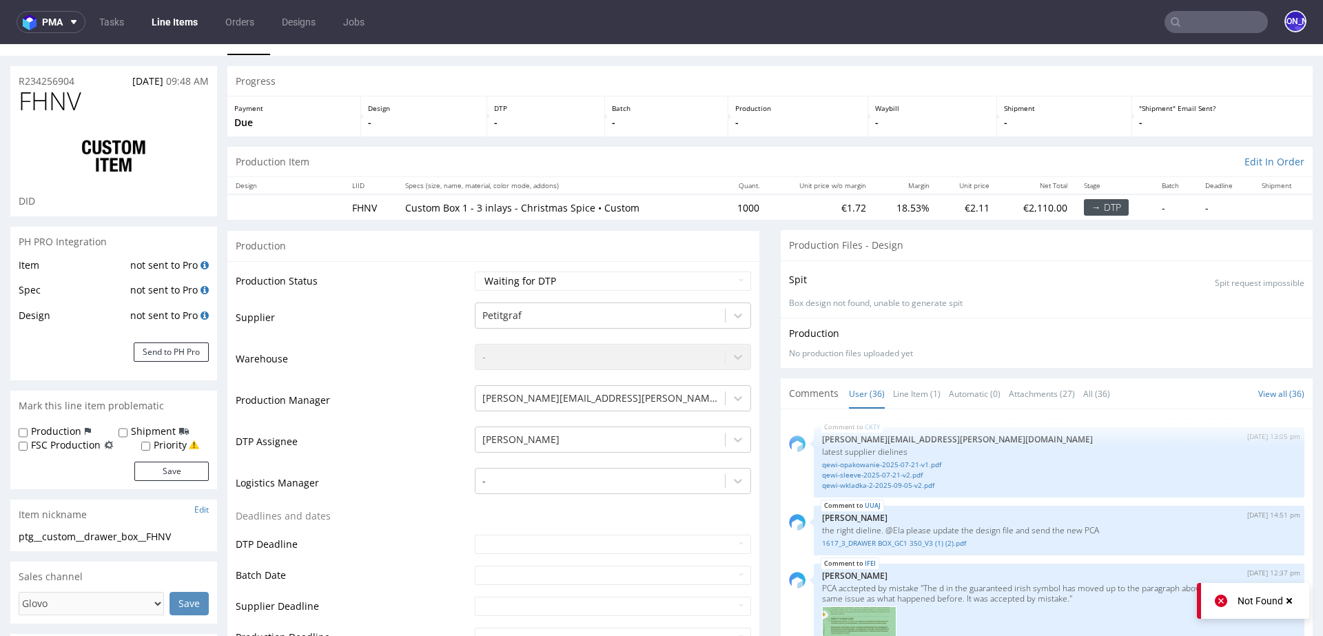
scroll to position [29, 0]
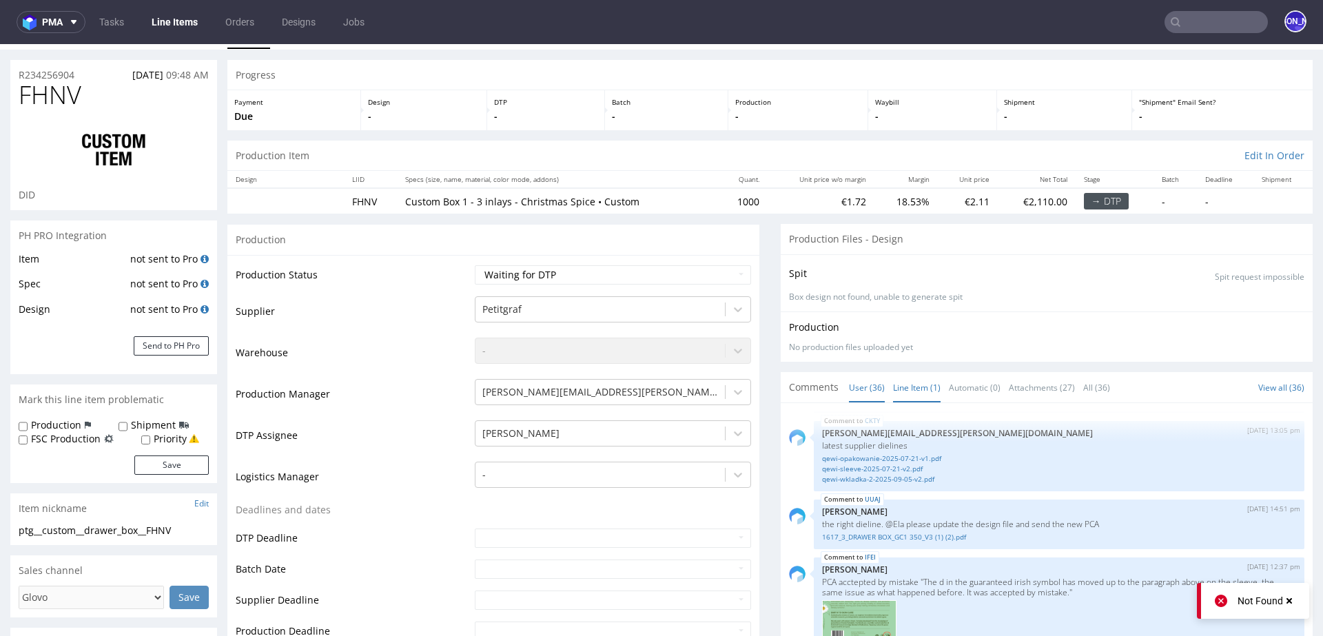
click at [914, 388] on link "Line Item (1)" at bounding box center [917, 388] width 48 height 30
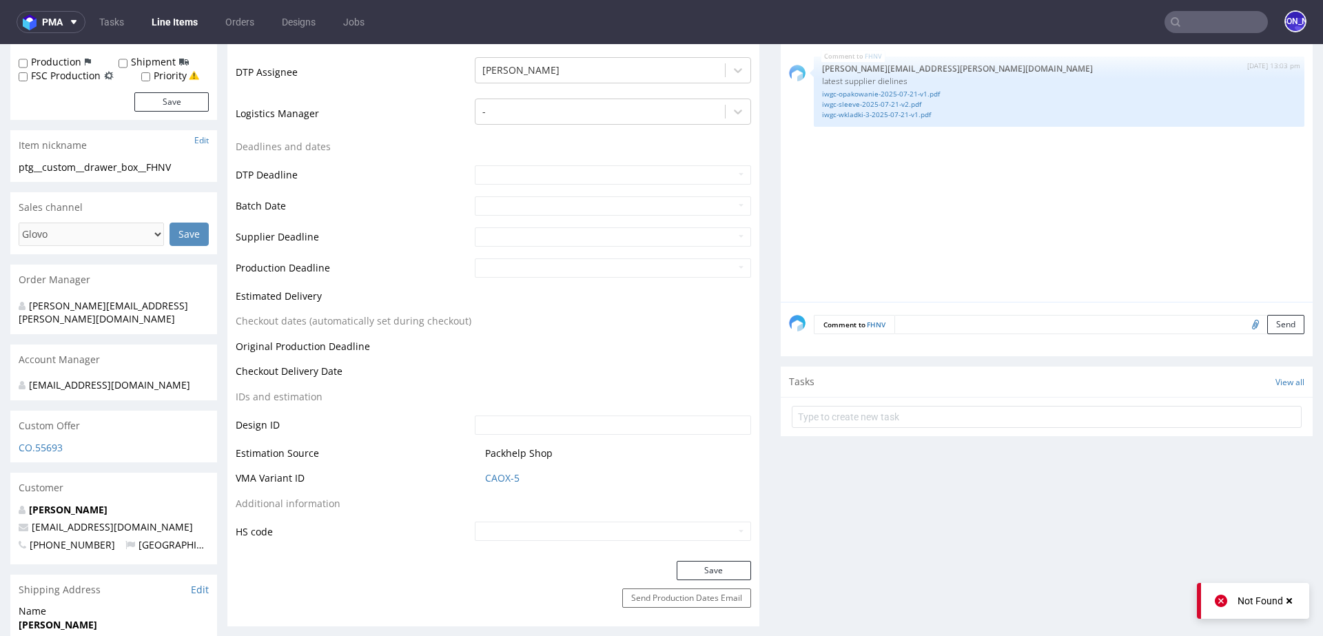
scroll to position [458, 0]
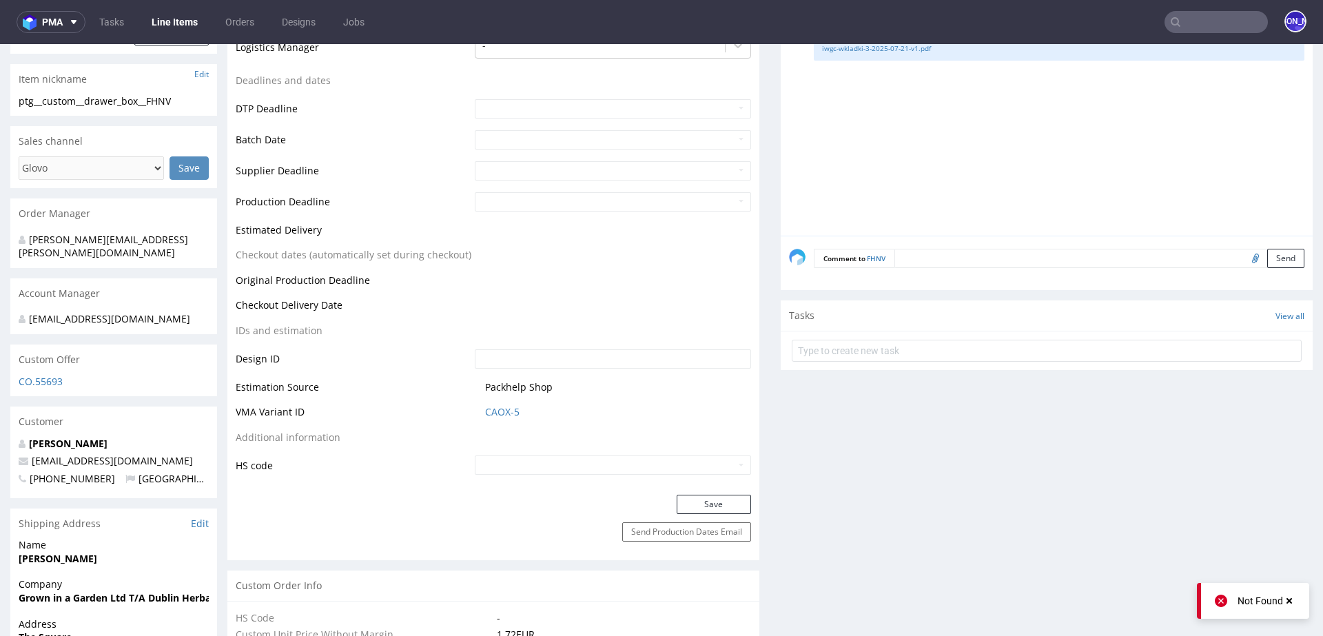
click at [928, 254] on textarea at bounding box center [1099, 258] width 410 height 19
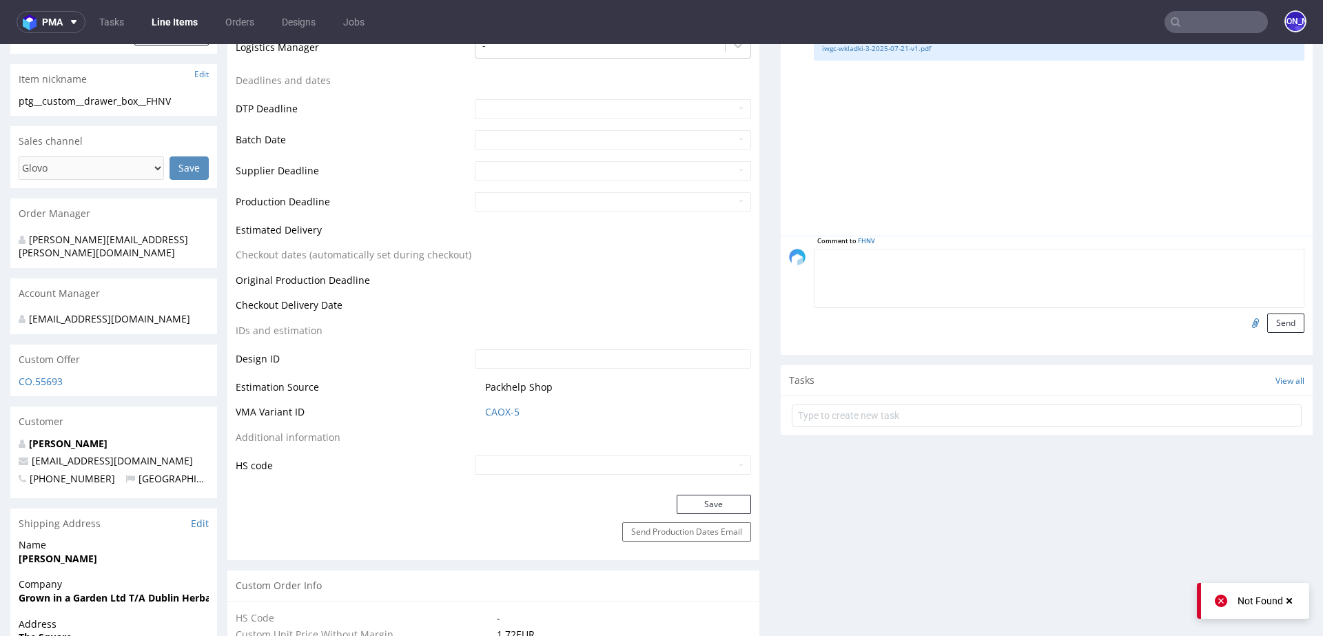
paste textarea "Design od klienta"
click at [1226, 289] on textarea "Design od klienta" at bounding box center [1059, 278] width 491 height 59
type textarea "Design od klienta"
click at [1244, 322] on input "file" at bounding box center [1253, 323] width 19 height 18
type input "C:\fakepath\Christmas Spice Base Box 1_v1 (1).pdf"
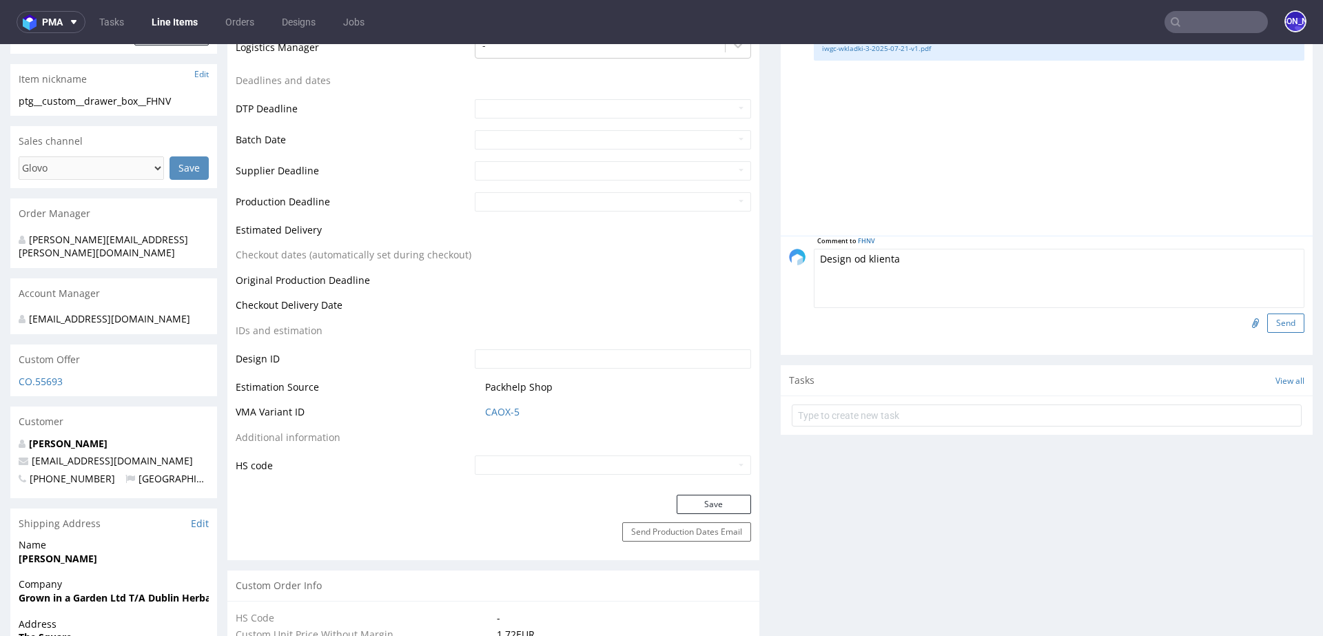
click at [1267, 318] on button "Send" at bounding box center [1285, 323] width 37 height 19
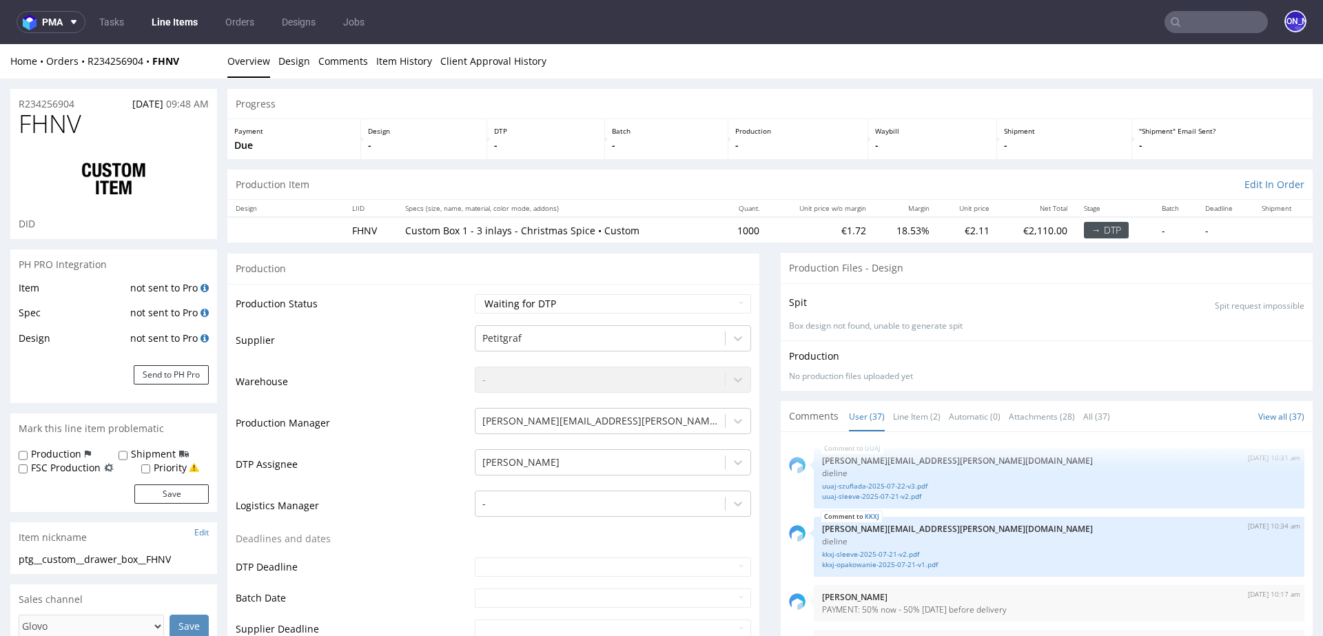
scroll to position [2130, 0]
